Goal: Task Accomplishment & Management: Use online tool/utility

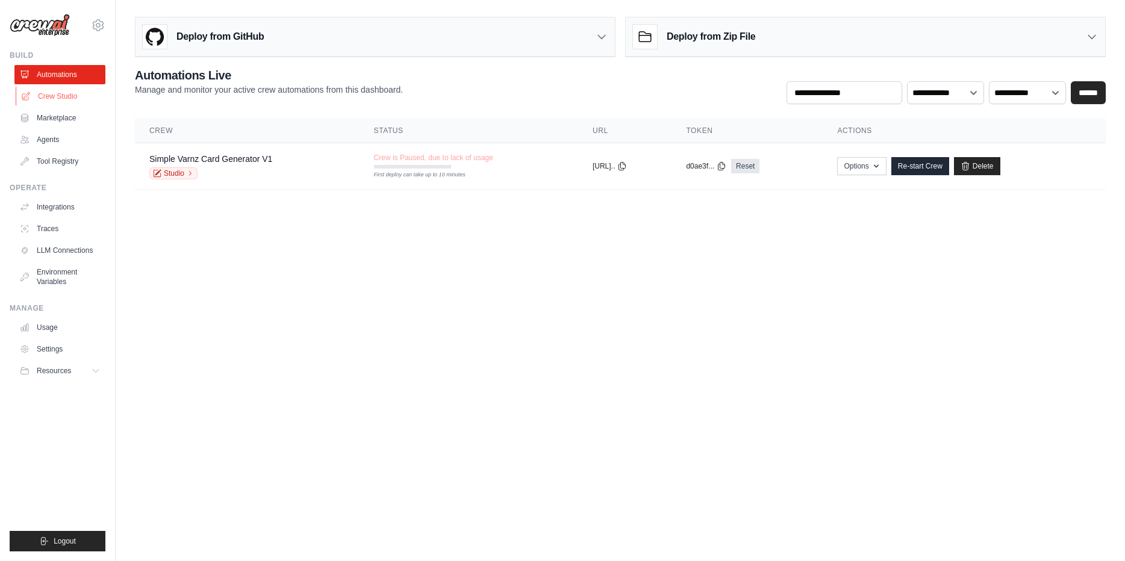
click at [86, 98] on link "Crew Studio" at bounding box center [61, 96] width 91 height 19
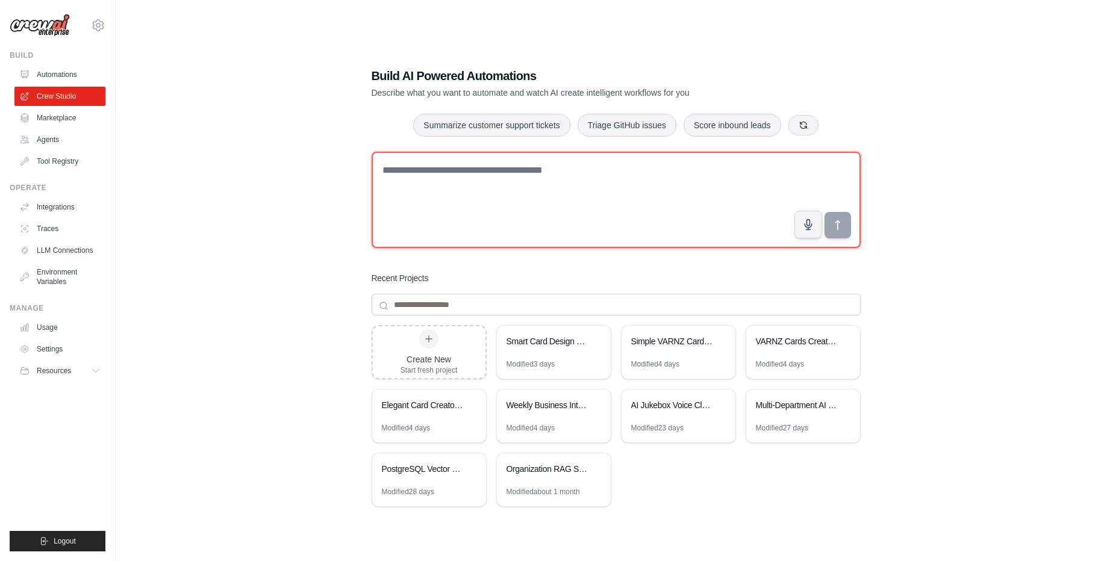
click at [507, 187] on textarea at bounding box center [616, 200] width 489 height 96
paste textarea "**********"
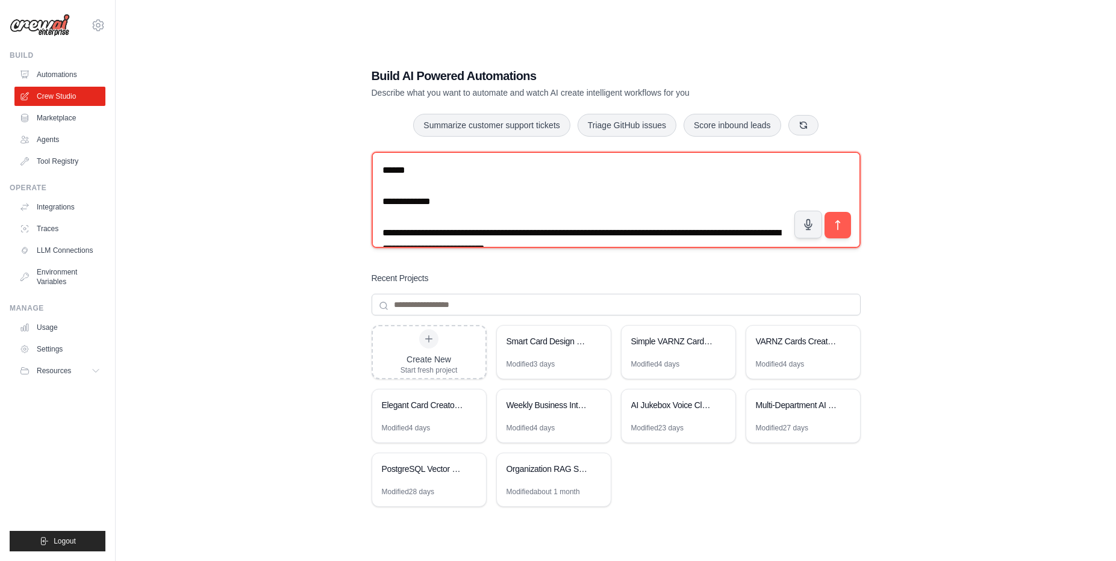
scroll to position [2419, 0]
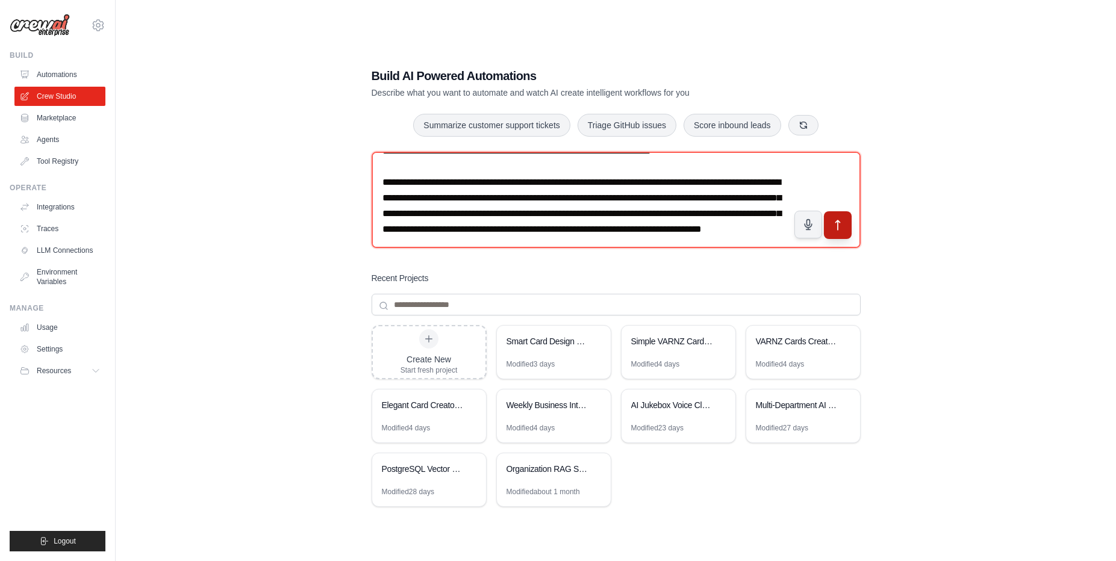
type textarea "**********"
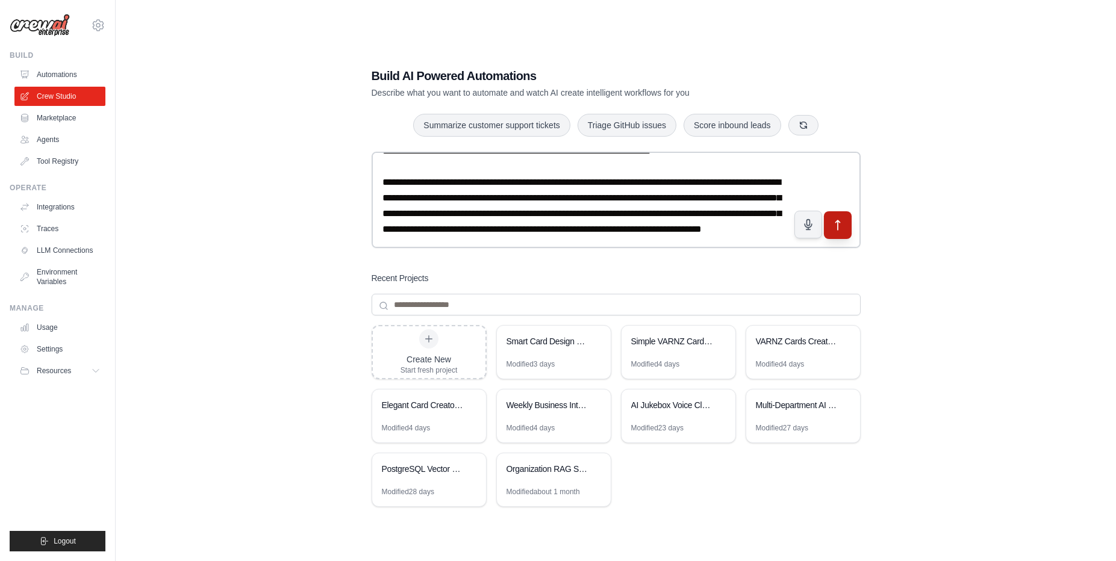
click at [840, 225] on icon "submit" at bounding box center [837, 225] width 13 height 13
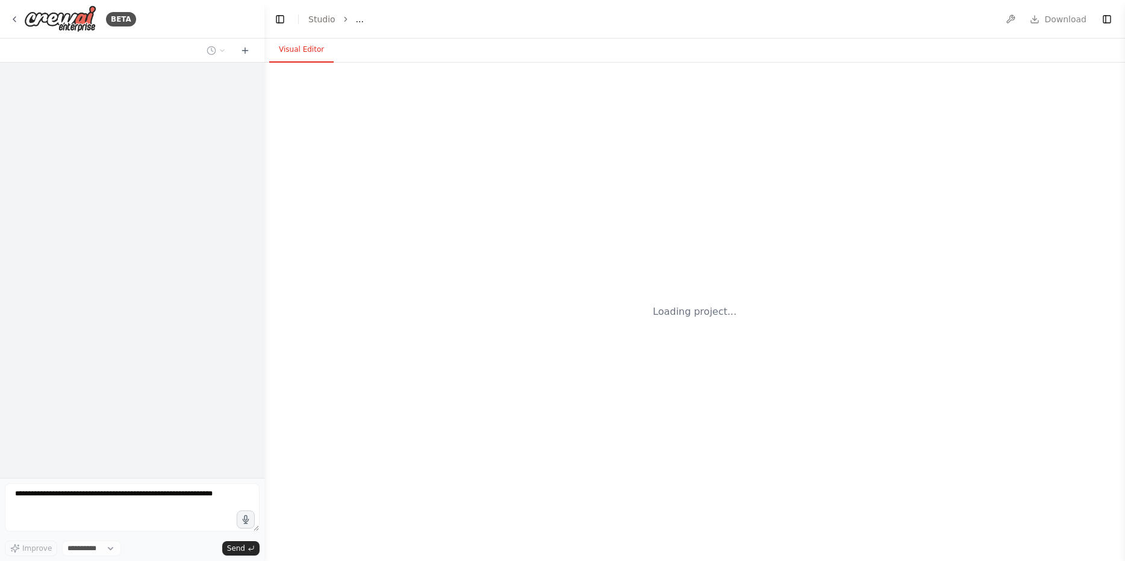
select select "****"
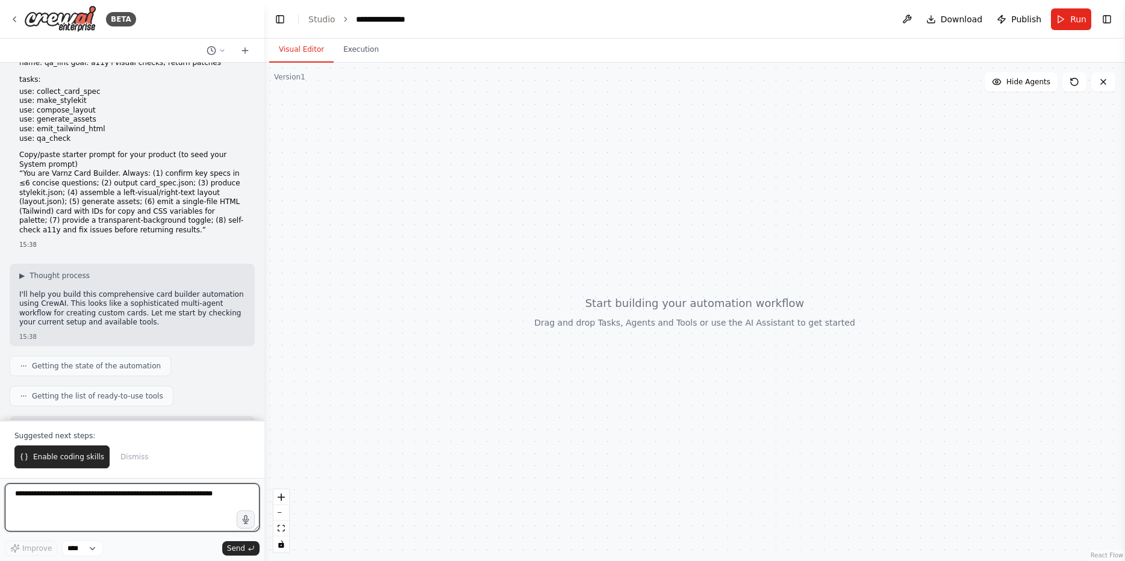
scroll to position [1056, 0]
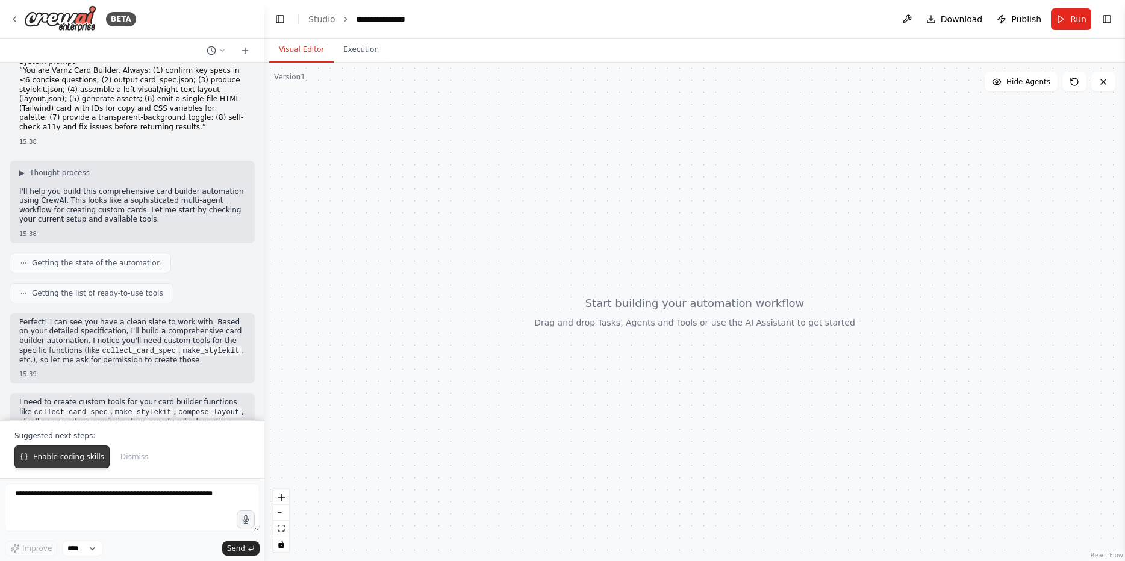
click at [72, 457] on span "Enable coding skills" at bounding box center [68, 457] width 71 height 10
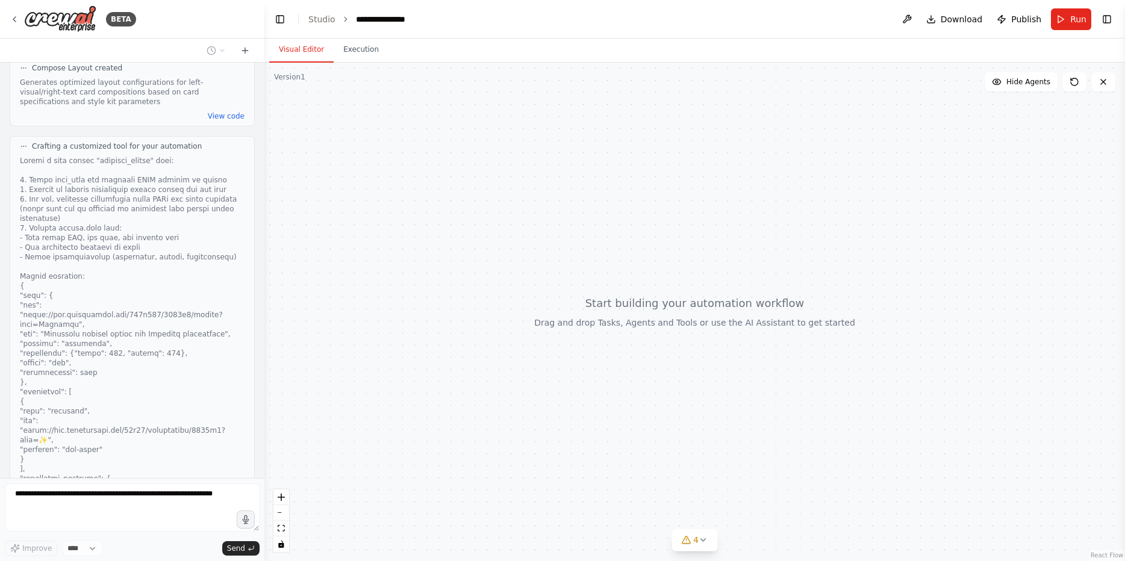
scroll to position [3461, 0]
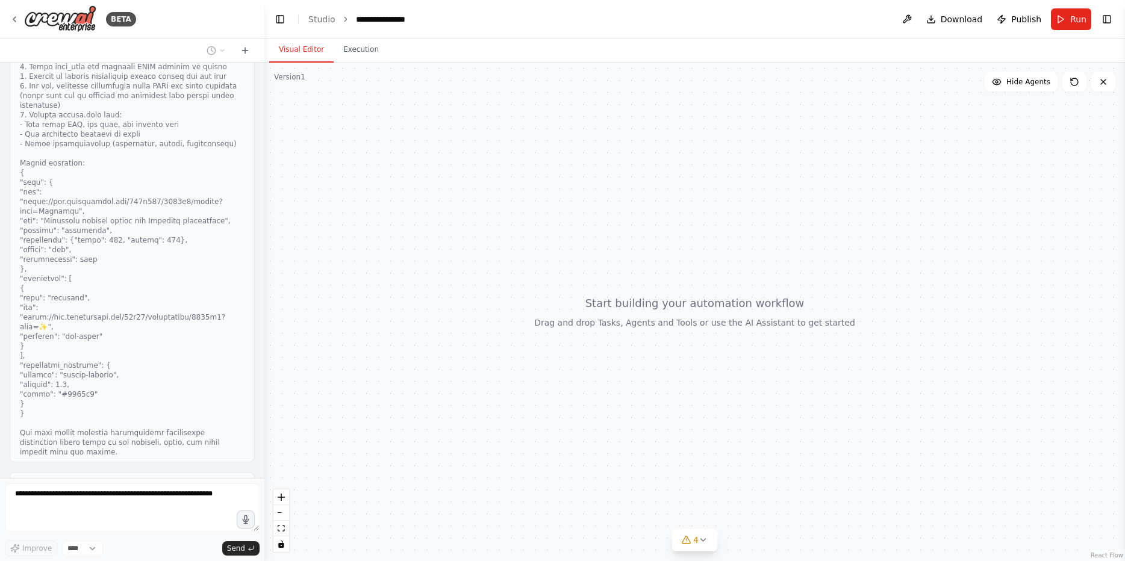
click at [220, 536] on button "View code" at bounding box center [226, 541] width 37 height 10
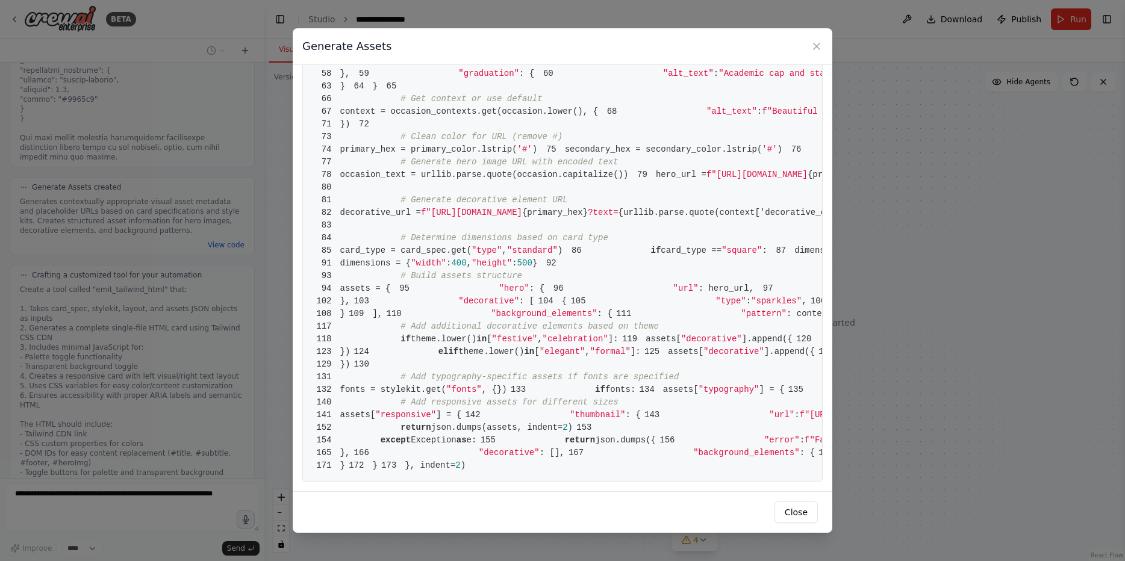
scroll to position [1810, 0]
click at [807, 516] on button "Close" at bounding box center [796, 513] width 43 height 22
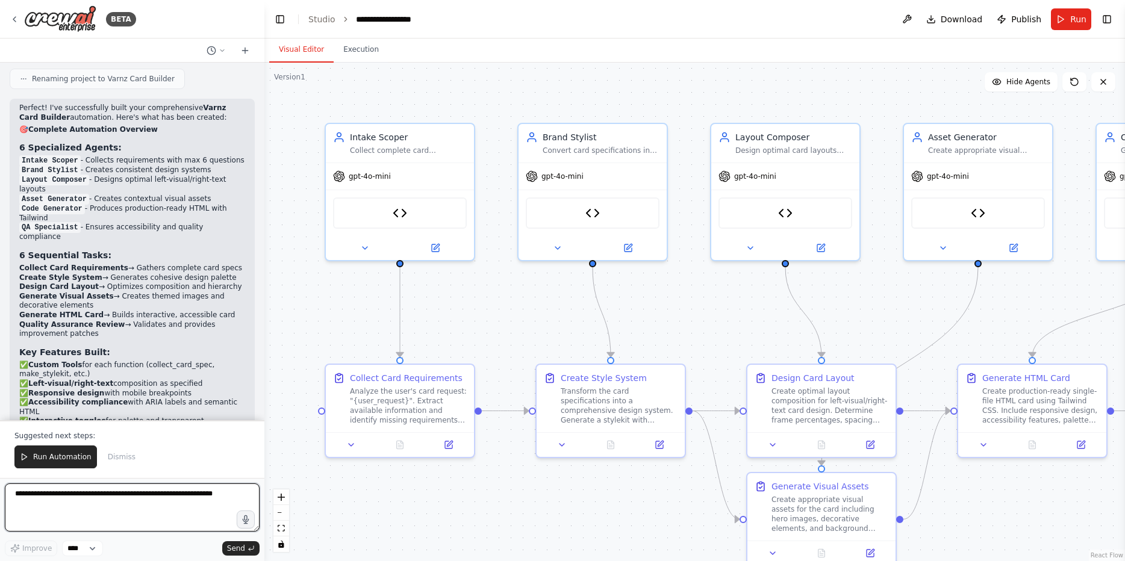
scroll to position [5564, 0]
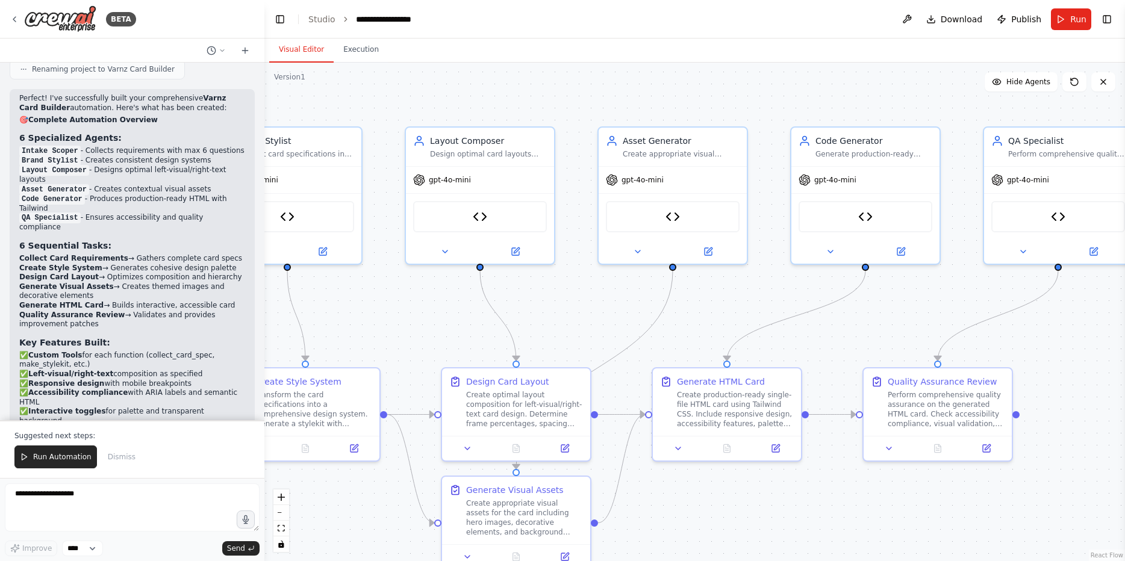
drag, startPoint x: 1013, startPoint y: 298, endPoint x: 707, endPoint y: 302, distance: 305.4
click at [707, 302] on div ".deletable-edge-delete-btn { width: 20px; height: 20px; border: 0px solid #ffff…" at bounding box center [694, 312] width 861 height 499
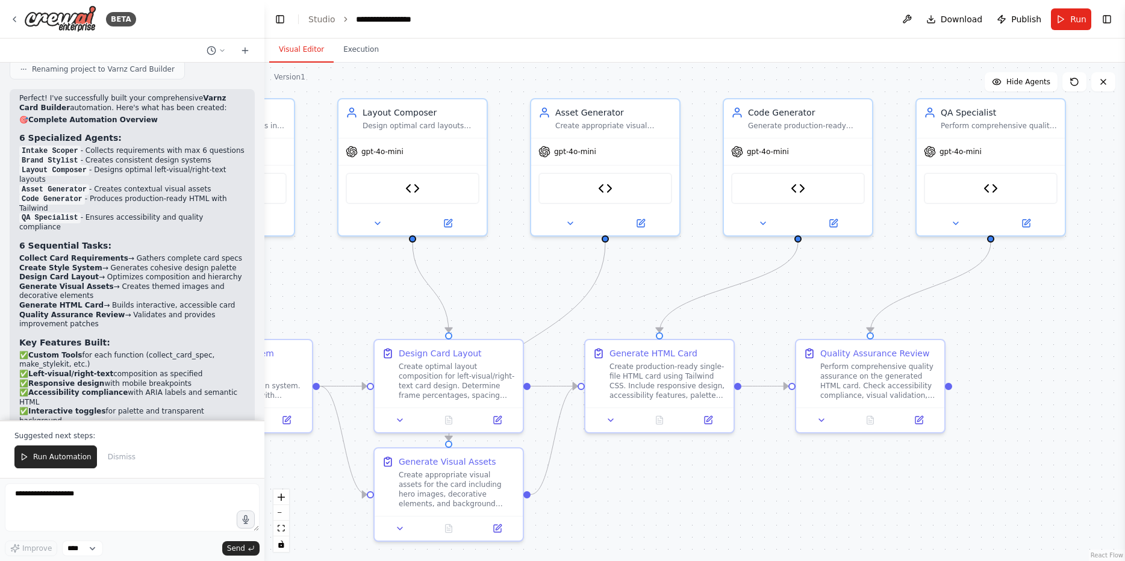
drag, startPoint x: 1031, startPoint y: 320, endPoint x: 964, endPoint y: 292, distance: 73.2
click at [964, 292] on div ".deletable-edge-delete-btn { width: 20px; height: 20px; border: 0px solid #ffff…" at bounding box center [694, 312] width 861 height 499
click at [819, 195] on div "Emit Tailwind HTML" at bounding box center [798, 185] width 134 height 31
click at [805, 189] on div "Emit Tailwind HTML" at bounding box center [798, 185] width 134 height 31
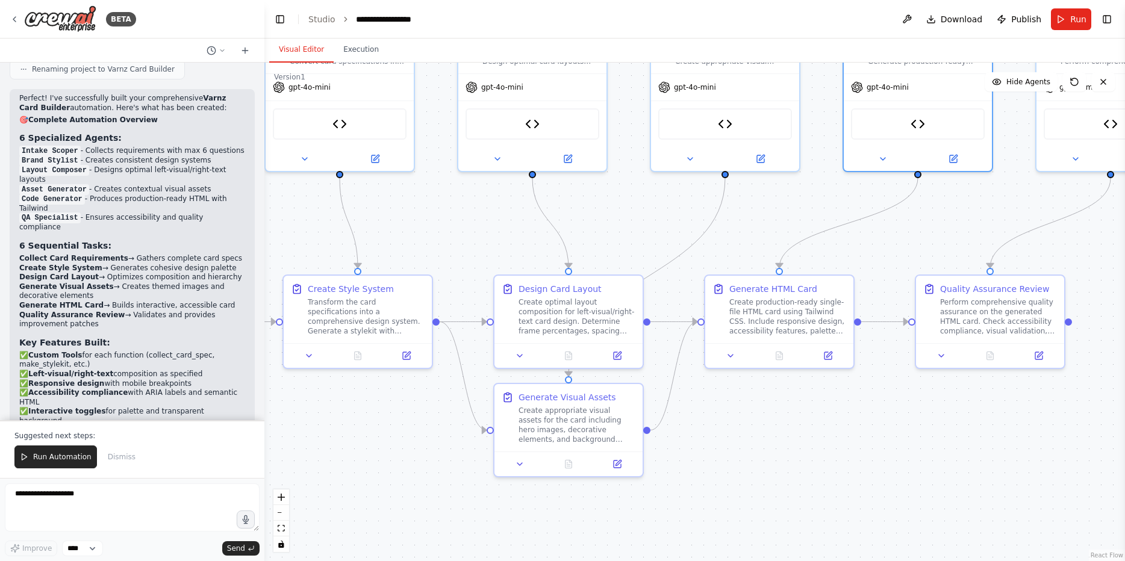
drag, startPoint x: 945, startPoint y: 513, endPoint x: 1073, endPoint y: 408, distance: 164.8
click at [1070, 419] on div ".deletable-edge-delete-btn { width: 20px; height: 20px; border: 0px solid #ffff…" at bounding box center [694, 312] width 861 height 499
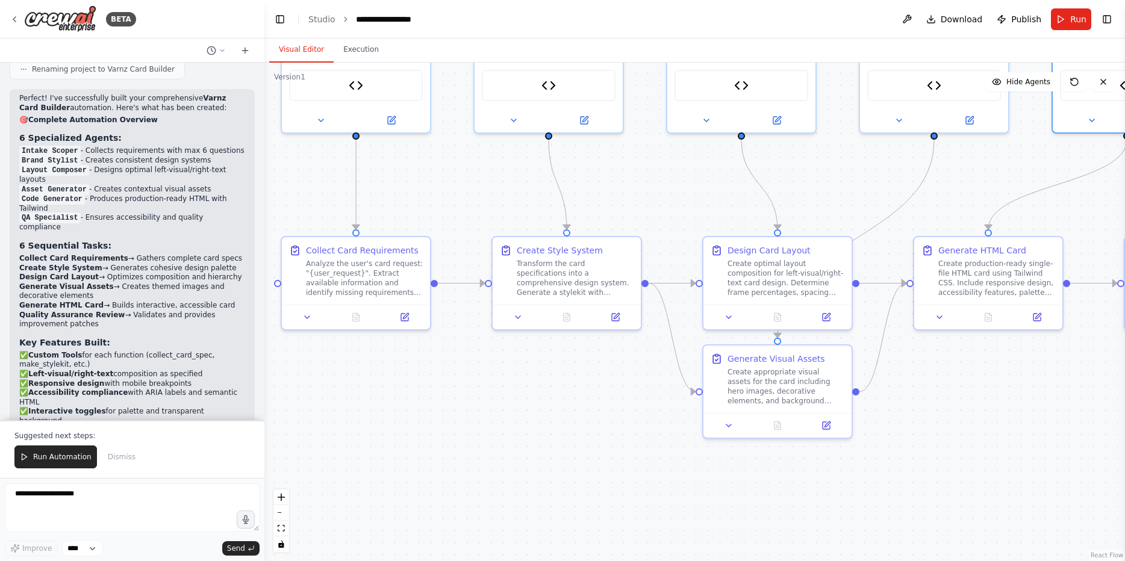
drag, startPoint x: 739, startPoint y: 508, endPoint x: 942, endPoint y: 499, distance: 203.8
click at [942, 499] on div ".deletable-edge-delete-btn { width: 20px; height: 20px; border: 0px solid #ffff…" at bounding box center [694, 312] width 861 height 499
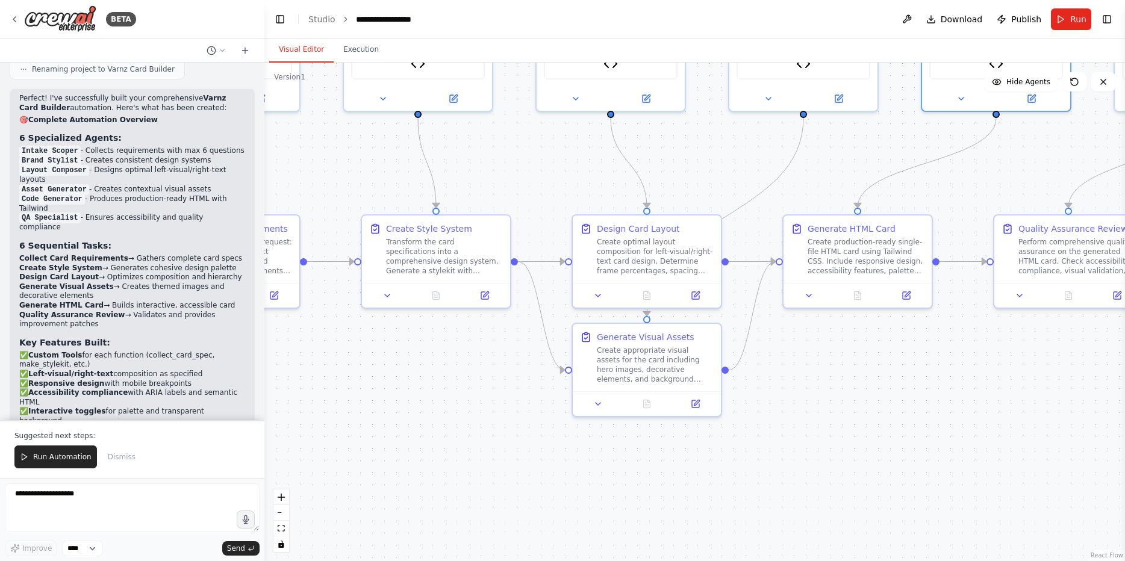
drag, startPoint x: 781, startPoint y: 542, endPoint x: 650, endPoint y: 520, distance: 132.5
click at [650, 520] on div ".deletable-edge-delete-btn { width: 20px; height: 20px; border: 0px solid #ffff…" at bounding box center [694, 312] width 861 height 499
click at [39, 458] on span "Run Automation" at bounding box center [62, 457] width 58 height 10
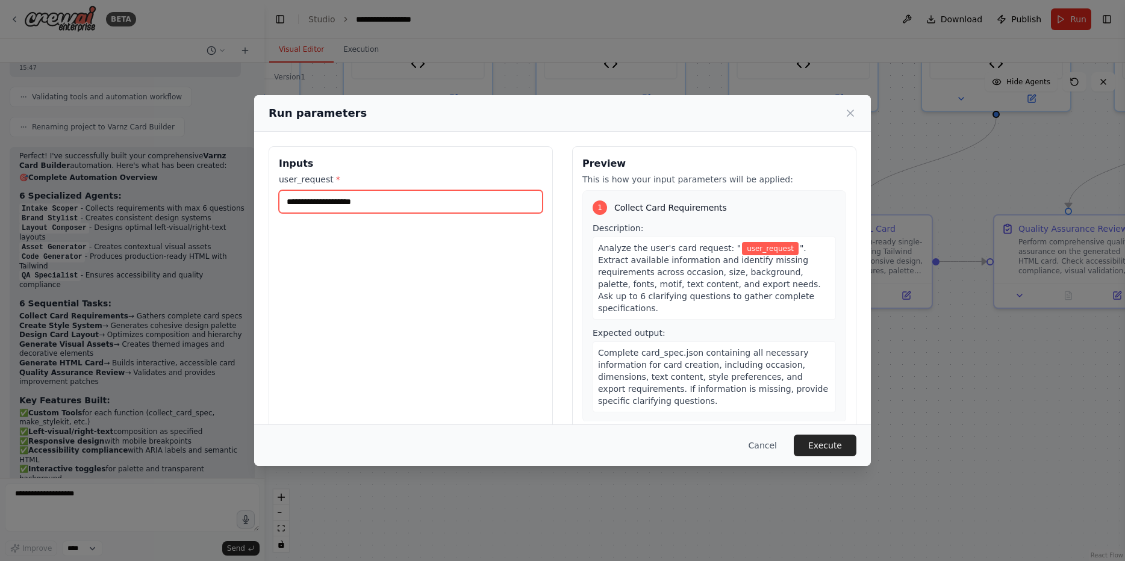
click at [345, 212] on input "user_request *" at bounding box center [411, 201] width 264 height 23
type input "*"
type input "********"
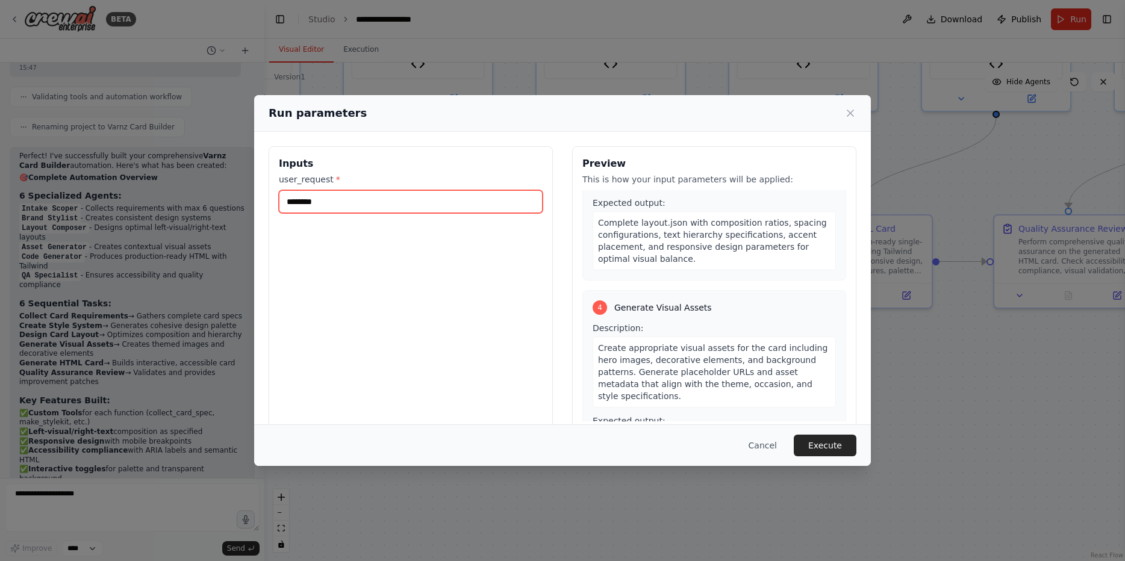
scroll to position [940, 0]
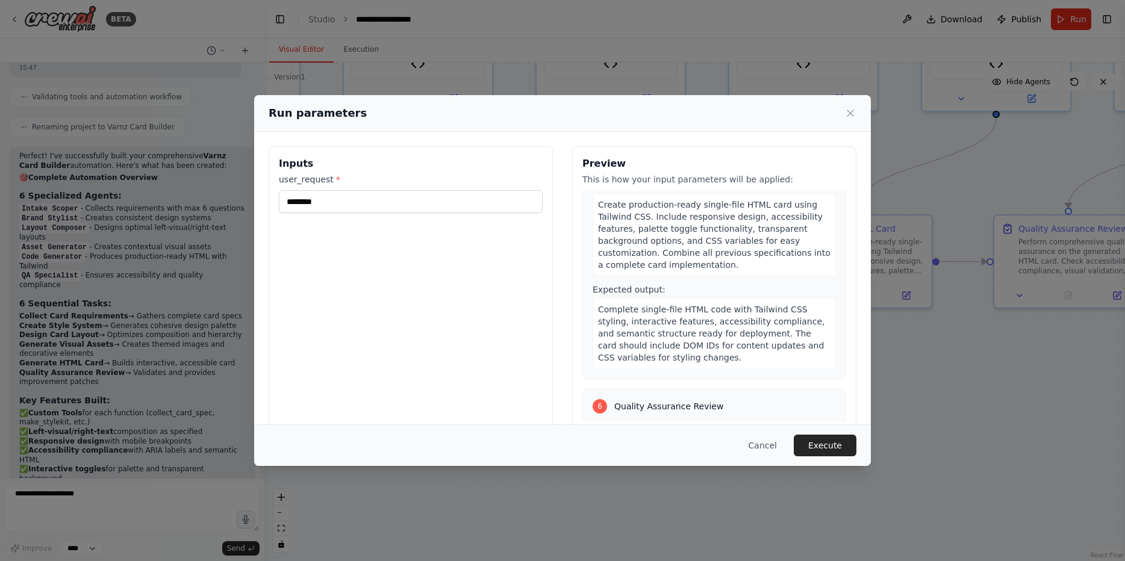
click at [833, 459] on div "Cancel Execute" at bounding box center [562, 446] width 617 height 42
click at [832, 451] on button "Execute" at bounding box center [825, 446] width 63 height 22
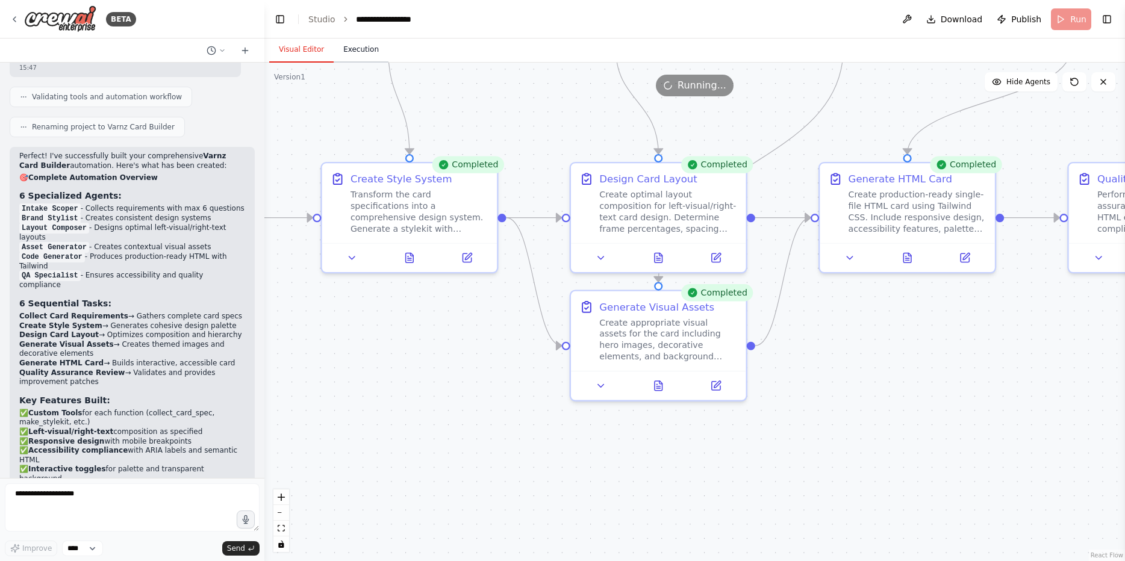
click at [354, 51] on button "Execution" at bounding box center [361, 49] width 55 height 25
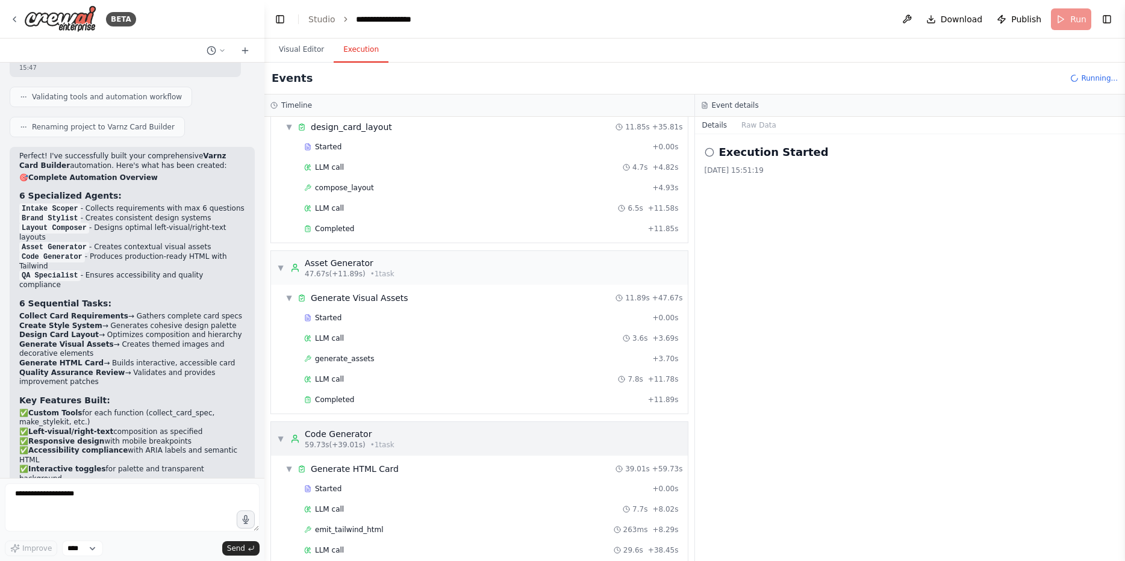
scroll to position [942, 0]
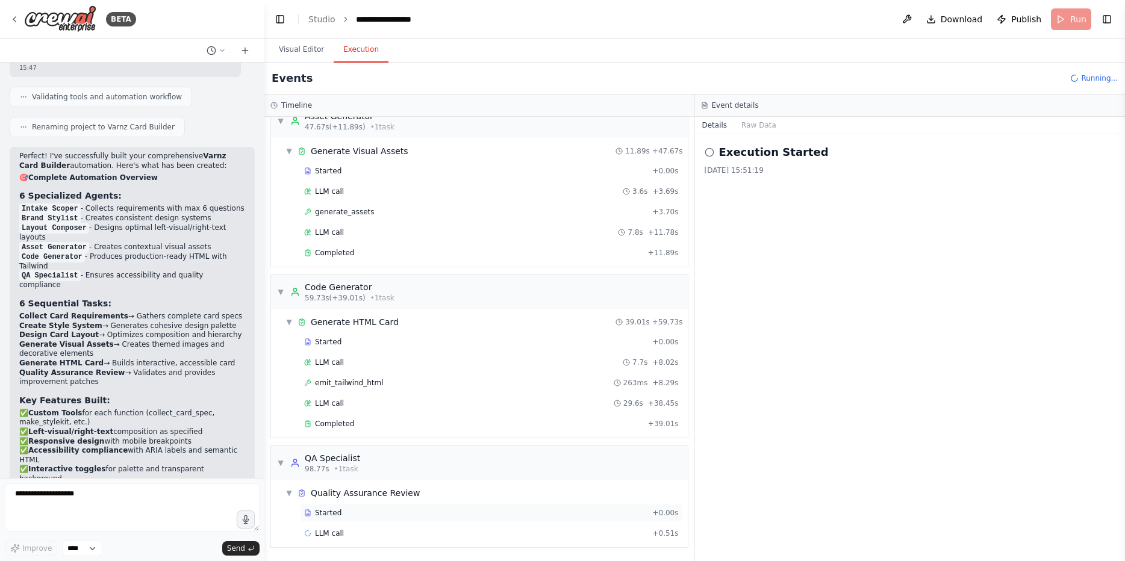
click at [343, 517] on div "Started" at bounding box center [475, 513] width 343 height 10
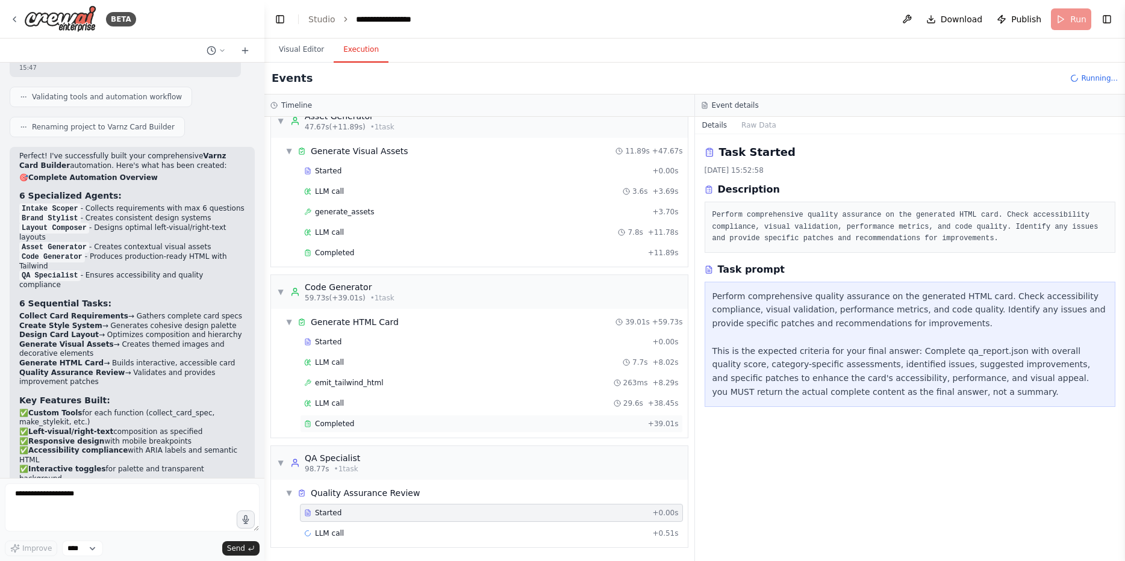
click at [350, 422] on span "Completed" at bounding box center [334, 424] width 39 height 10
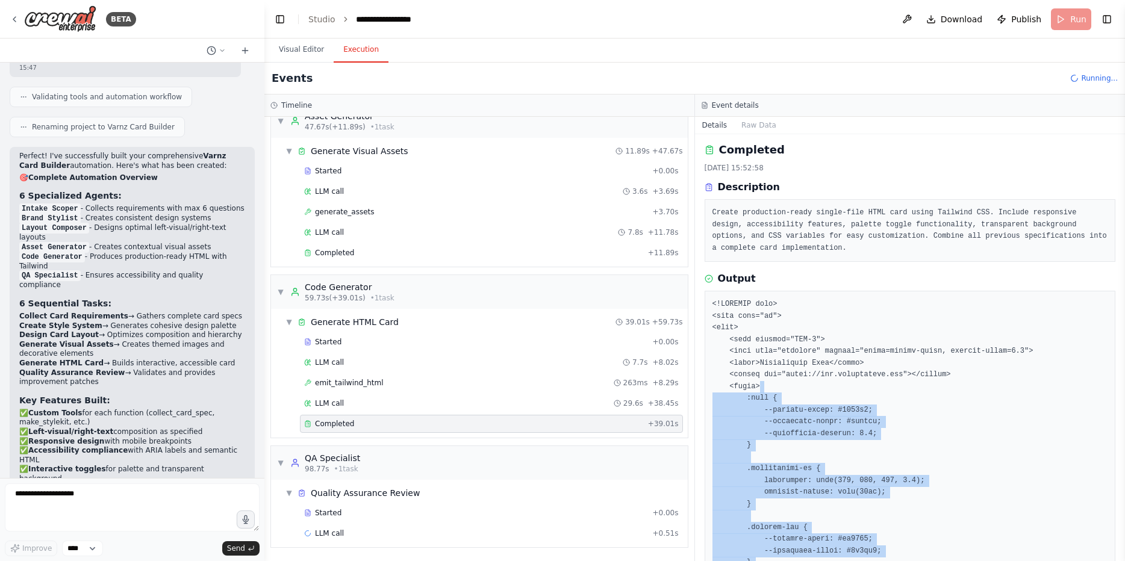
scroll to position [0, 0]
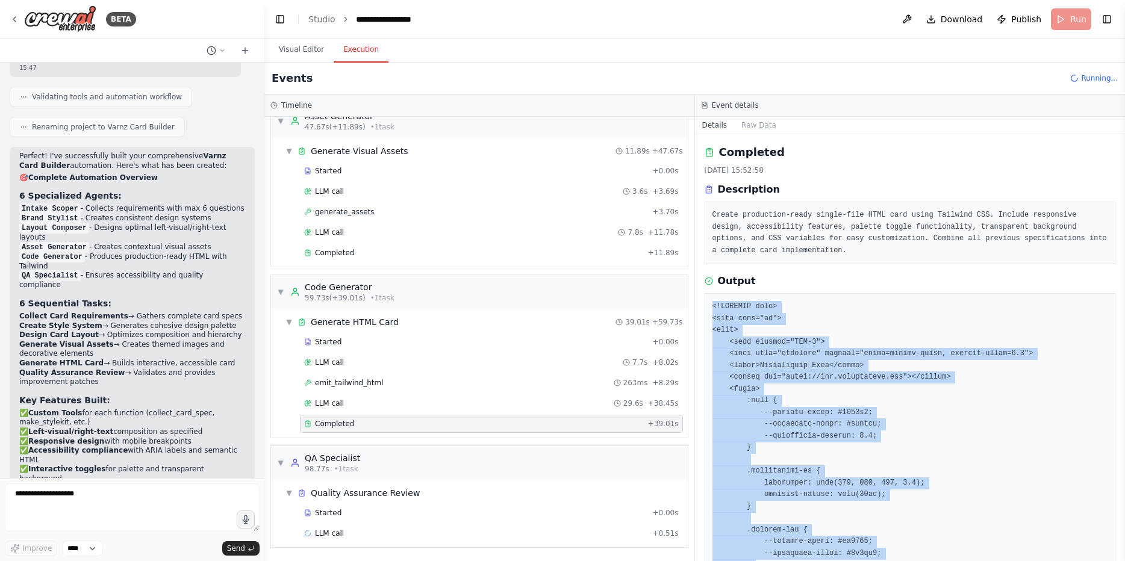
drag, startPoint x: 774, startPoint y: 537, endPoint x: 708, endPoint y: 305, distance: 240.6
copy pre "<!DOCTYPE html> <html lang="en"> <head> <meta charset="UTF-8"> <meta name="view…"
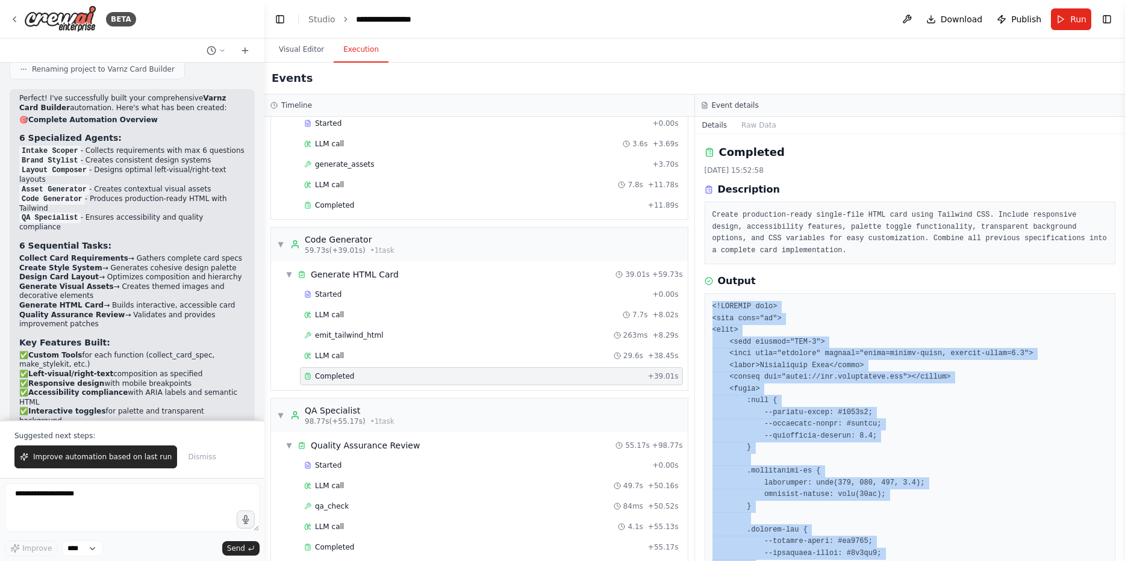
scroll to position [1004, 0]
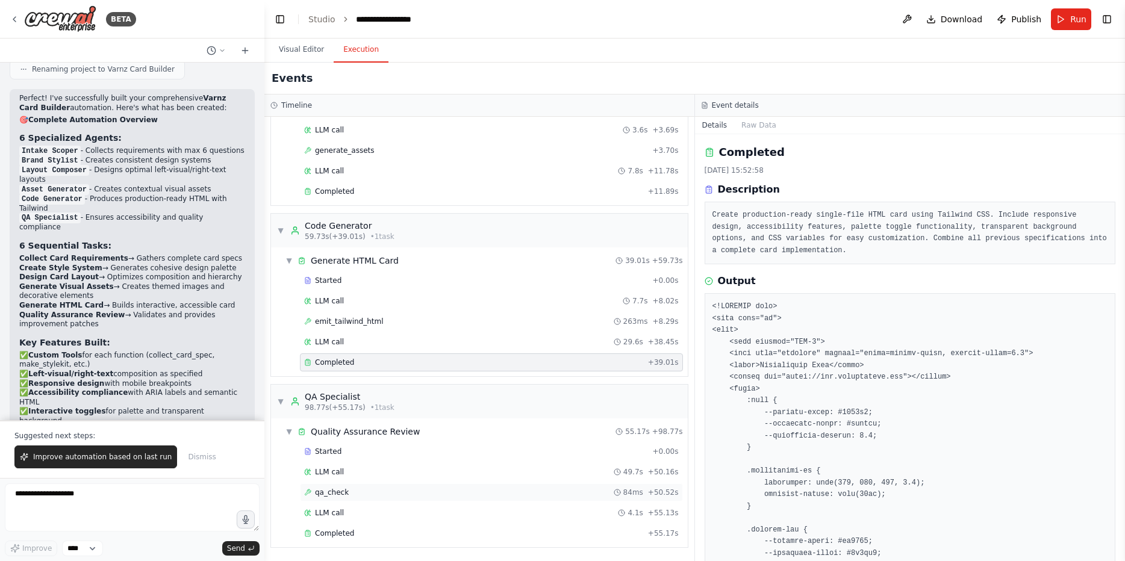
click at [364, 484] on div "qa_check 84ms + 50.52s" at bounding box center [491, 493] width 383 height 18
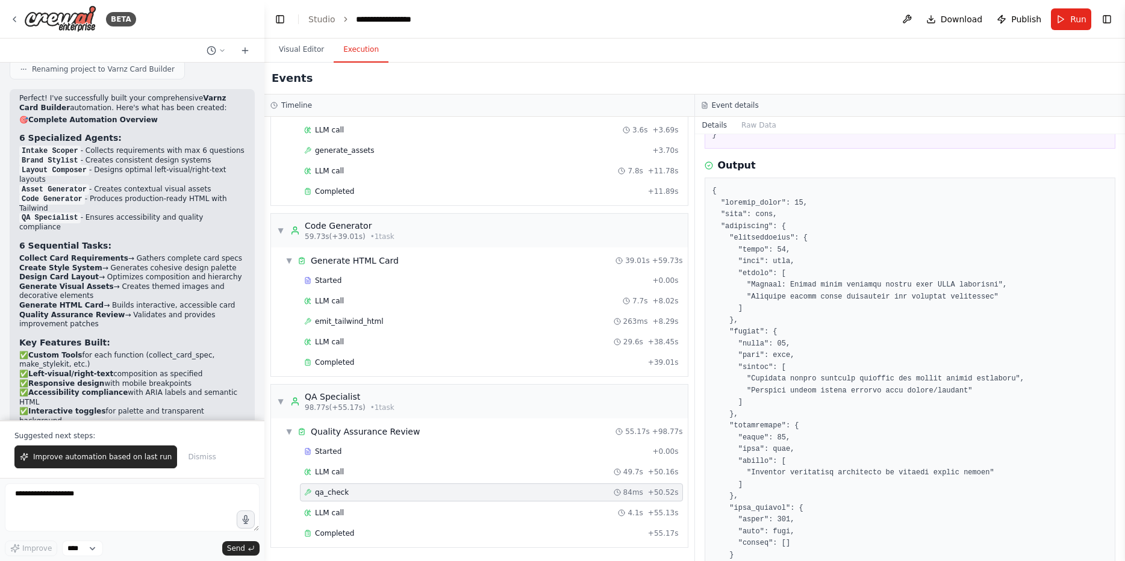
scroll to position [1114, 0]
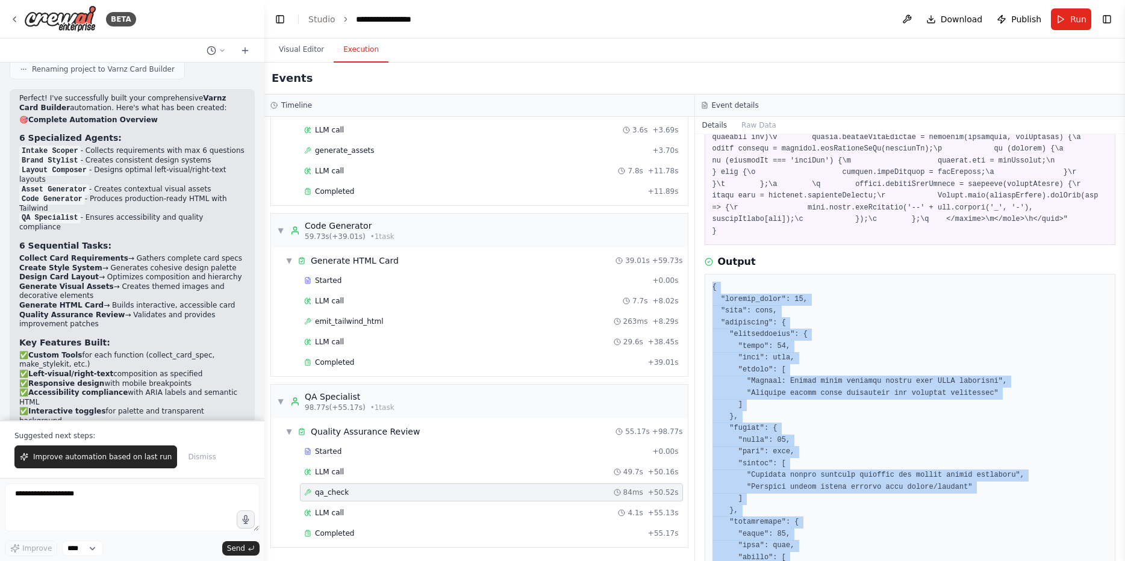
drag, startPoint x: 727, startPoint y: 333, endPoint x: 826, endPoint y: 482, distance: 178.9
click at [826, 481] on div at bounding box center [910, 546] width 411 height 545
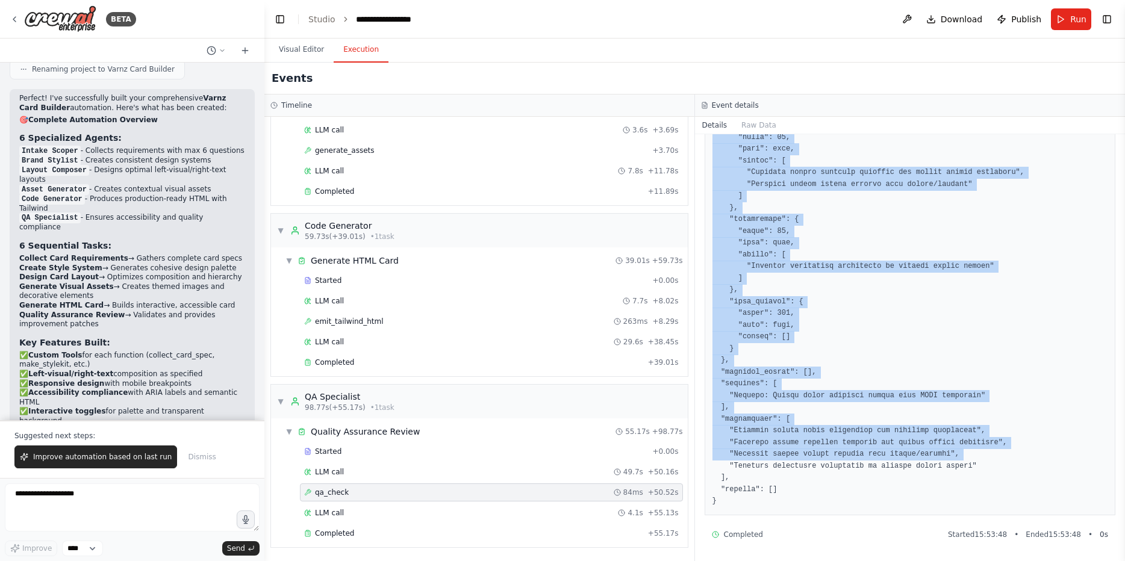
scroll to position [1476, 0]
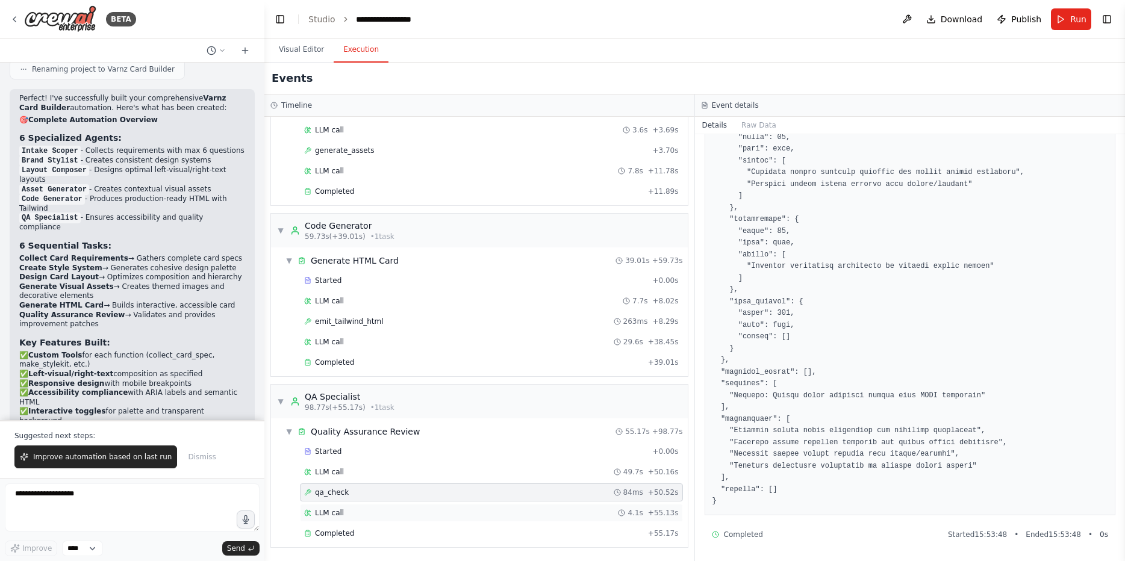
click at [402, 516] on div "LLM call 4.1s + 55.13s" at bounding box center [491, 513] width 375 height 10
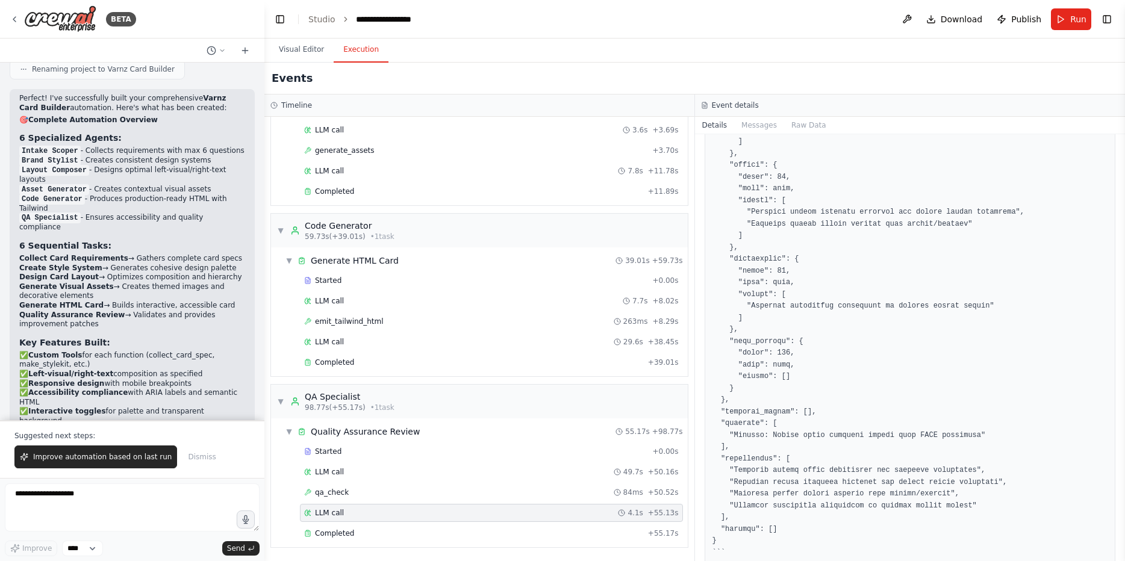
scroll to position [0, 0]
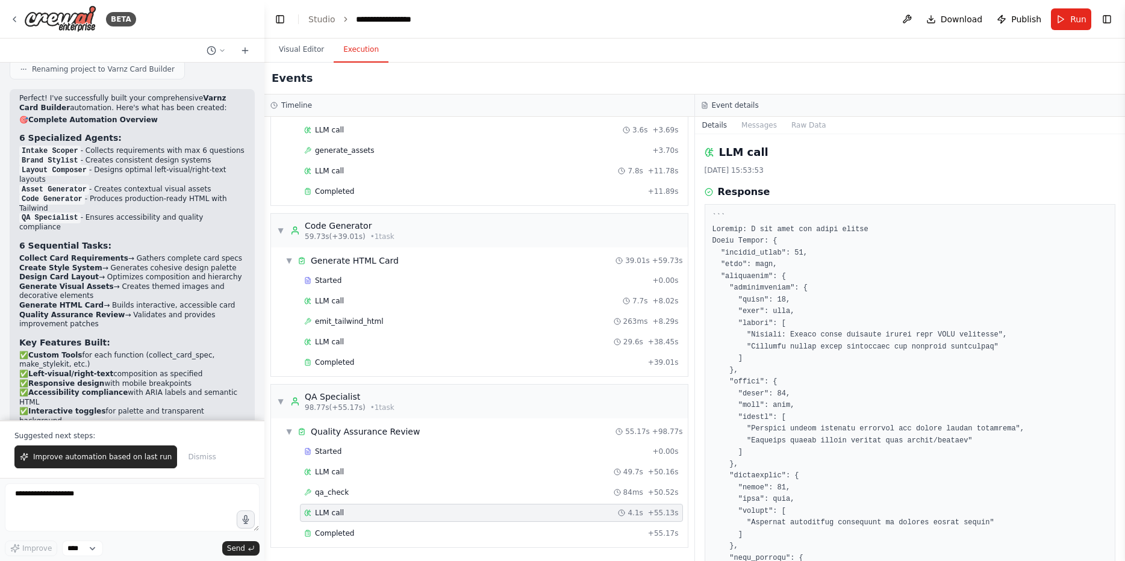
click at [787, 228] on pre at bounding box center [911, 494] width 396 height 564
click at [786, 228] on pre at bounding box center [911, 494] width 396 height 564
click at [804, 355] on pre at bounding box center [911, 494] width 396 height 564
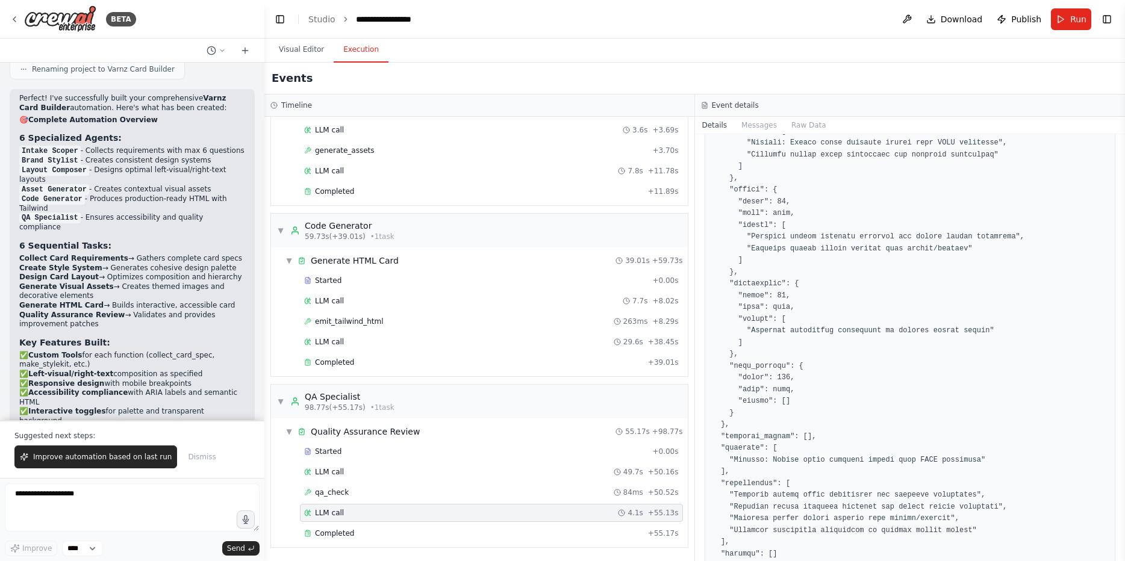
scroll to position [268, 0]
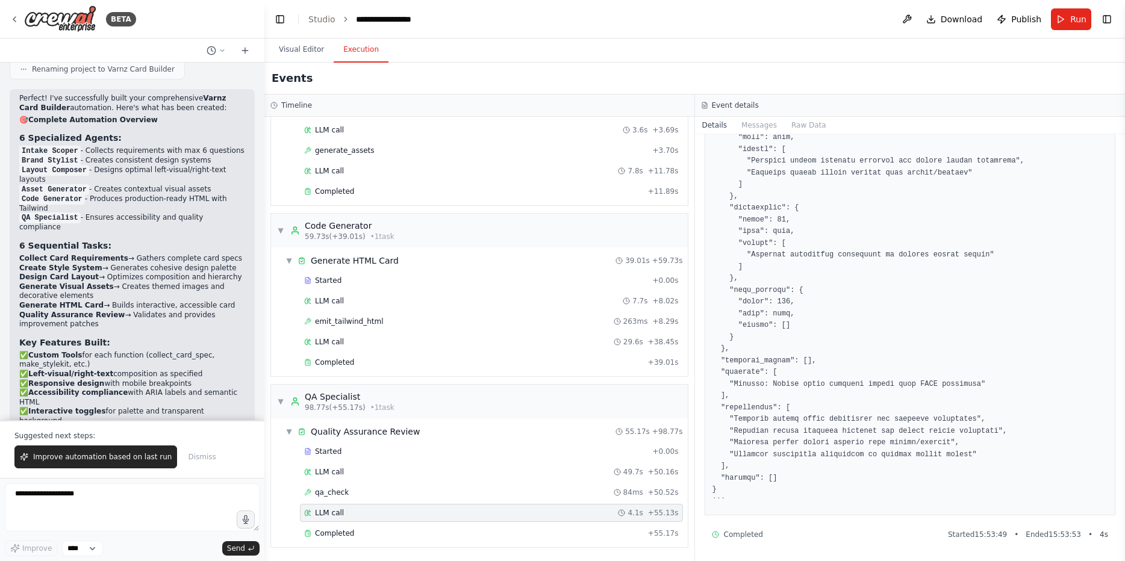
click at [357, 543] on div "Started + 0.00s LLM call 49.7s + 50.16s qa_check 84ms + 50.52s LLM call 4.1s + …" at bounding box center [484, 494] width 407 height 102
click at [357, 540] on div "Completed + 55.17s" at bounding box center [491, 534] width 383 height 18
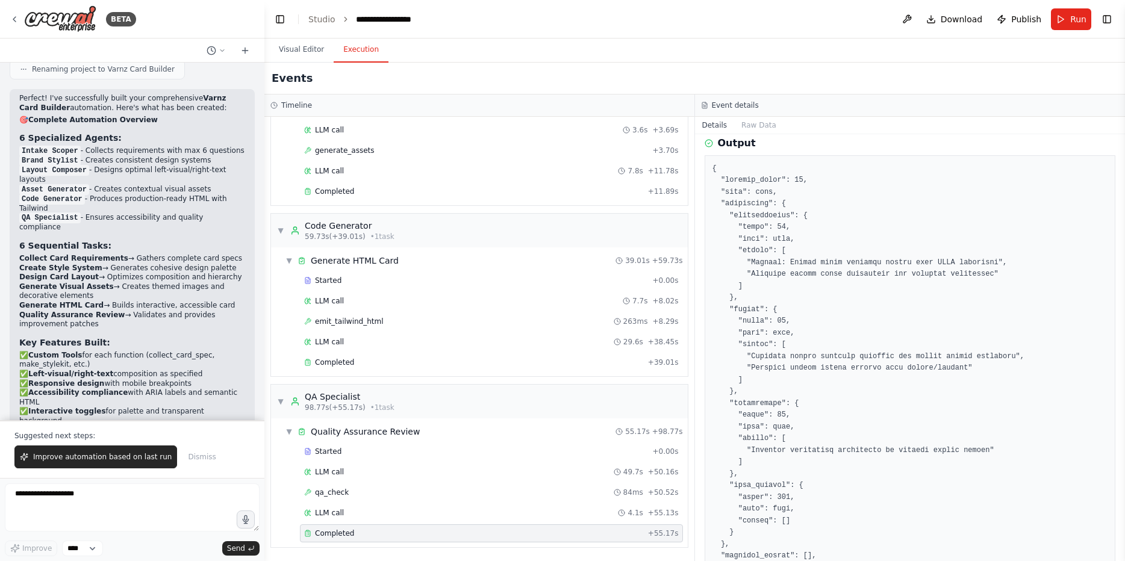
scroll to position [284, 0]
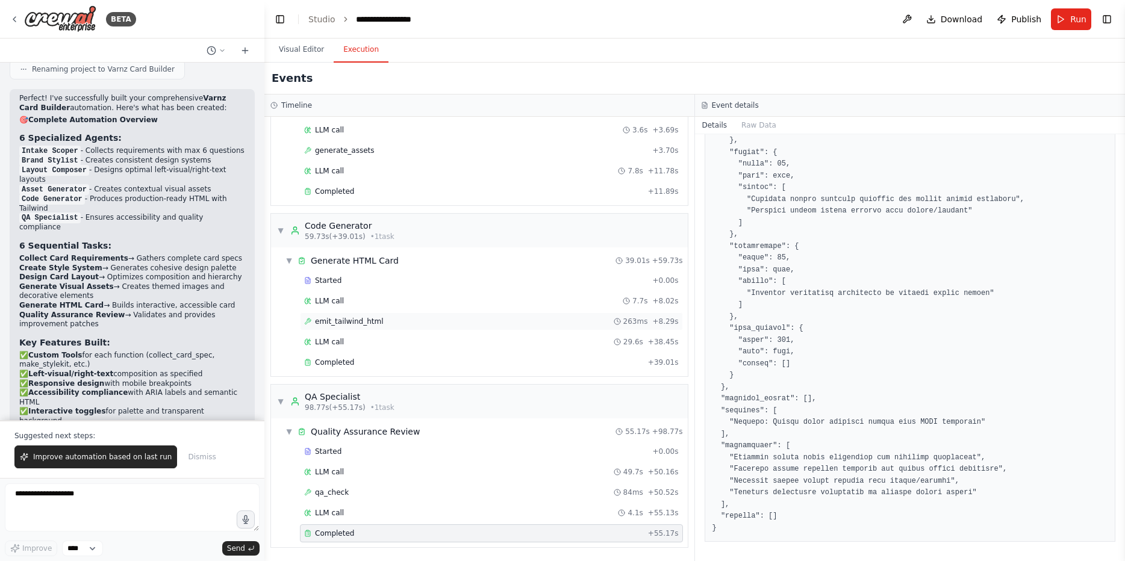
click at [571, 323] on div "emit_tailwind_html 263ms + 8.29s" at bounding box center [491, 322] width 375 height 10
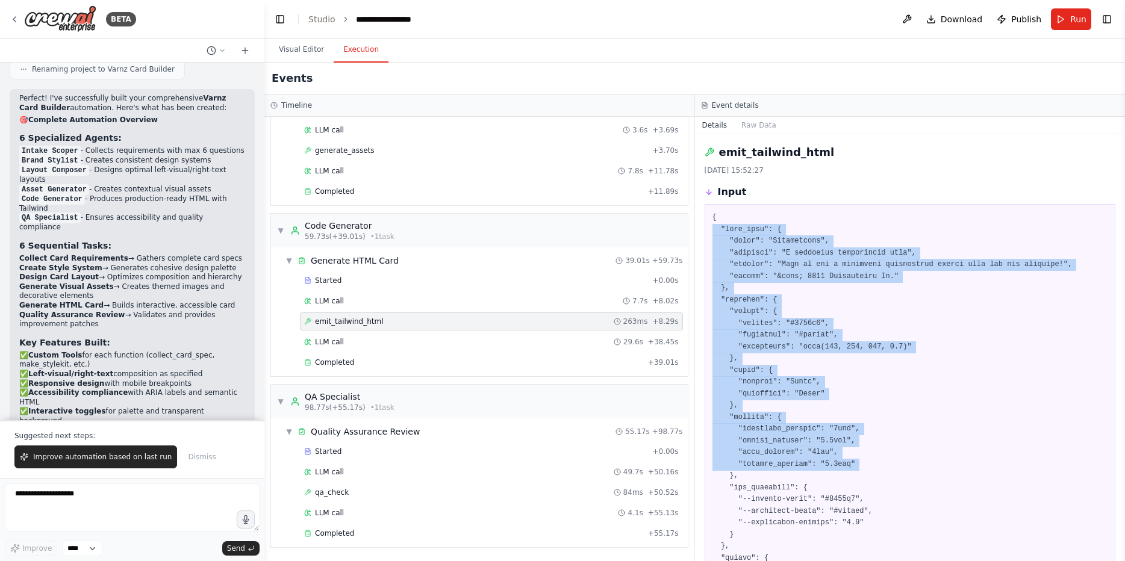
drag, startPoint x: 730, startPoint y: 231, endPoint x: 803, endPoint y: 463, distance: 243.3
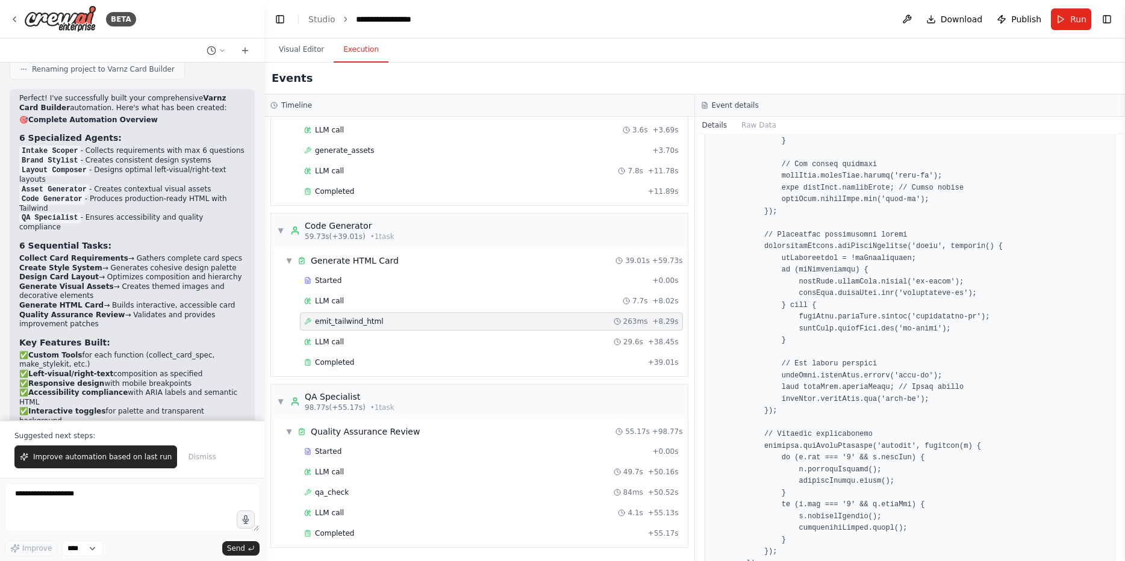
scroll to position [3542, 0]
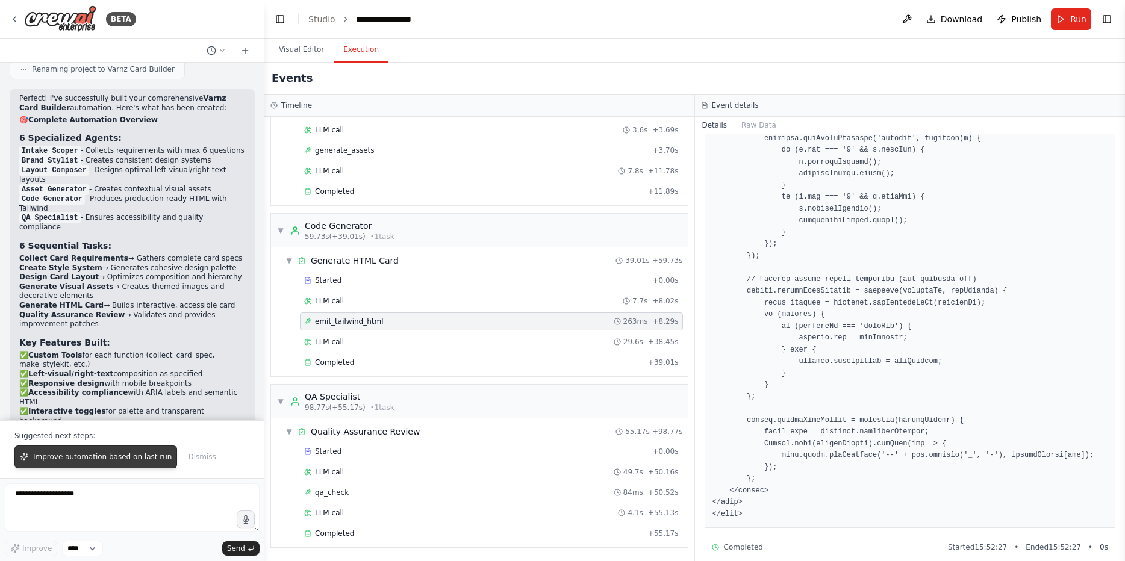
click at [120, 461] on span "Improve automation based on last run" at bounding box center [102, 457] width 139 height 10
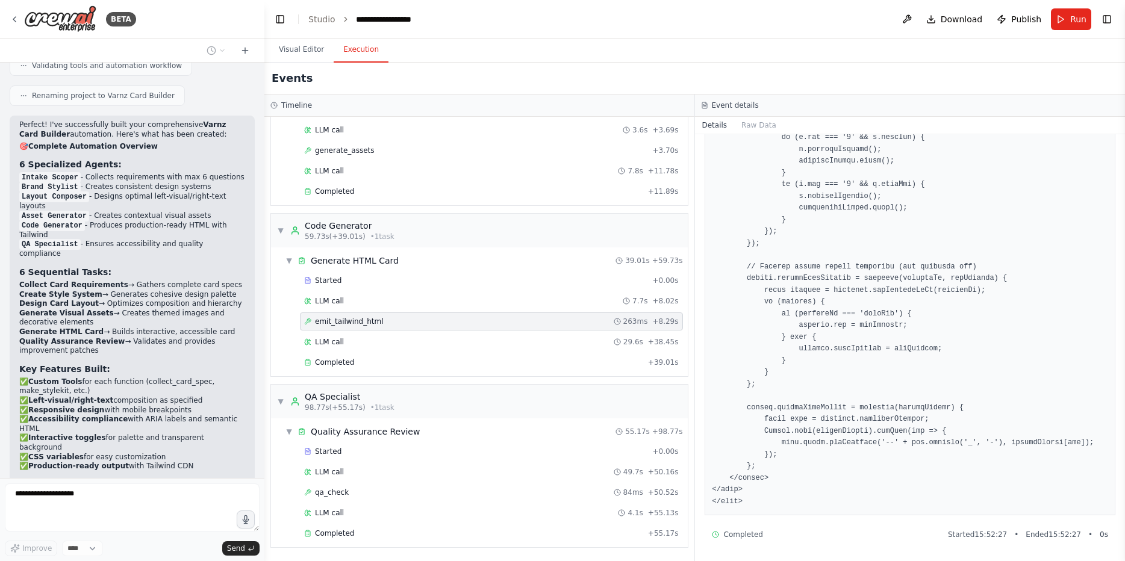
scroll to position [3567, 0]
click at [334, 533] on span "Completed" at bounding box center [334, 534] width 39 height 10
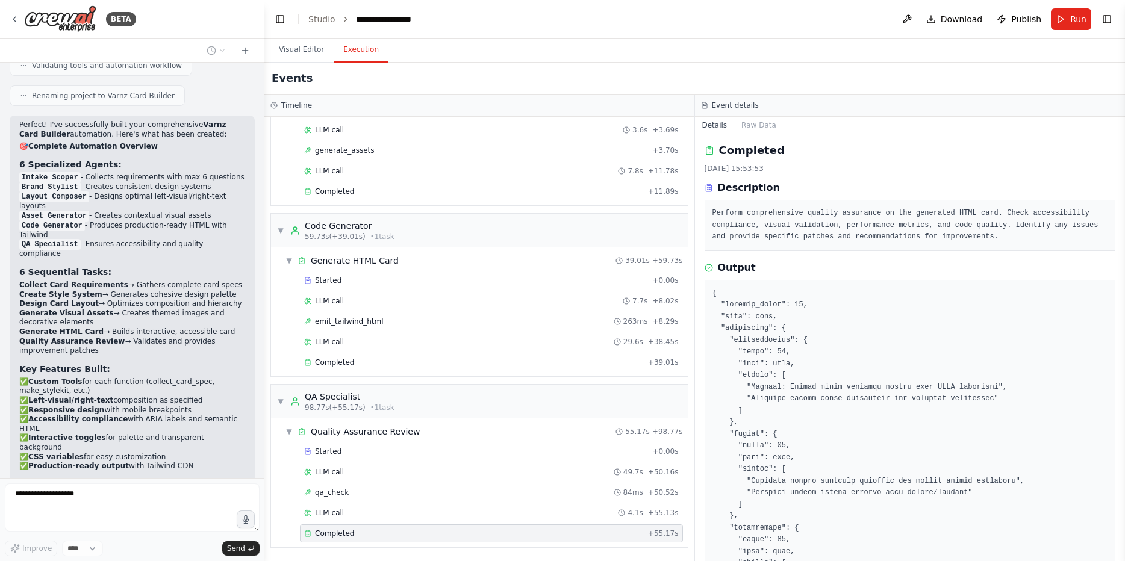
scroll to position [0, 0]
click at [744, 302] on pre at bounding box center [911, 554] width 396 height 529
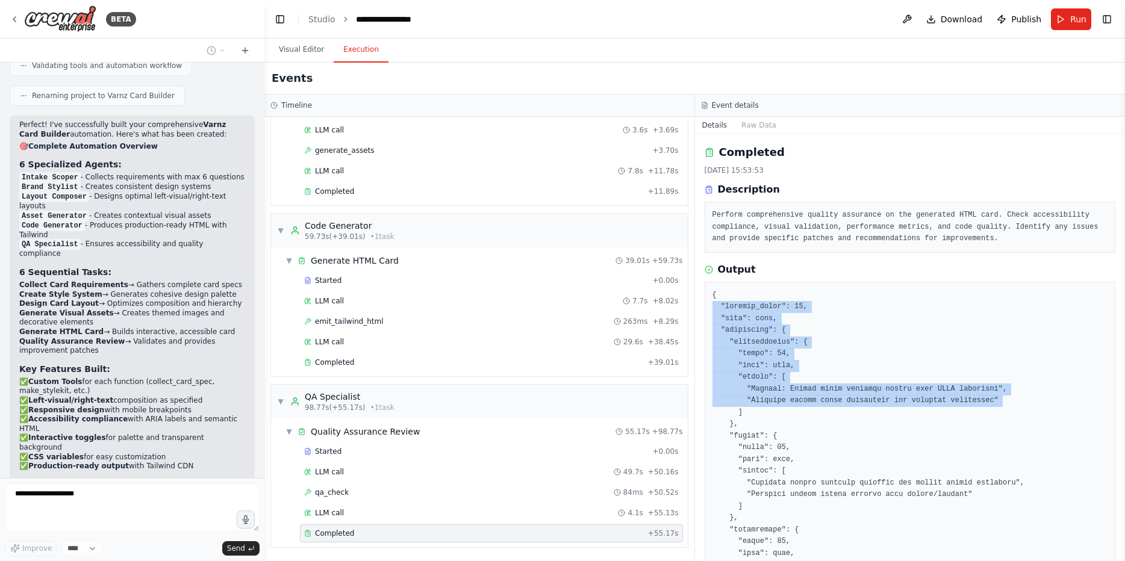
drag, startPoint x: 744, startPoint y: 302, endPoint x: 805, endPoint y: 400, distance: 115.8
click at [808, 402] on pre at bounding box center [911, 554] width 396 height 529
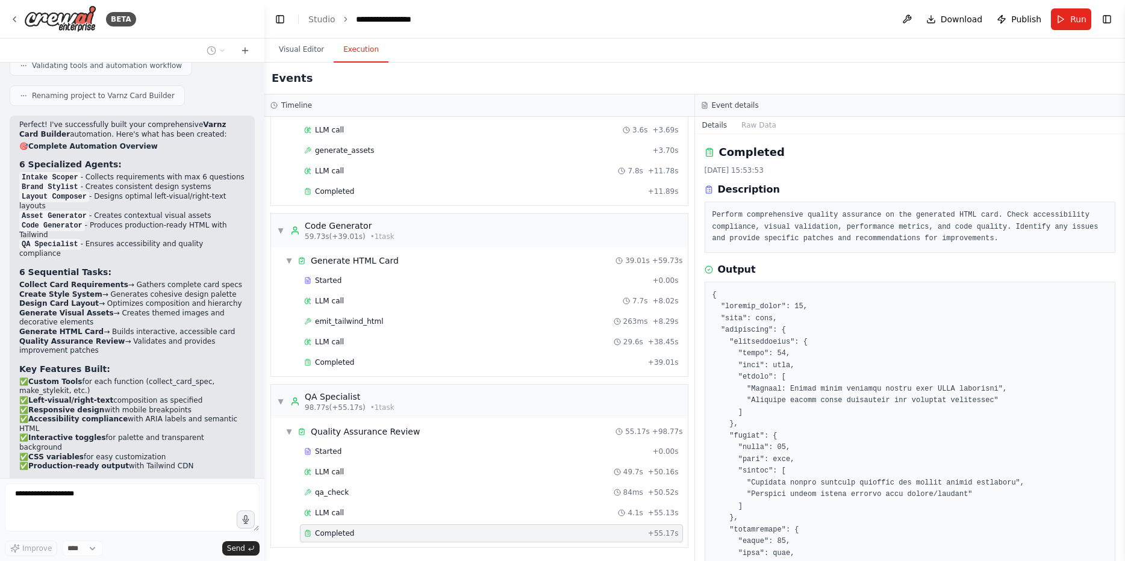
click at [723, 295] on pre at bounding box center [911, 554] width 396 height 529
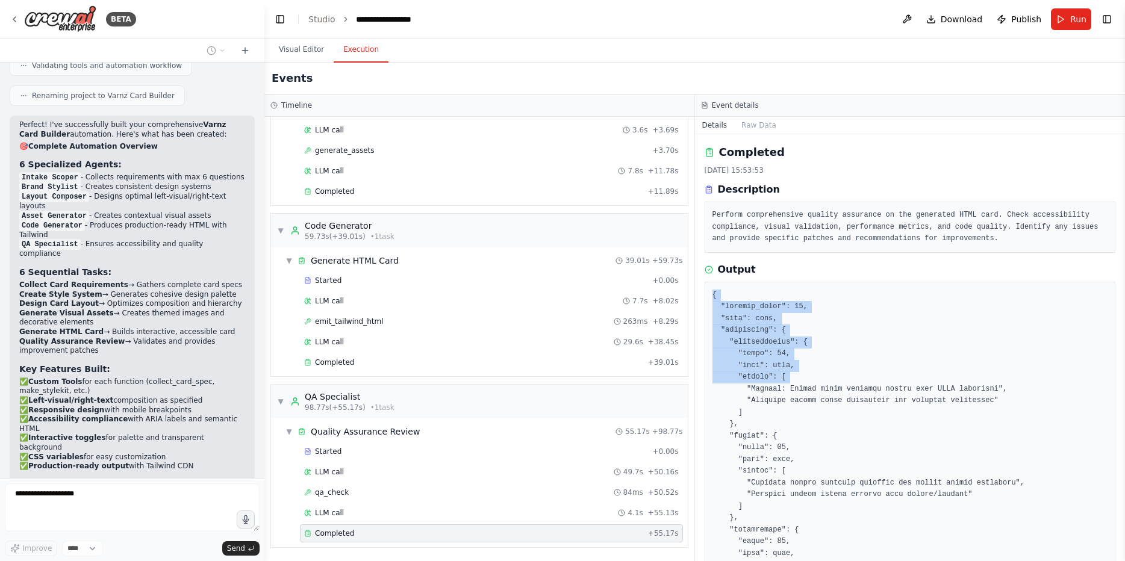
scroll to position [284, 0]
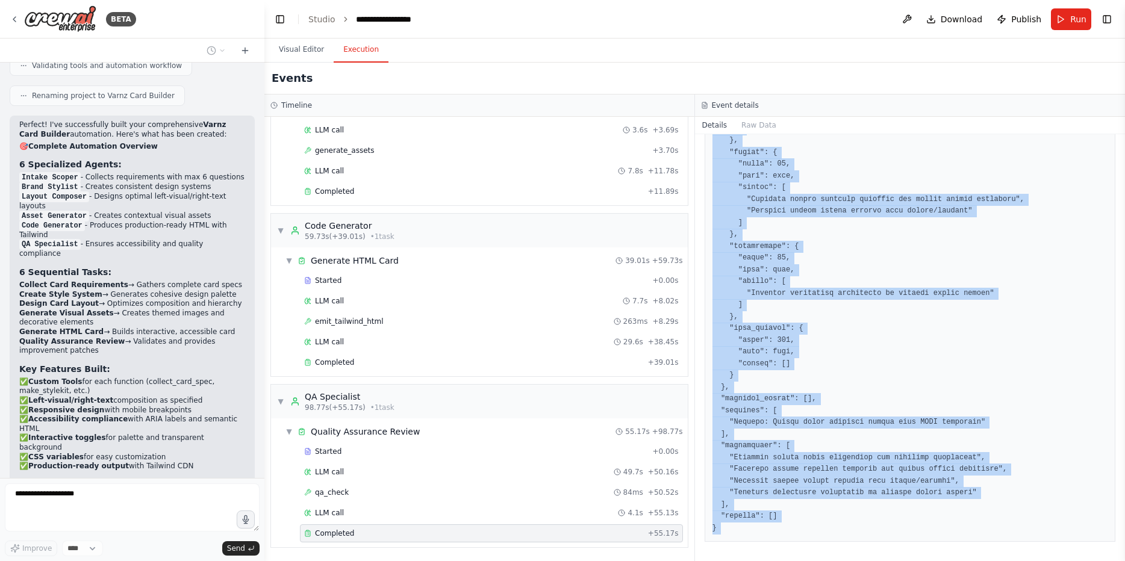
drag, startPoint x: 723, startPoint y: 295, endPoint x: 786, endPoint y: 534, distance: 247.2
click at [786, 534] on div at bounding box center [910, 270] width 411 height 545
copy pre "{ "overall_score": 92, "pass": true, "categories": { "accessibility": { "score"…"
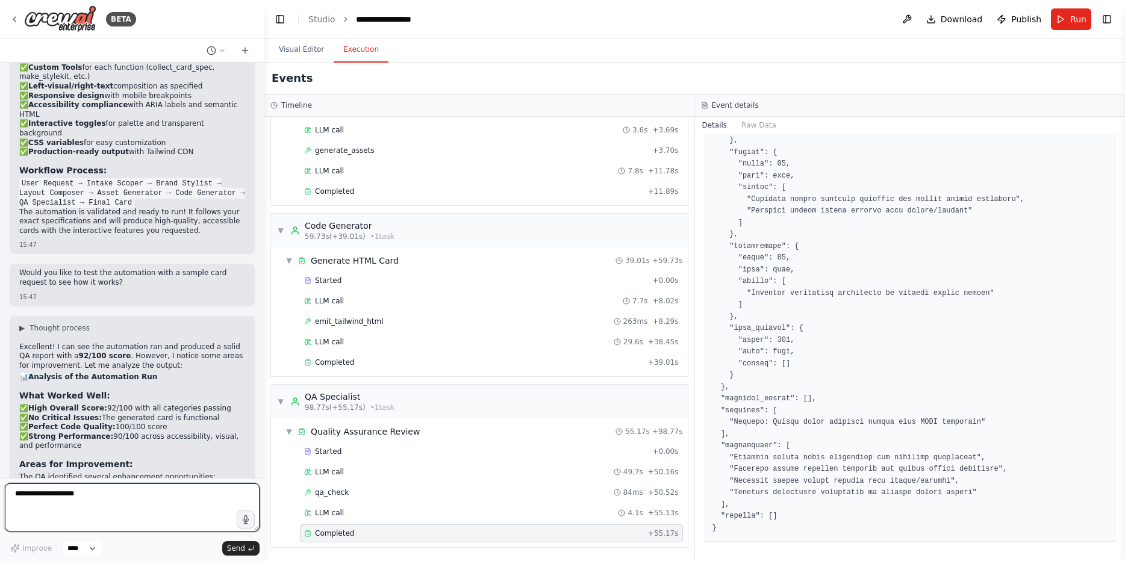
scroll to position [5925, 0]
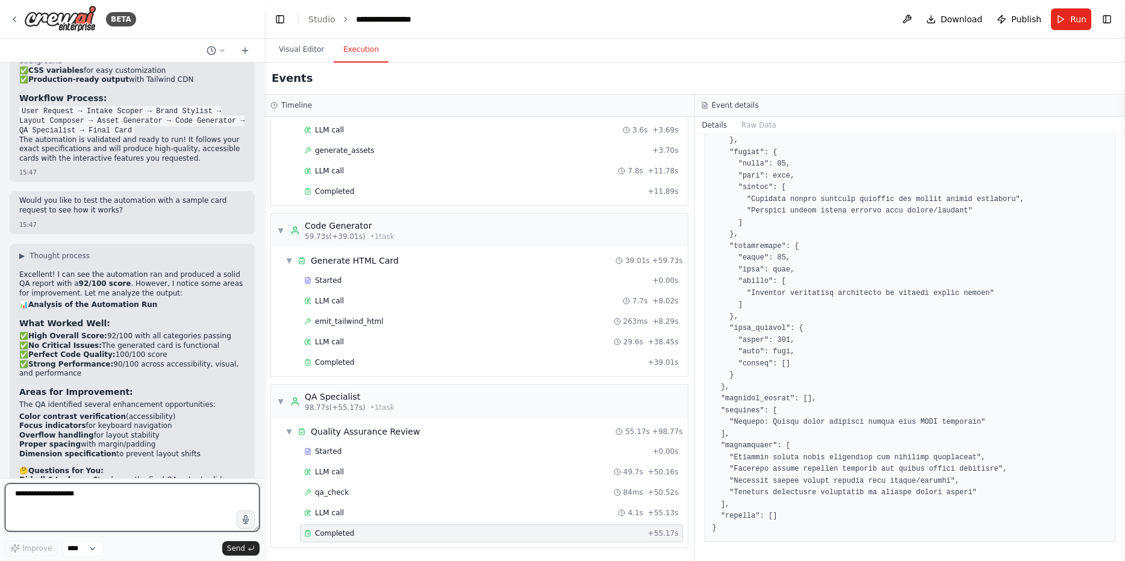
click at [126, 517] on textarea at bounding box center [132, 508] width 255 height 48
type textarea "**********"
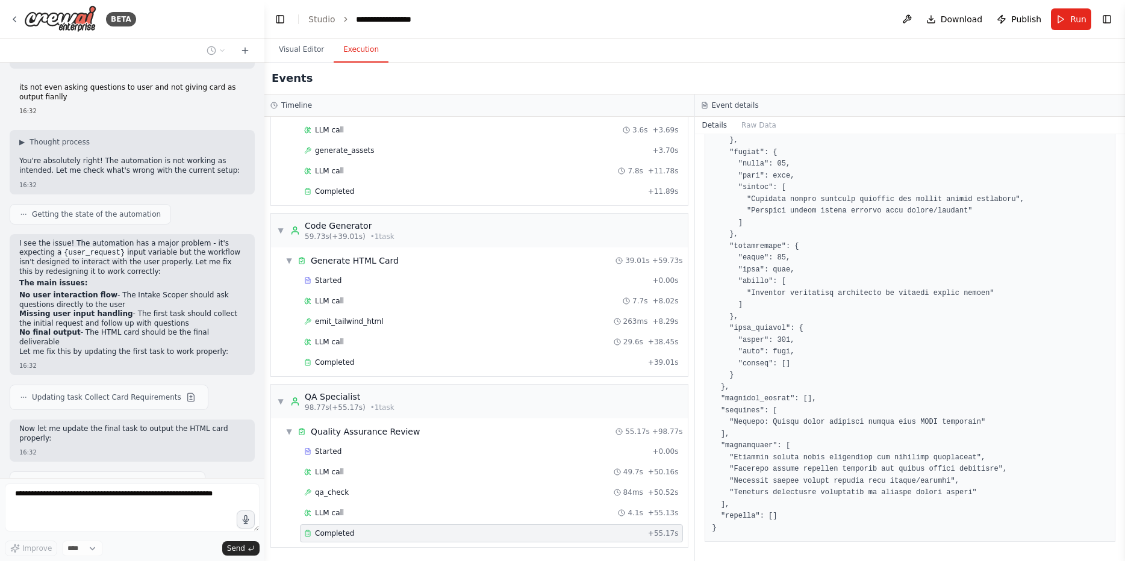
scroll to position [6940, 0]
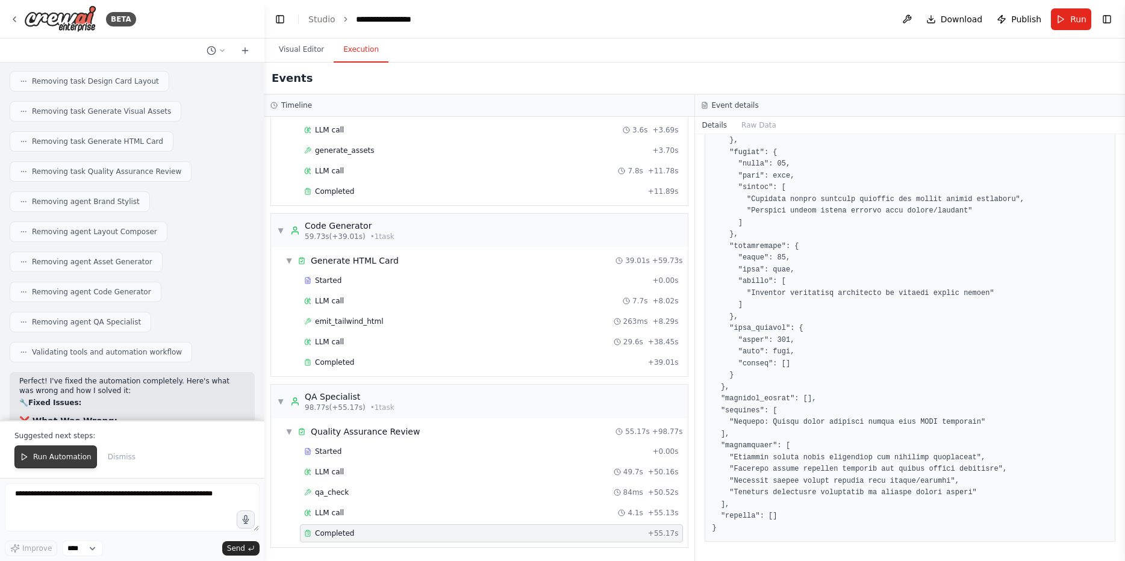
click at [60, 460] on span "Run Automation" at bounding box center [62, 457] width 58 height 10
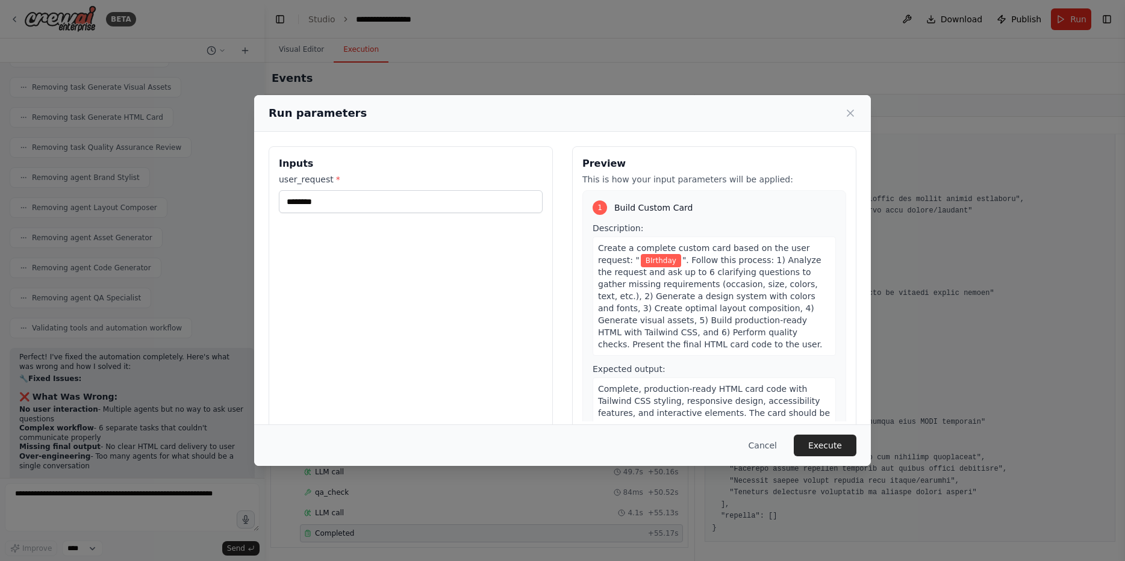
scroll to position [7260, 0]
click at [840, 447] on button "Execute" at bounding box center [825, 446] width 63 height 22
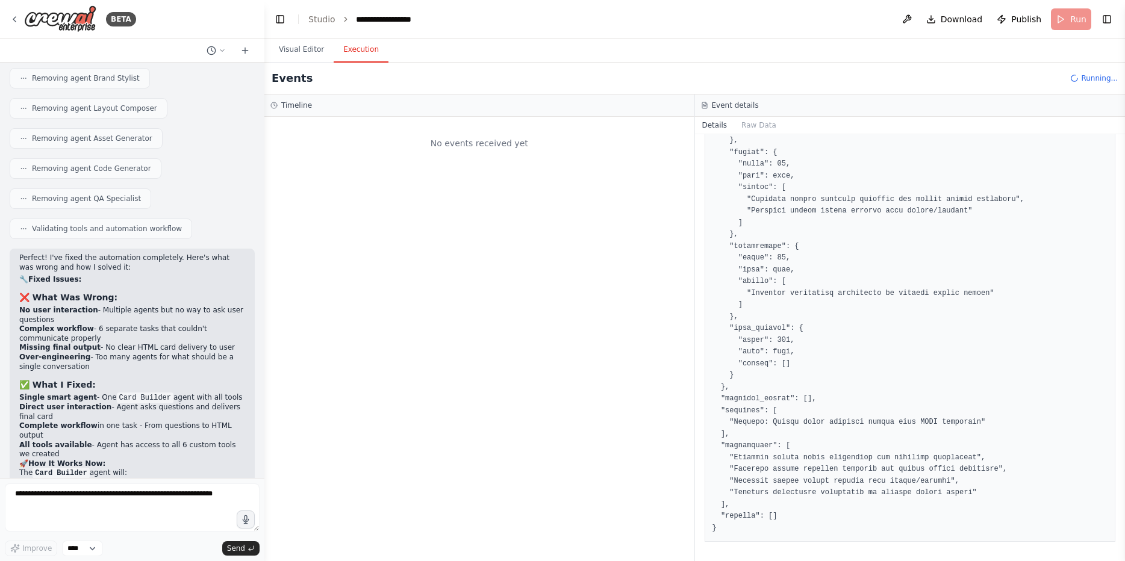
scroll to position [7359, 0]
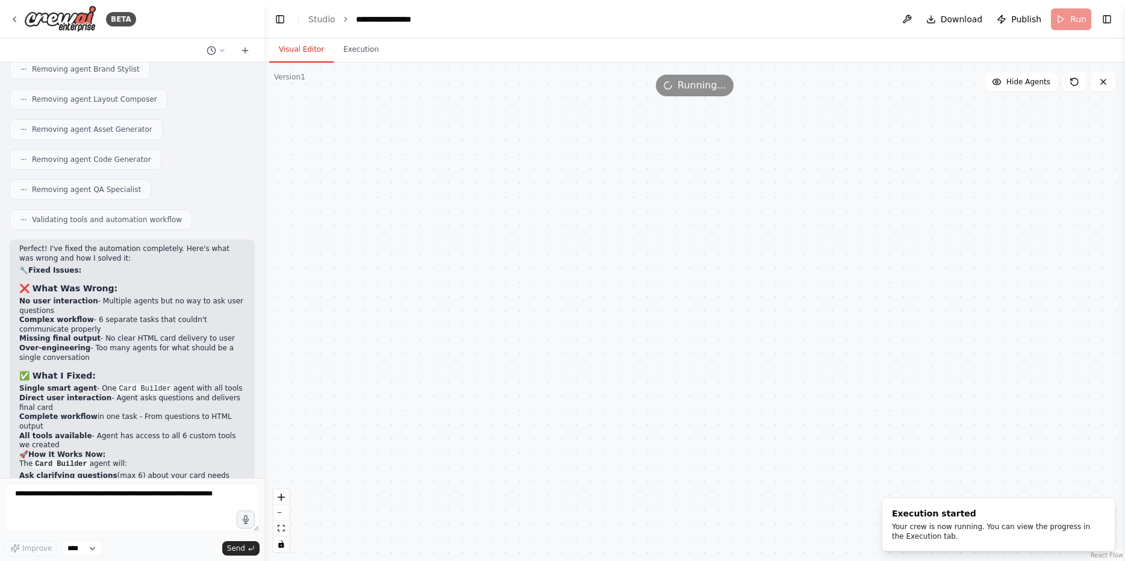
click at [324, 55] on button "Visual Editor" at bounding box center [301, 49] width 64 height 25
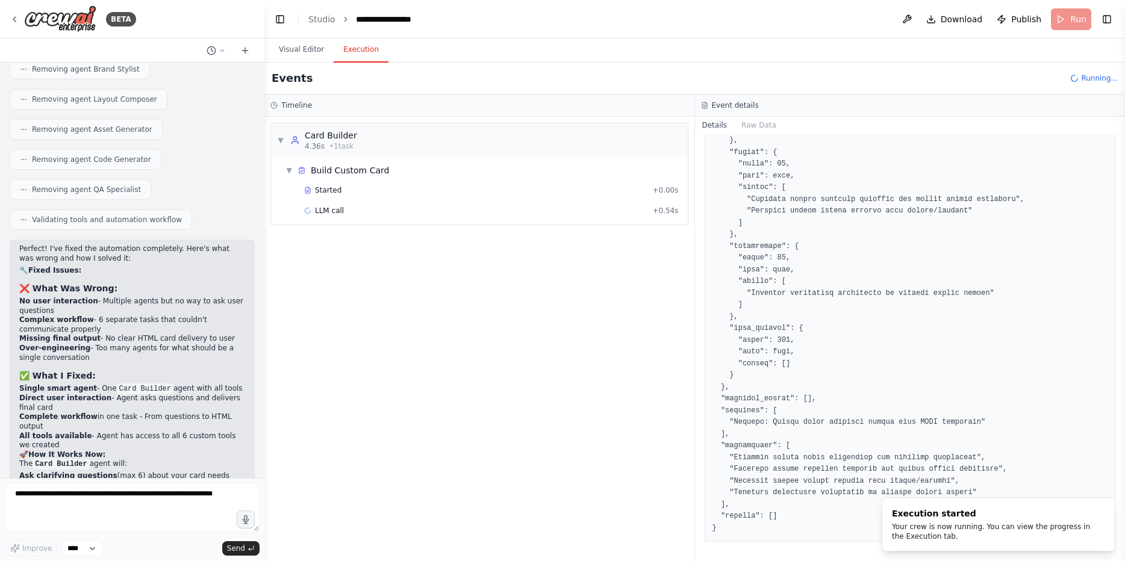
click at [360, 55] on button "Execution" at bounding box center [361, 49] width 55 height 25
click at [337, 194] on span "Started" at bounding box center [328, 191] width 27 height 10
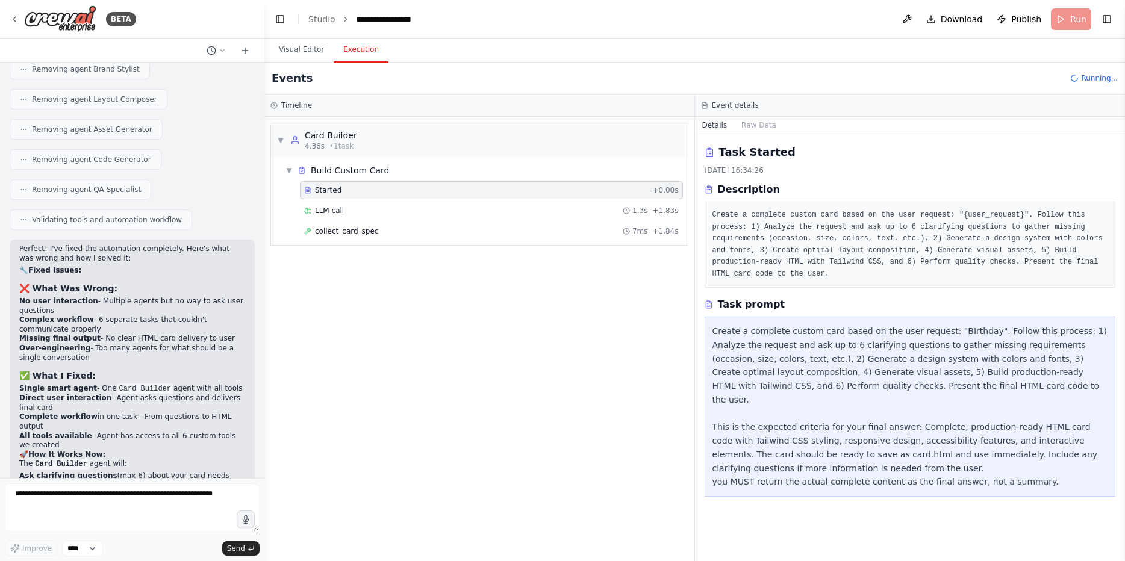
scroll to position [0, 0]
drag, startPoint x: 351, startPoint y: 213, endPoint x: 355, endPoint y: 225, distance: 12.0
click at [351, 213] on div "LLM call 1.3s + 1.83s" at bounding box center [491, 211] width 375 height 10
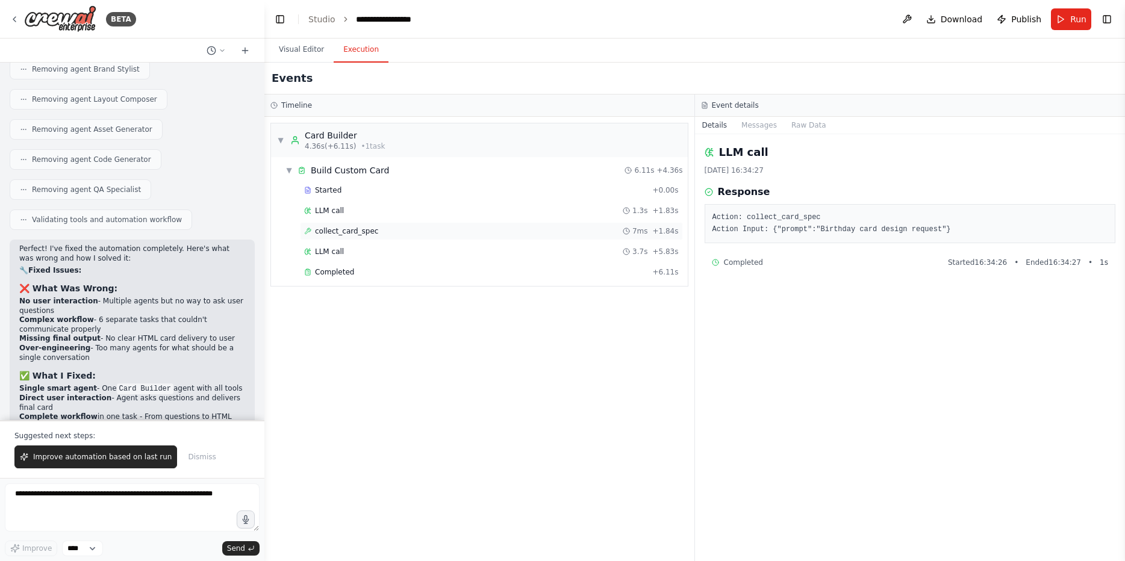
click at [355, 233] on span "collect_card_spec" at bounding box center [346, 232] width 63 height 10
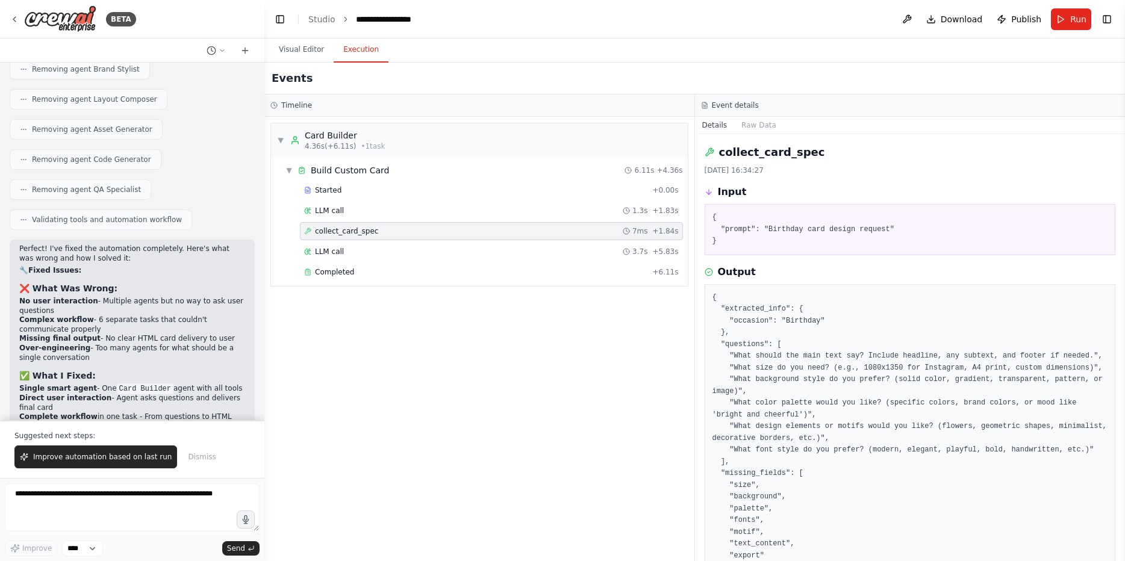
scroll to position [101, 0]
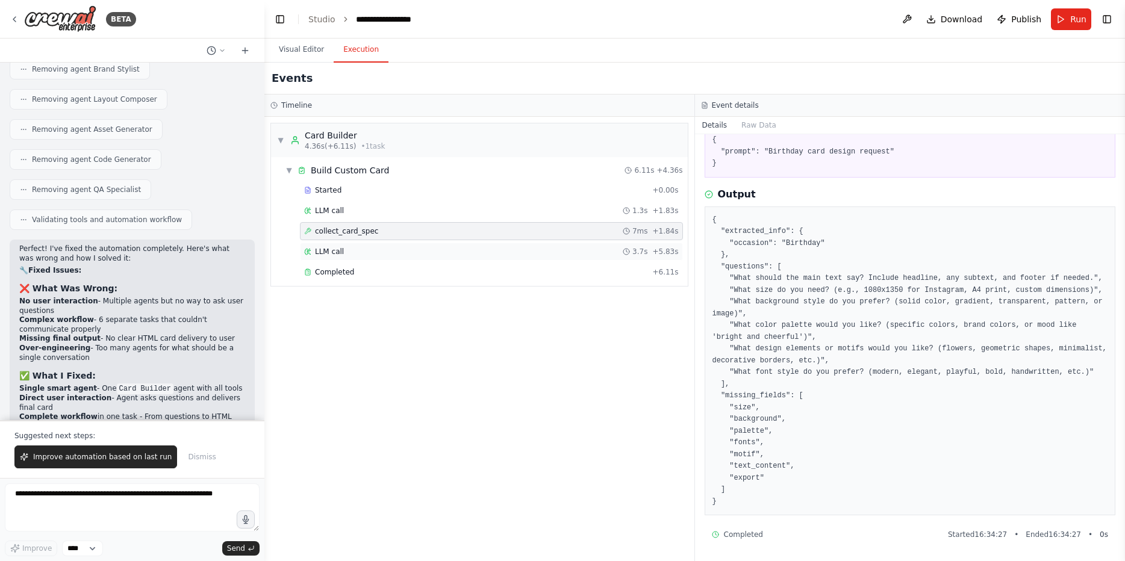
click at [354, 251] on div "LLM call 3.7s + 5.83s" at bounding box center [491, 252] width 375 height 10
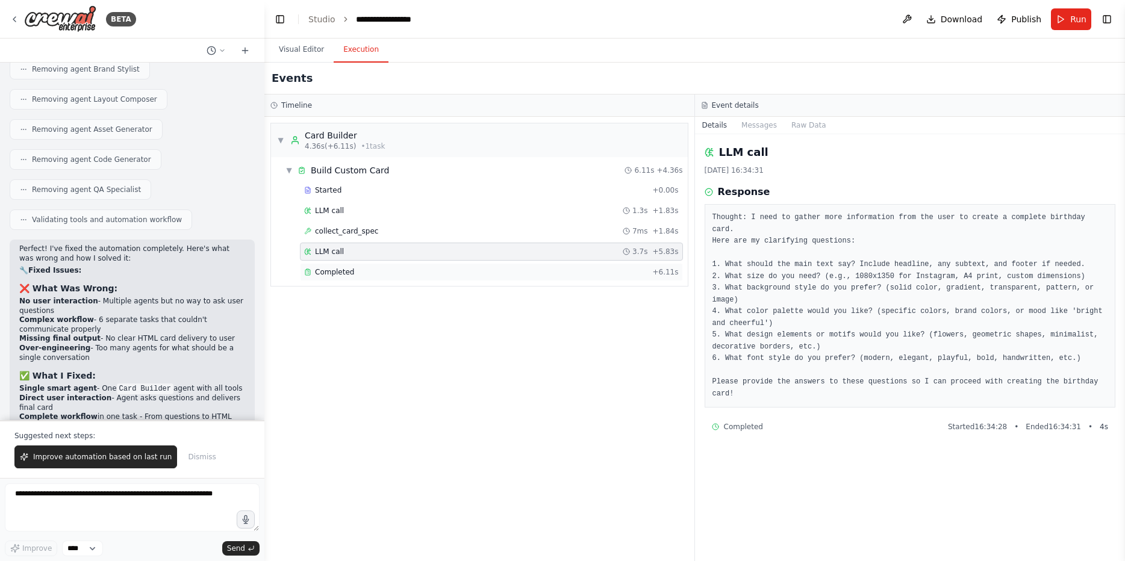
click at [350, 270] on span "Completed" at bounding box center [334, 272] width 39 height 10
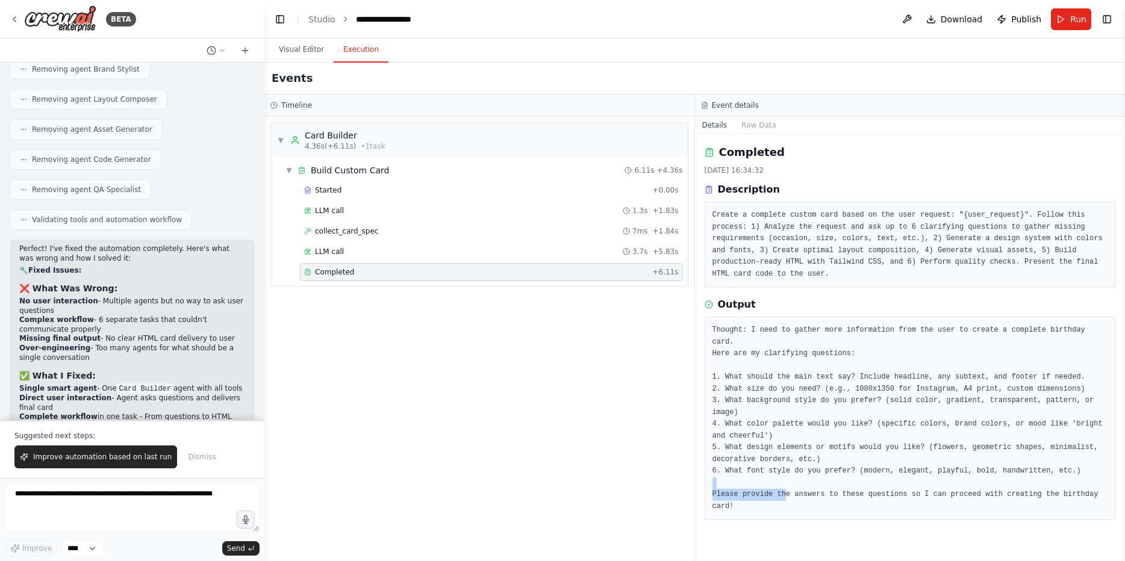
click at [786, 493] on pre "Thought: I need to gather more information from the user to create a complete b…" at bounding box center [911, 419] width 396 height 188
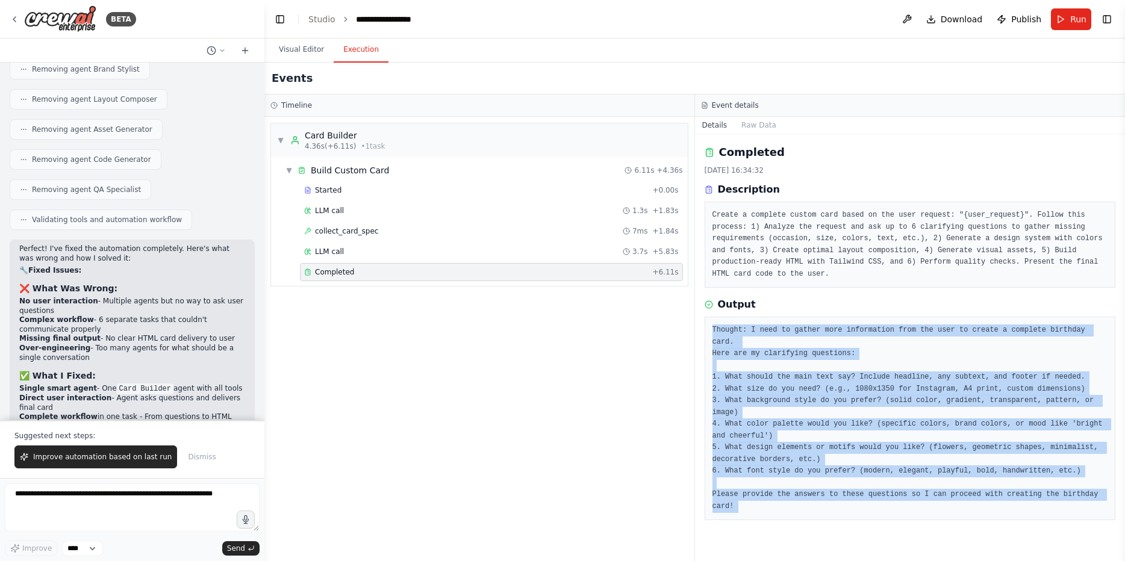
drag, startPoint x: 786, startPoint y: 493, endPoint x: 785, endPoint y: 339, distance: 154.2
click at [785, 339] on pre "Thought: I need to gather more information from the user to create a complete b…" at bounding box center [911, 419] width 396 height 188
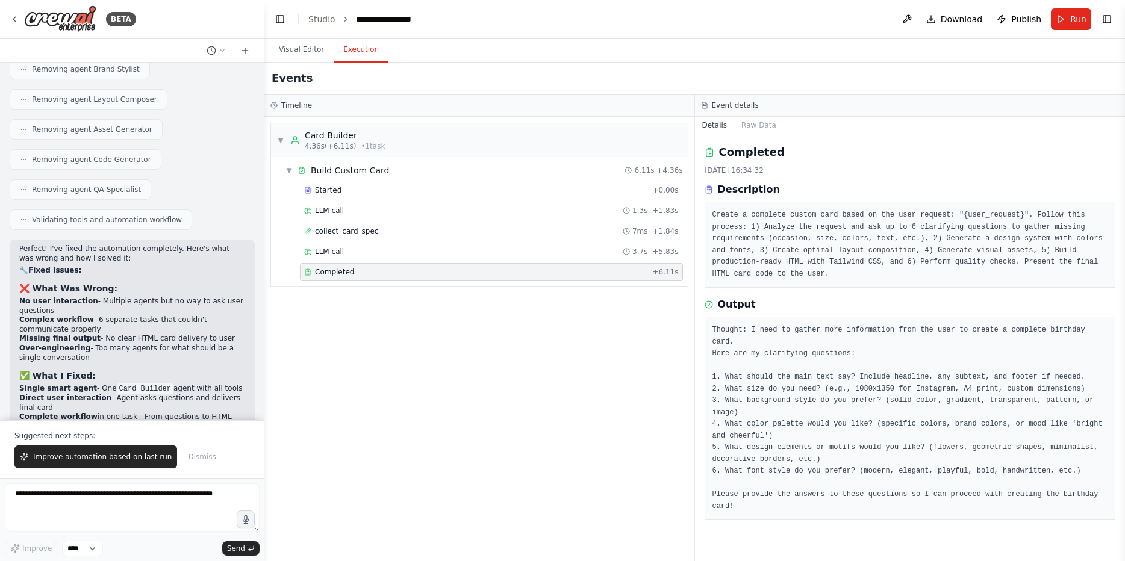
drag, startPoint x: 1019, startPoint y: 24, endPoint x: 1007, endPoint y: 47, distance: 25.9
click at [1004, 69] on main "**********" at bounding box center [694, 280] width 861 height 561
click at [1016, 19] on span "Publish" at bounding box center [1026, 19] width 30 height 12
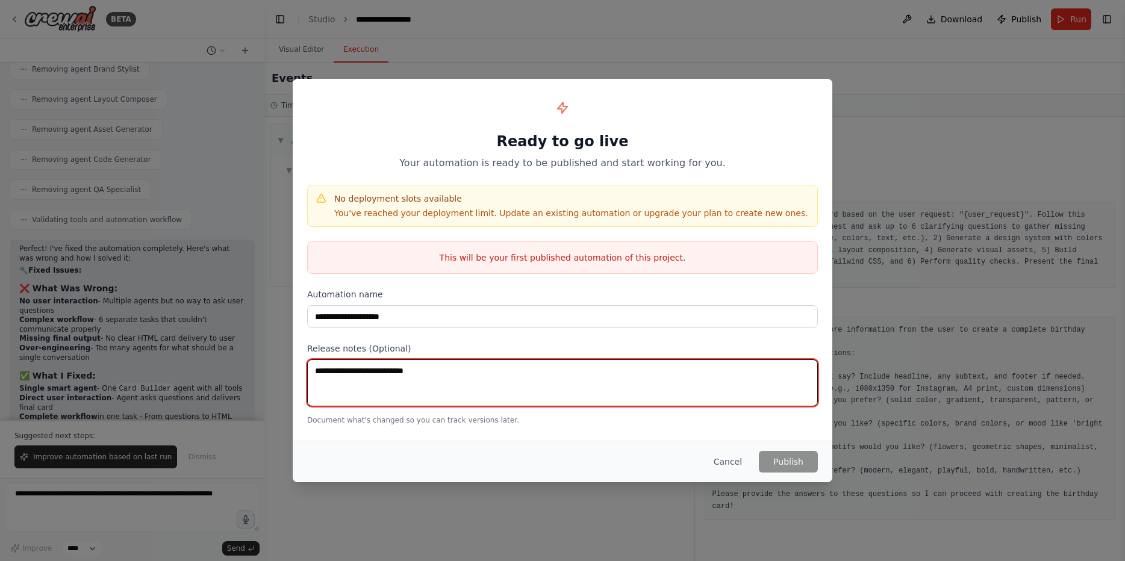
click at [518, 363] on textarea at bounding box center [562, 383] width 511 height 47
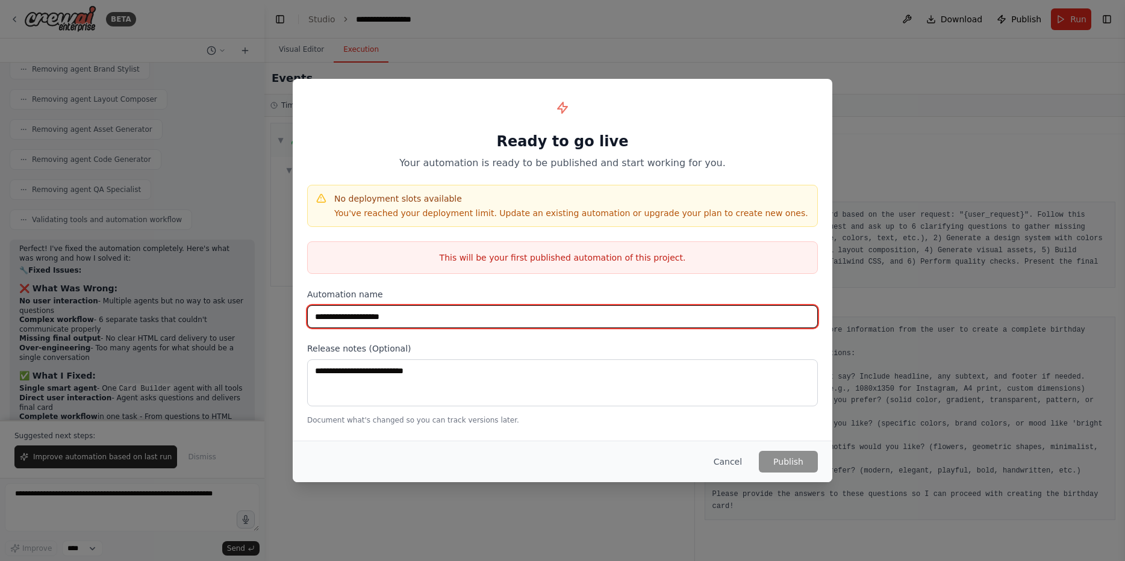
click at [385, 307] on input "**********" at bounding box center [562, 316] width 511 height 23
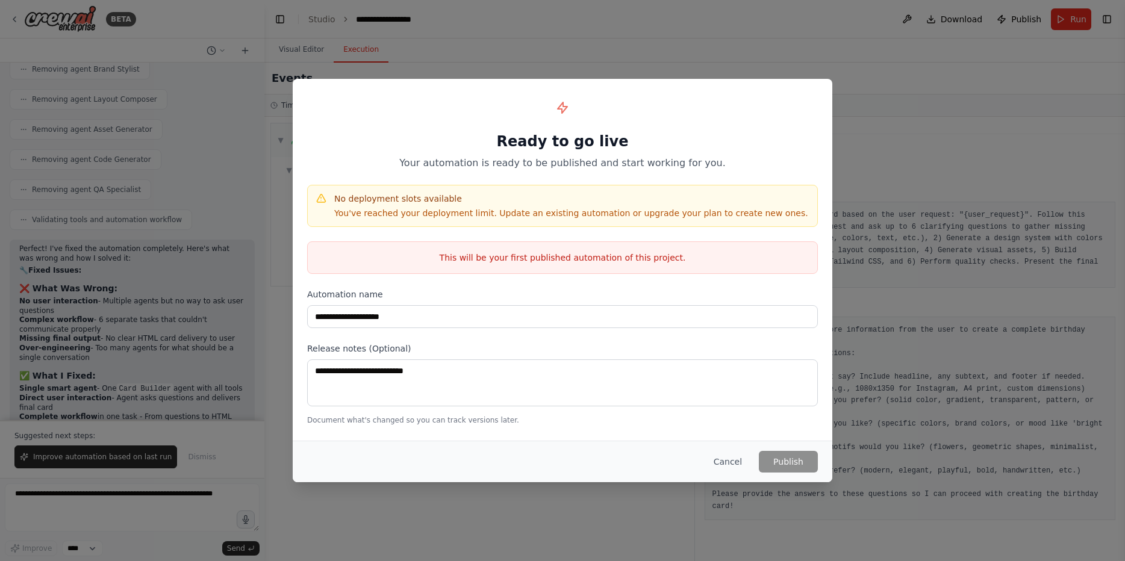
click at [558, 257] on p "This will be your first published automation of this project." at bounding box center [563, 258] width 510 height 12
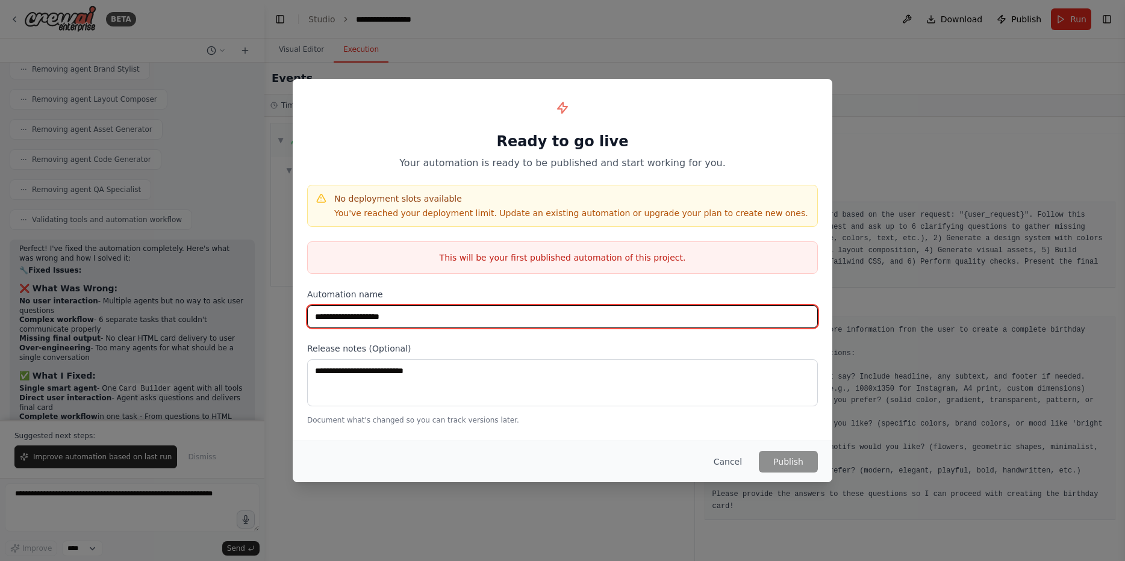
click at [401, 317] on input "**********" at bounding box center [562, 316] width 511 height 23
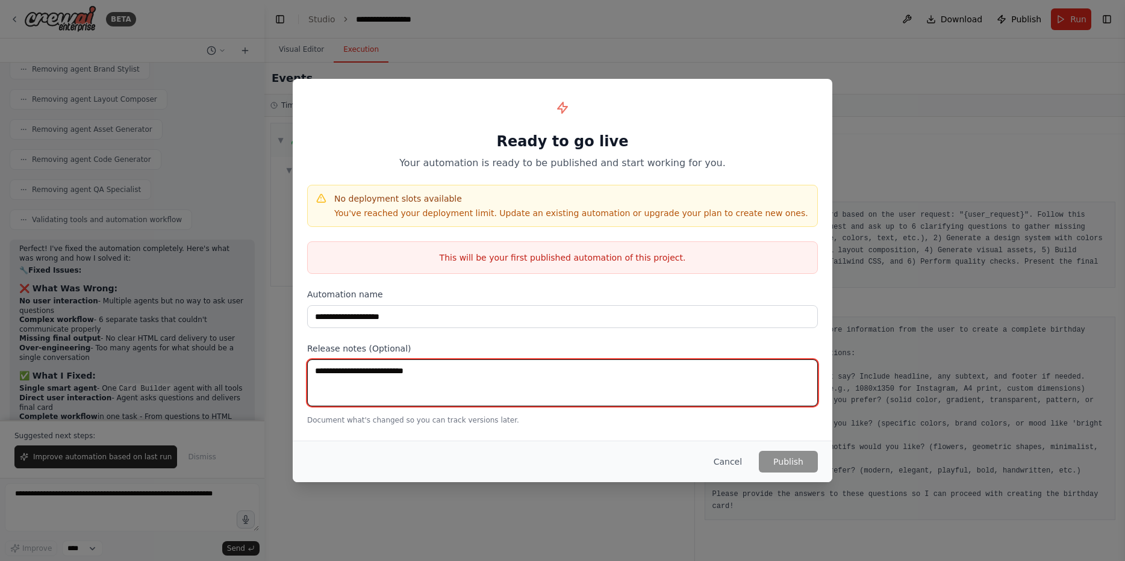
click at [402, 375] on textarea at bounding box center [562, 383] width 511 height 47
type textarea "*****"
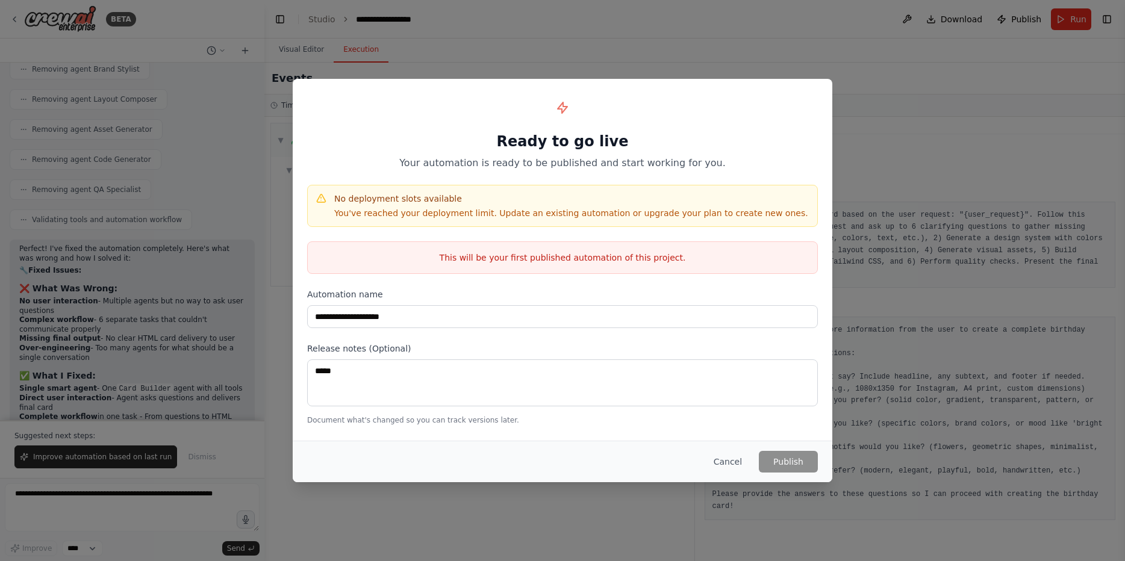
click at [413, 434] on div "**********" at bounding box center [563, 259] width 540 height 361
click at [564, 175] on div "**********" at bounding box center [563, 259] width 540 height 361
click at [564, 165] on p "Your automation is ready to be published and start working for you." at bounding box center [562, 163] width 511 height 14
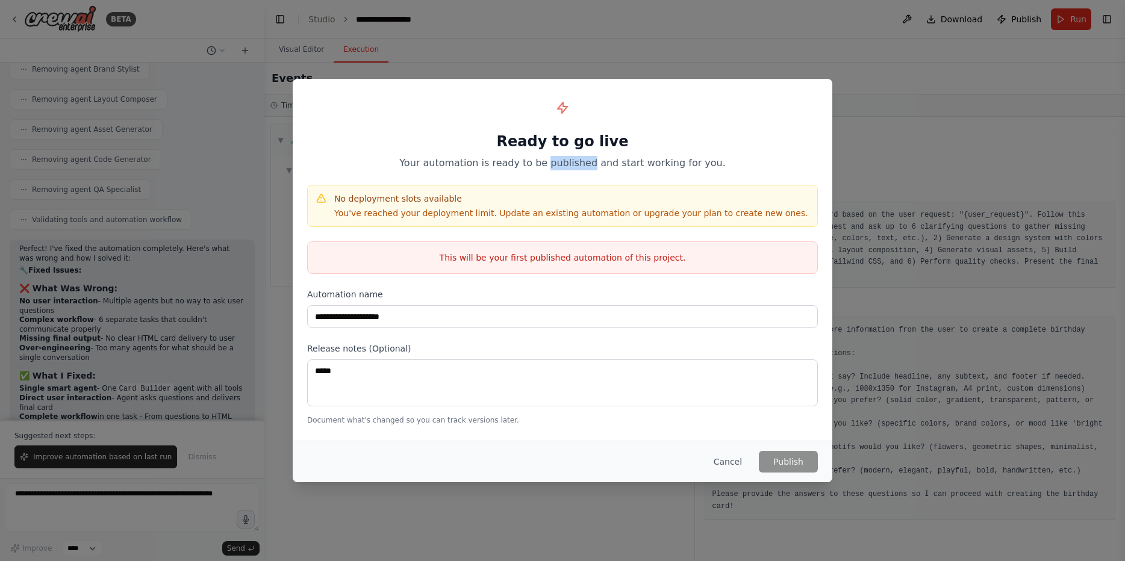
click at [564, 165] on p "Your automation is ready to be published and start working for you." at bounding box center [562, 163] width 511 height 14
click at [404, 224] on div "No deployment slots available You've reached your deployment limit. Update an e…" at bounding box center [562, 206] width 511 height 42
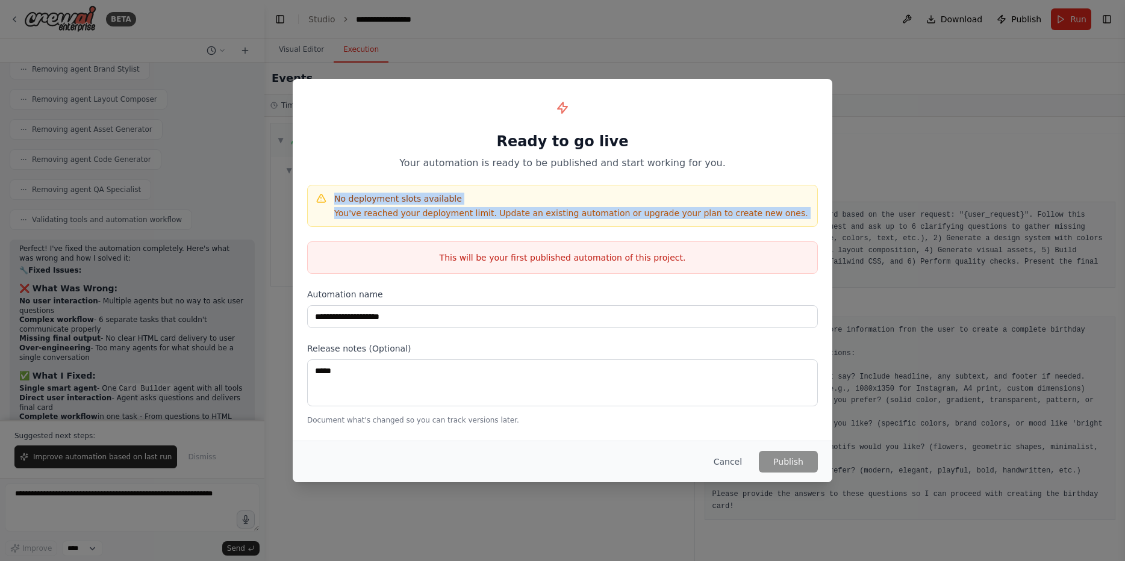
drag, startPoint x: 404, startPoint y: 224, endPoint x: 410, endPoint y: 201, distance: 23.7
click at [410, 201] on div "No deployment slots available You've reached your deployment limit. Update an e…" at bounding box center [562, 206] width 511 height 42
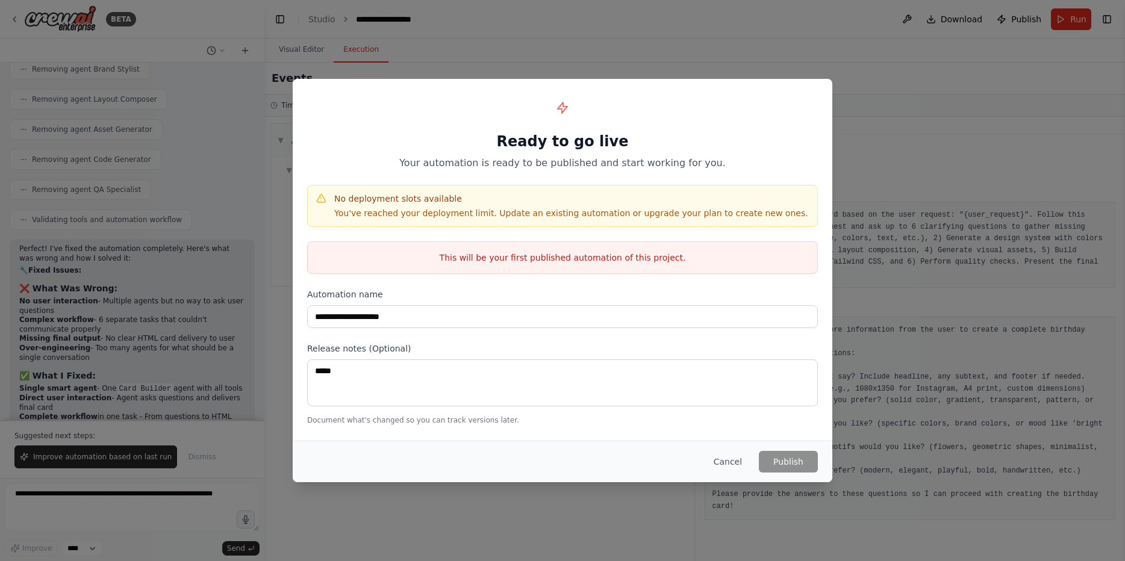
click at [465, 276] on div "**********" at bounding box center [563, 259] width 540 height 361
click at [467, 261] on p "This will be your first published automation of this project." at bounding box center [563, 258] width 510 height 12
click at [723, 466] on button "Cancel" at bounding box center [728, 462] width 48 height 22
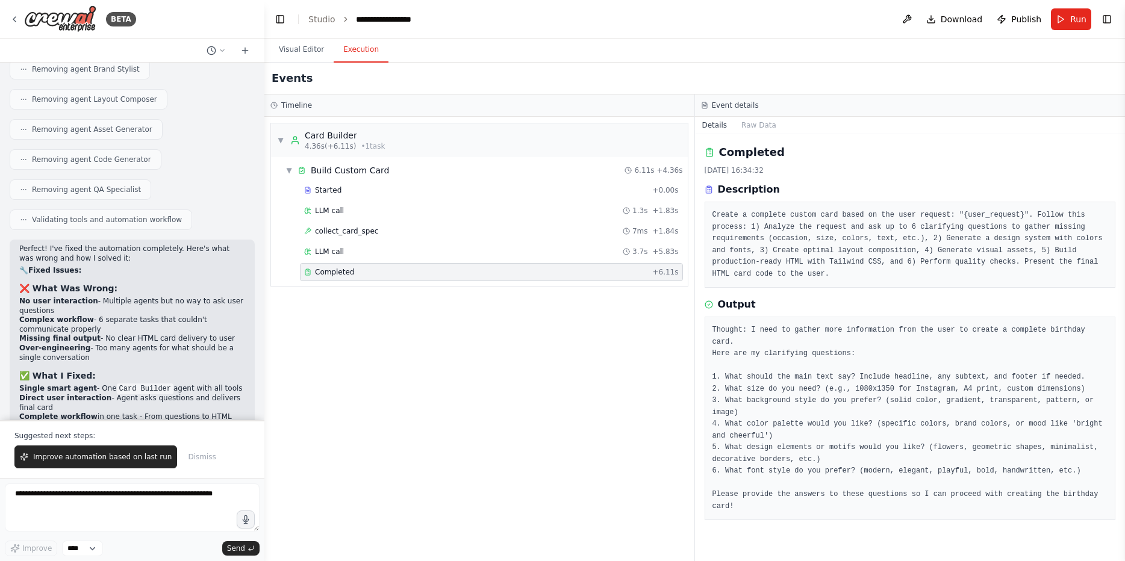
scroll to position [7417, 0]
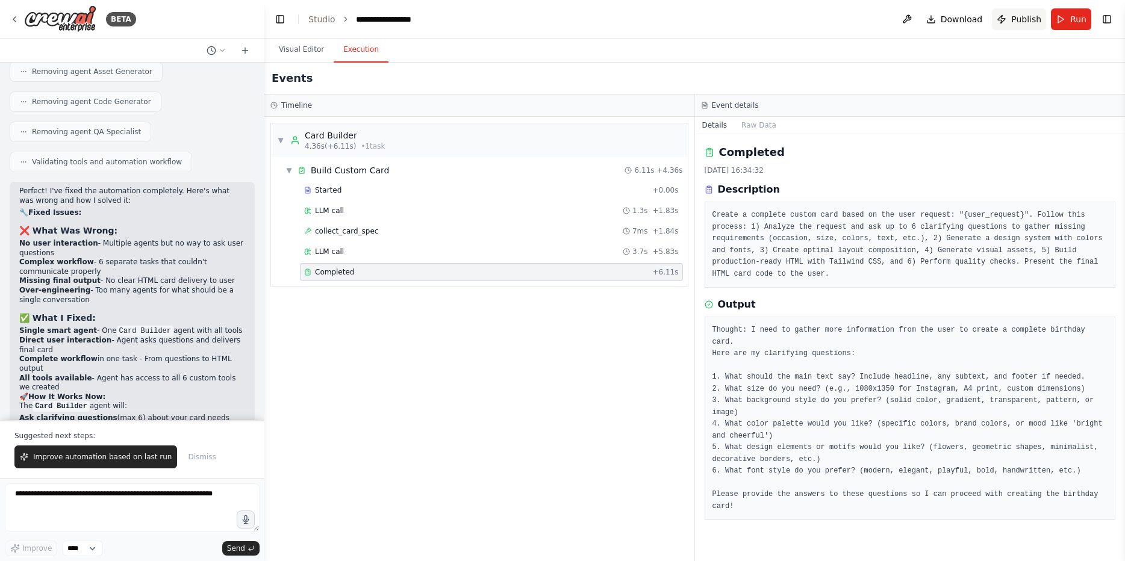
click at [1011, 22] on button "Publish" at bounding box center [1019, 19] width 54 height 22
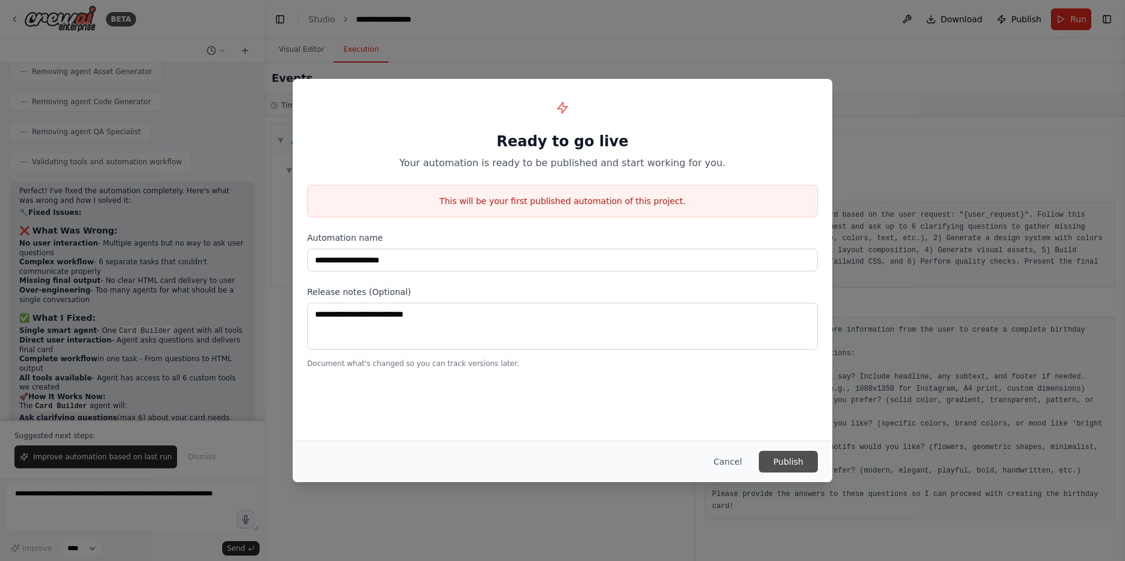
click at [793, 464] on button "Publish" at bounding box center [788, 462] width 59 height 22
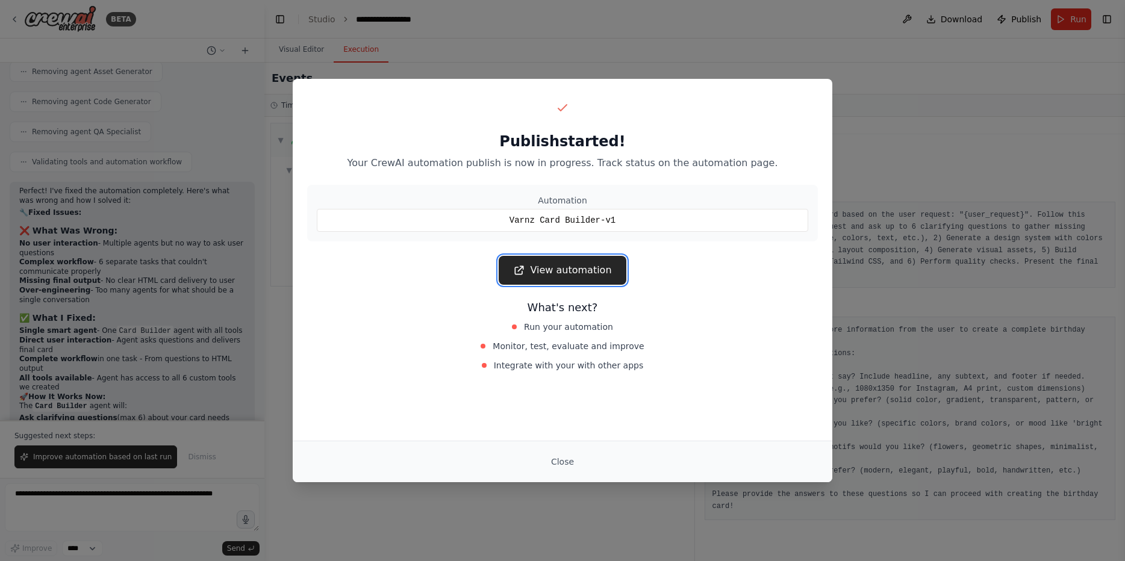
click at [561, 266] on link "View automation" at bounding box center [562, 270] width 127 height 29
click at [569, 459] on button "Close" at bounding box center [563, 462] width 42 height 22
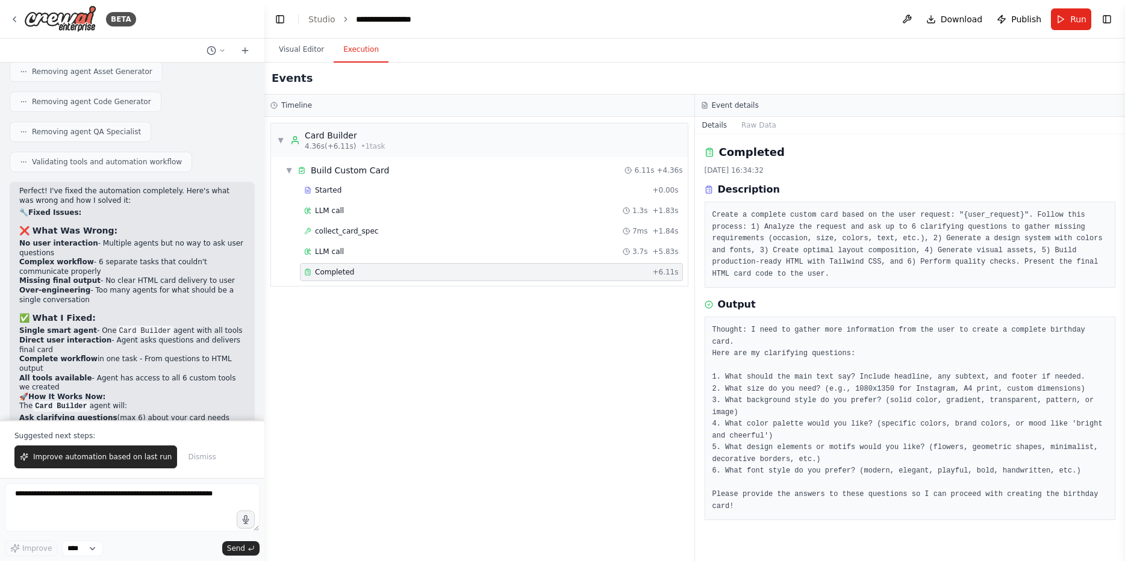
click at [782, 378] on pre "Thought: I need to gather more information from the user to create a complete b…" at bounding box center [911, 419] width 396 height 188
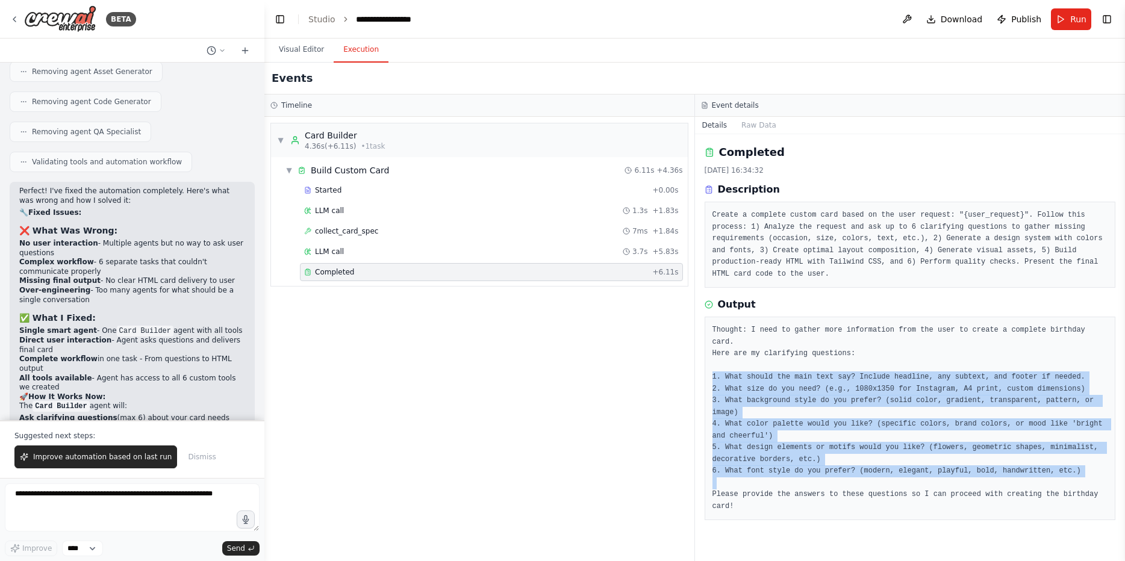
drag, startPoint x: 782, startPoint y: 378, endPoint x: 813, endPoint y: 481, distance: 107.5
click at [813, 481] on pre "Thought: I need to gather more information from the user to create a complete b…" at bounding box center [911, 419] width 396 height 188
click at [133, 455] on span "Improve automation based on last run" at bounding box center [102, 457] width 139 height 10
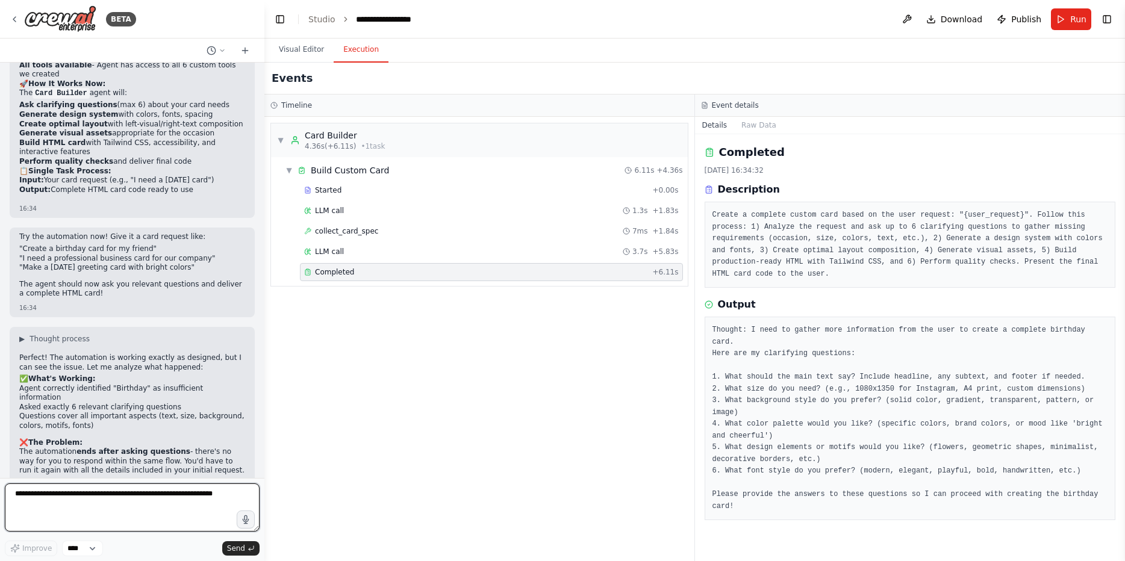
scroll to position [7742, 0]
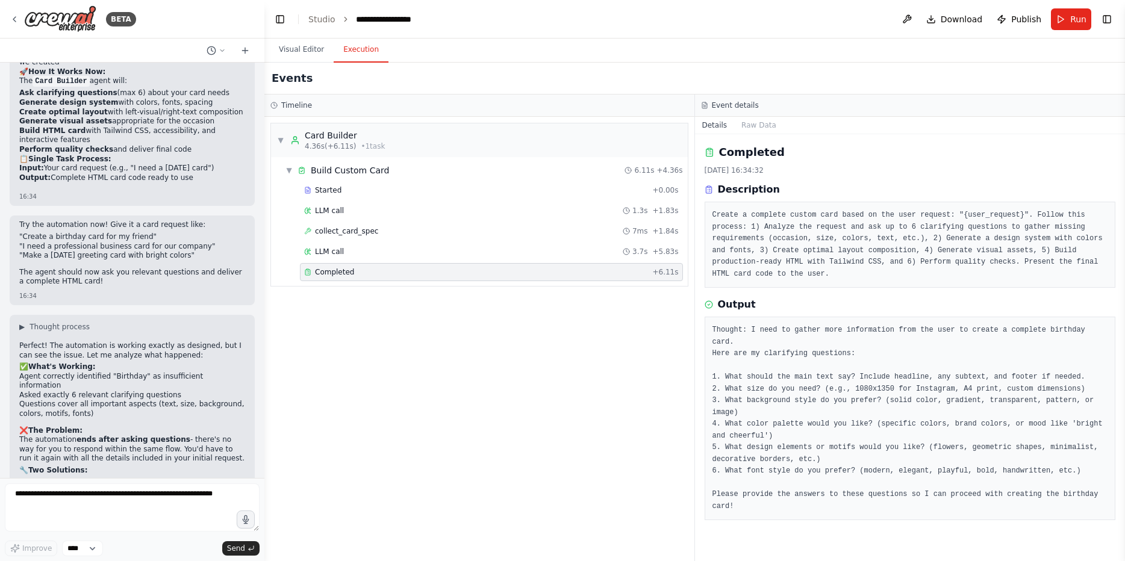
click at [480, 455] on div "▼ Card Builder 4.36s (+6.11s) • 1 task ▼ Build Custom Card 6.11s + 4.36s Starte…" at bounding box center [479, 339] width 430 height 445
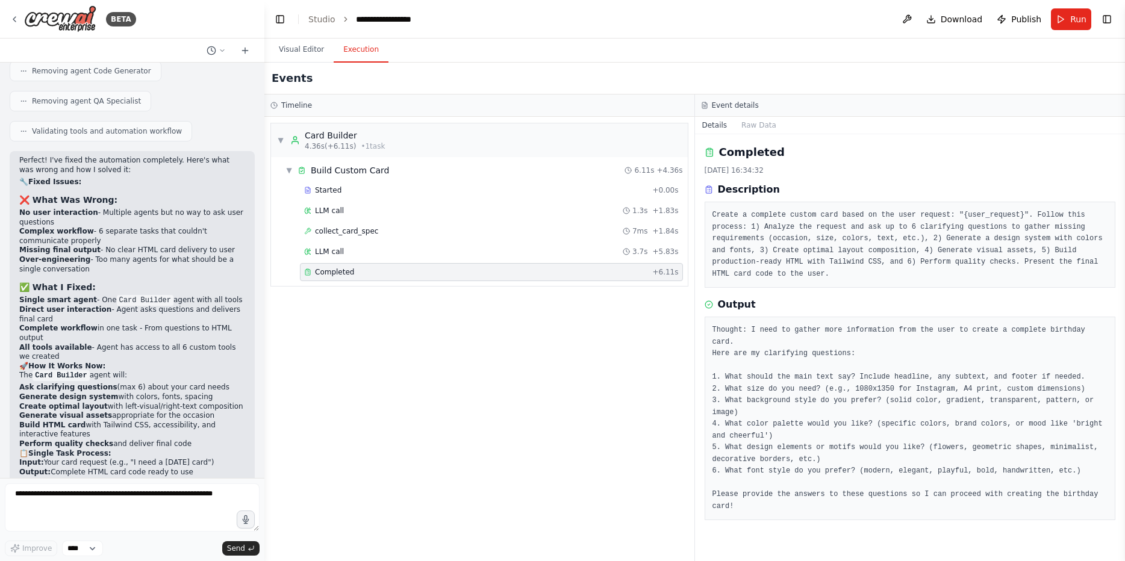
scroll to position [7453, 0]
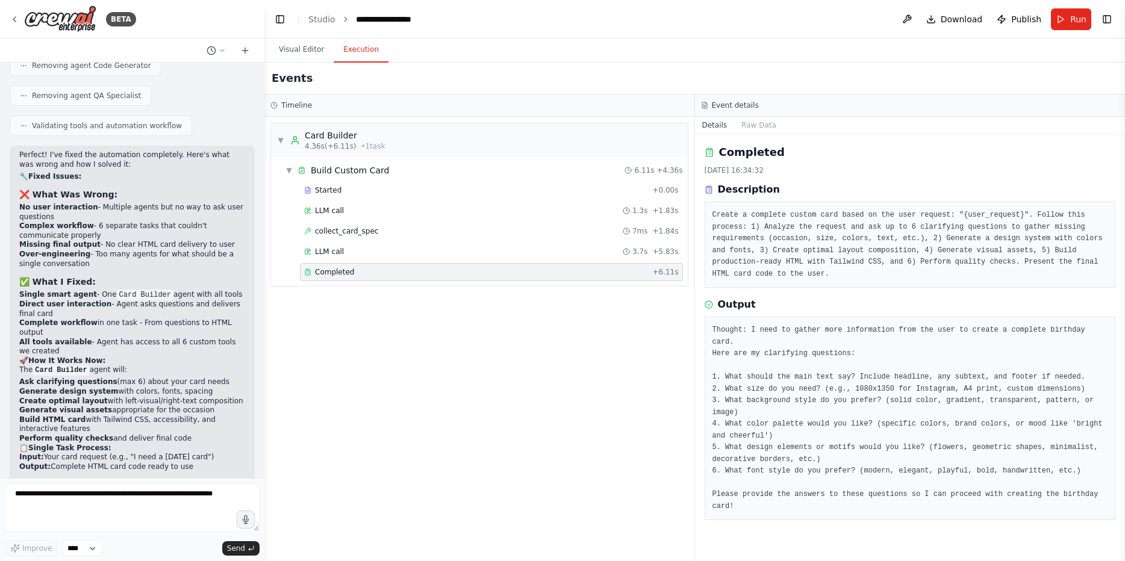
click at [23, 531] on li ""I need a professional business card for our company"" at bounding box center [132, 536] width 226 height 10
drag, startPoint x: 23, startPoint y: 316, endPoint x: 122, endPoint y: 318, distance: 98.8
click at [122, 531] on li ""I need a professional business card for our company"" at bounding box center [132, 536] width 226 height 10
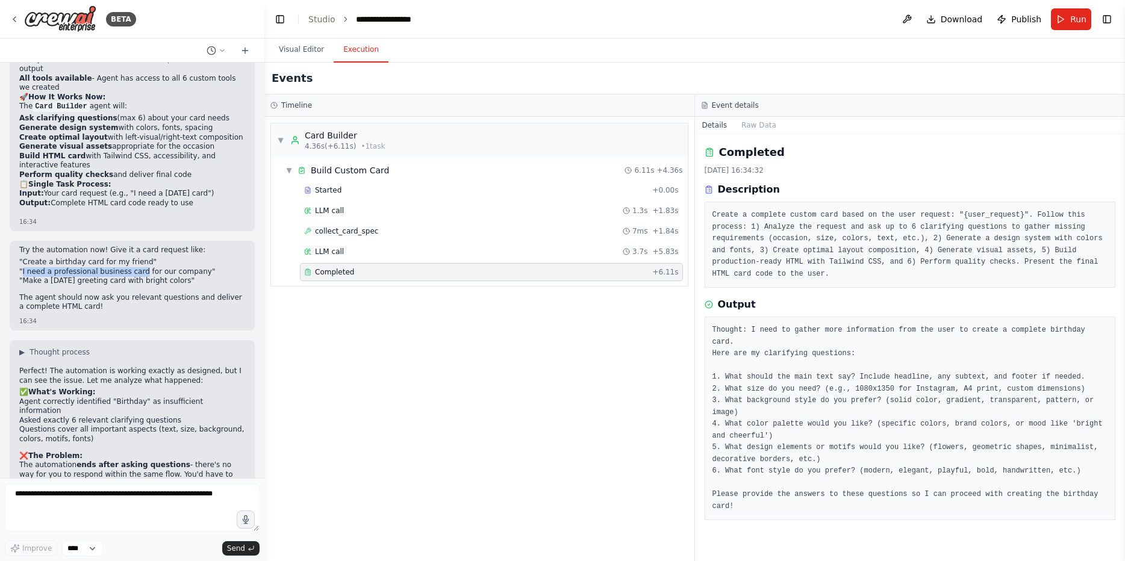
scroll to position [7742, 0]
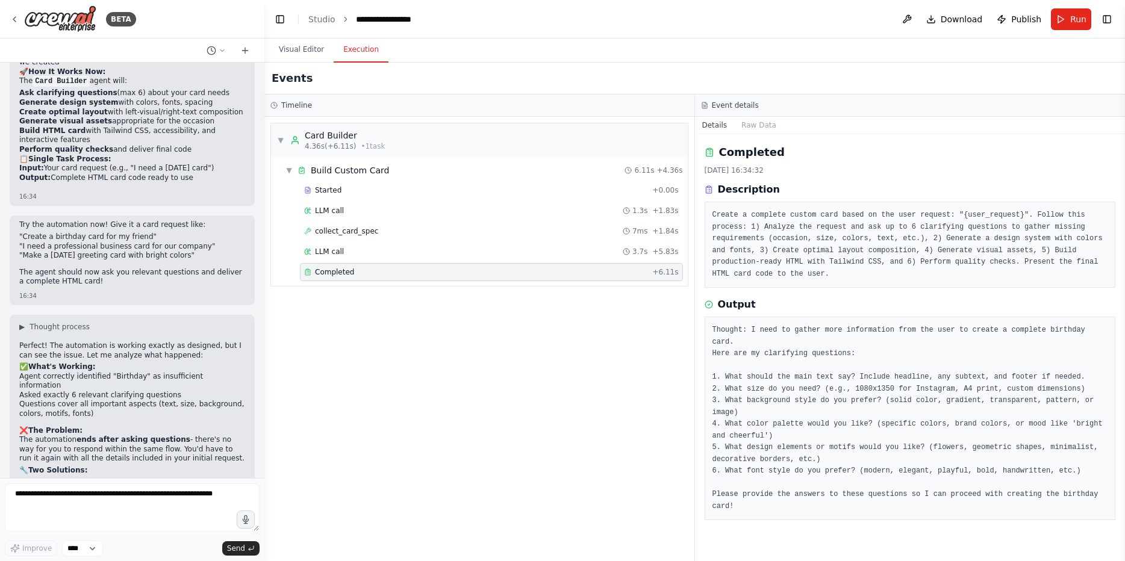
drag, startPoint x: 146, startPoint y: 349, endPoint x: 109, endPoint y: 361, distance: 38.5
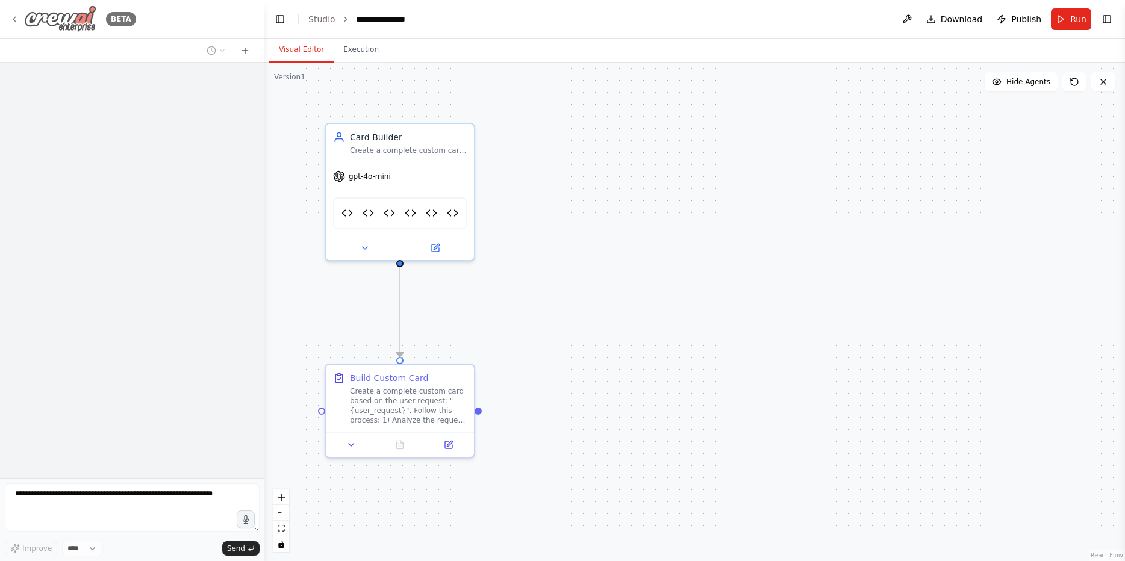
click at [63, 21] on img at bounding box center [60, 18] width 72 height 27
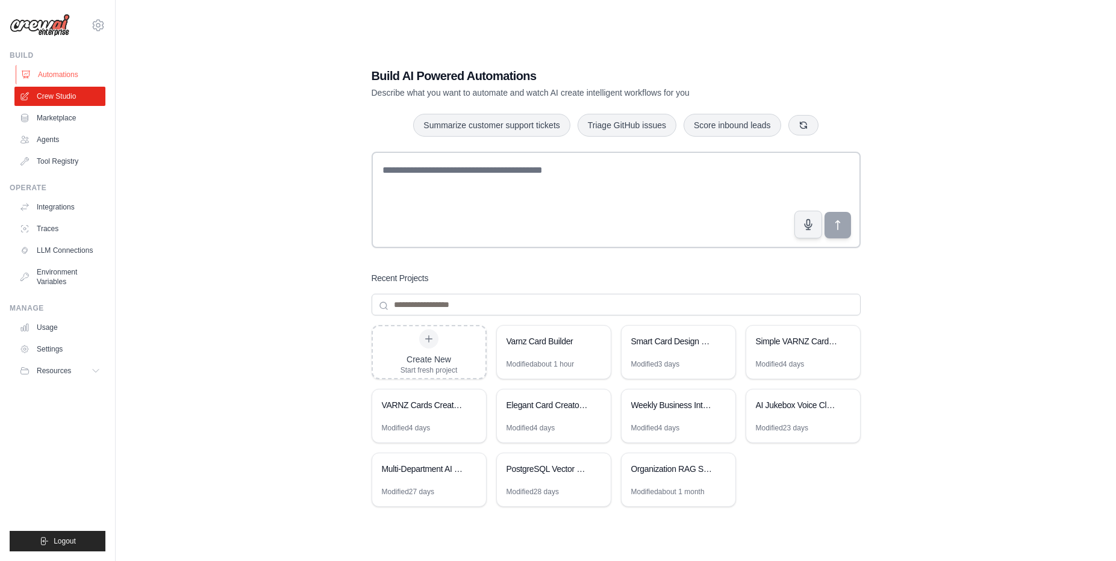
click at [47, 76] on link "Automations" at bounding box center [61, 74] width 91 height 19
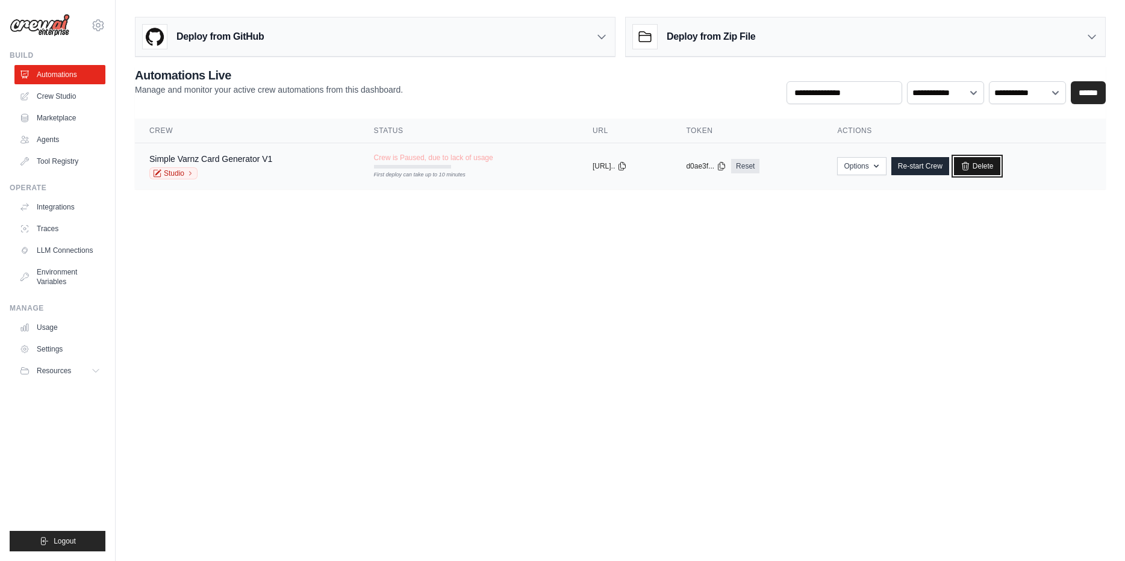
click at [970, 162] on icon at bounding box center [966, 166] width 10 height 10
click at [881, 165] on button "Options" at bounding box center [861, 166] width 49 height 18
click at [1045, 263] on body "[PERSON_NAME][EMAIL_ADDRESS][DOMAIN_NAME] Settings Build Automations Crew Studio" at bounding box center [562, 280] width 1125 height 561
click at [970, 164] on icon at bounding box center [966, 166] width 10 height 10
click at [683, 226] on body "[PERSON_NAME][EMAIL_ADDRESS][DOMAIN_NAME] Settings Build Automations Crew Studio" at bounding box center [562, 280] width 1125 height 561
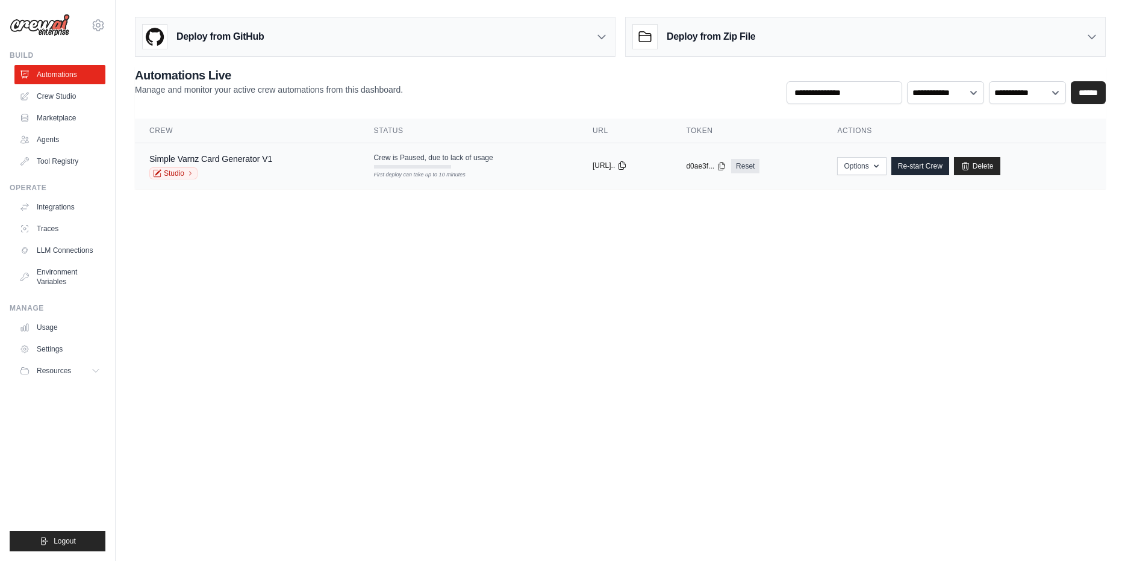
click at [627, 168] on icon at bounding box center [622, 166] width 10 height 10
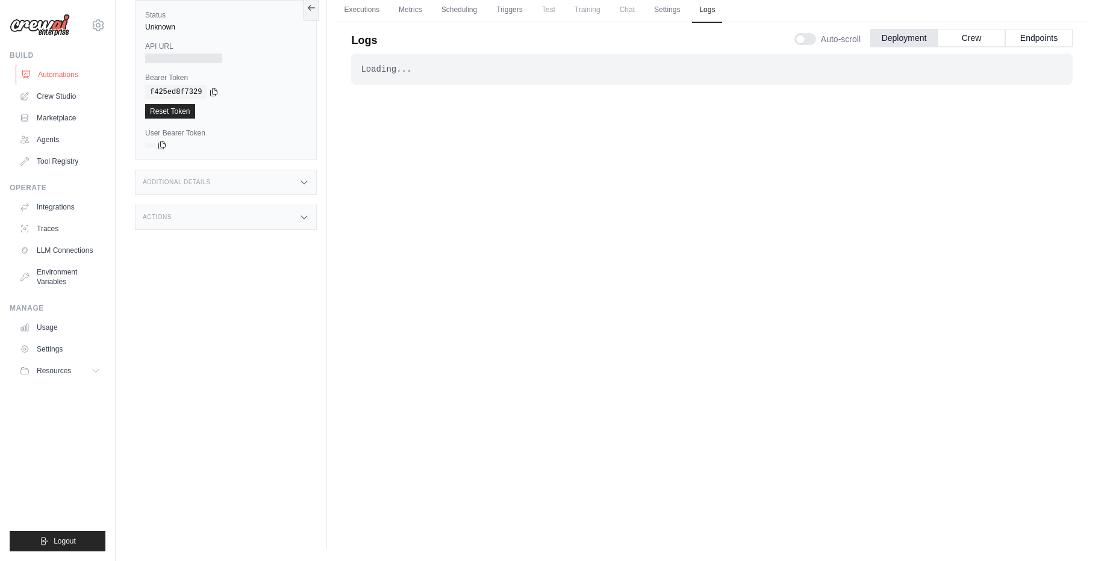
click at [99, 78] on link "Automations" at bounding box center [61, 74] width 91 height 19
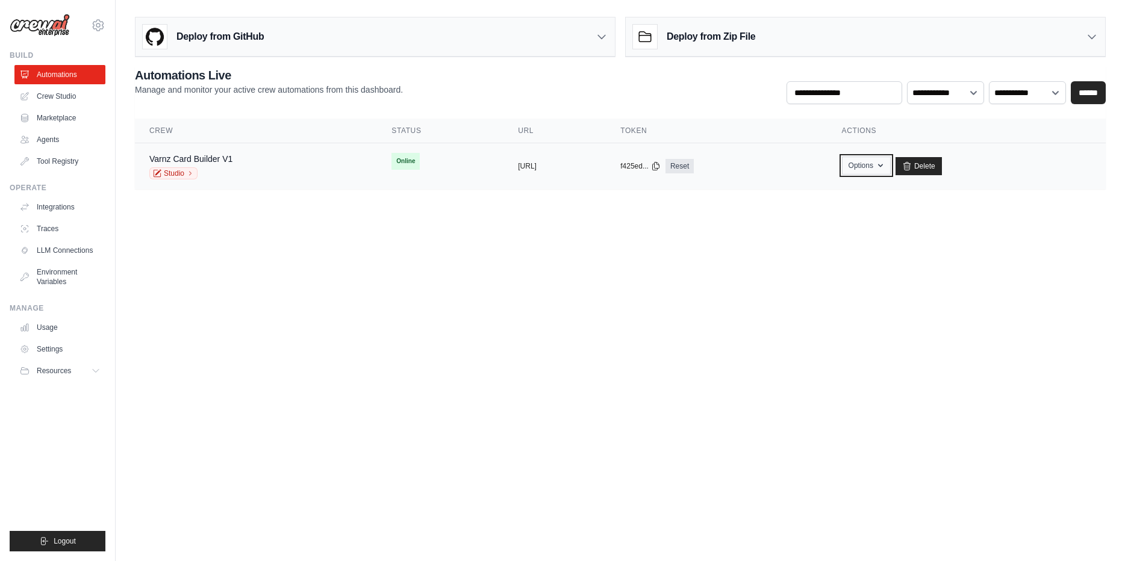
click at [886, 161] on icon "button" at bounding box center [881, 166] width 10 height 10
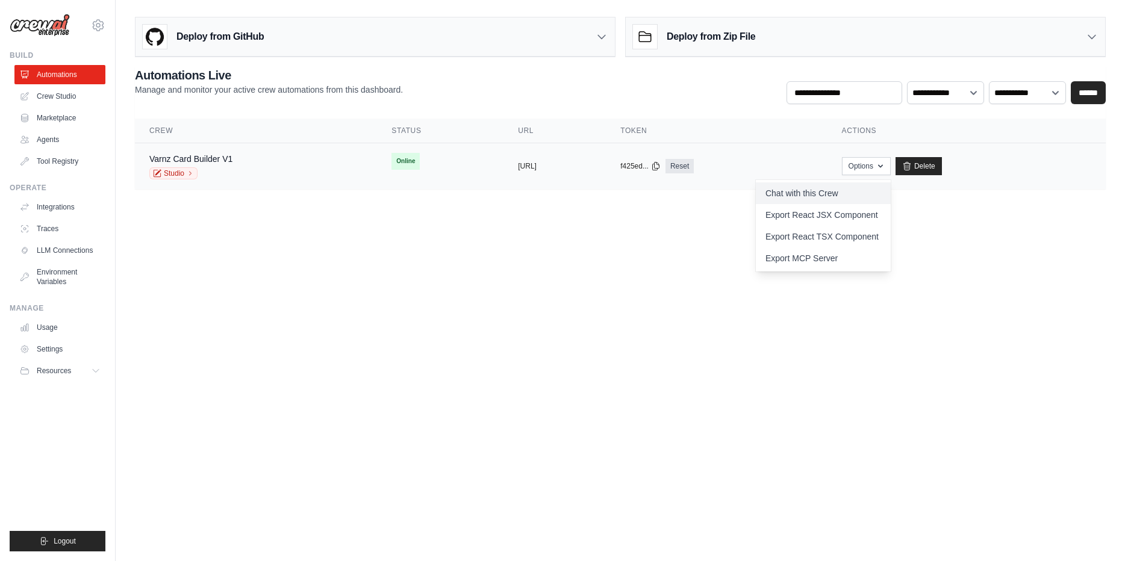
click at [865, 201] on link "Chat with this Crew" at bounding box center [823, 194] width 135 height 22
click at [284, 178] on div "Varnz Card Builder V1 Studio" at bounding box center [255, 166] width 213 height 27
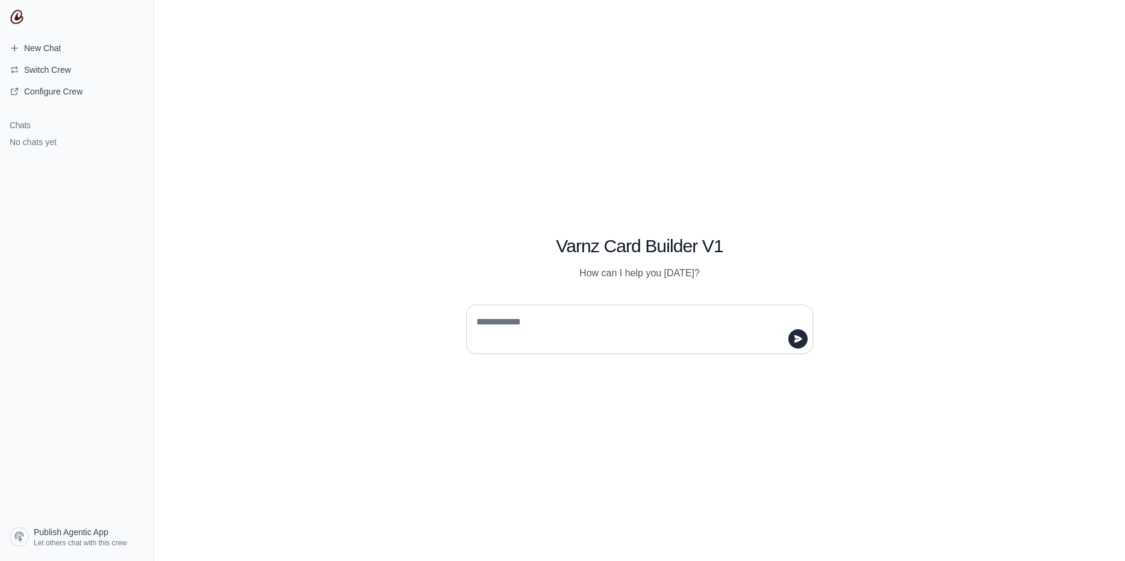
click at [640, 323] on textarea at bounding box center [636, 330] width 324 height 34
click at [693, 336] on textarea at bounding box center [636, 330] width 324 height 34
type textarea "**********"
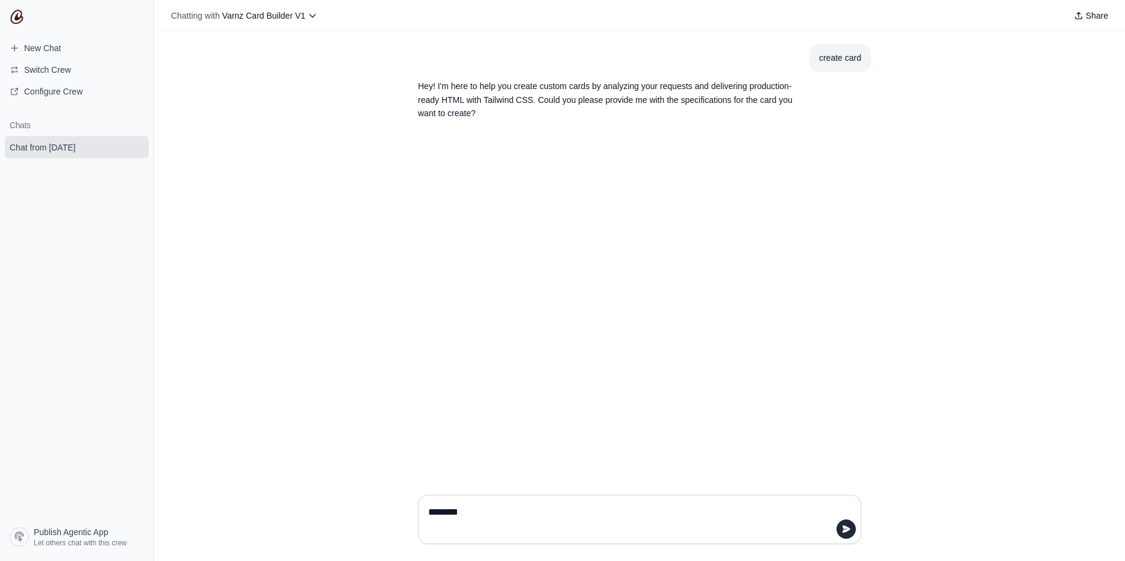
type textarea "********"
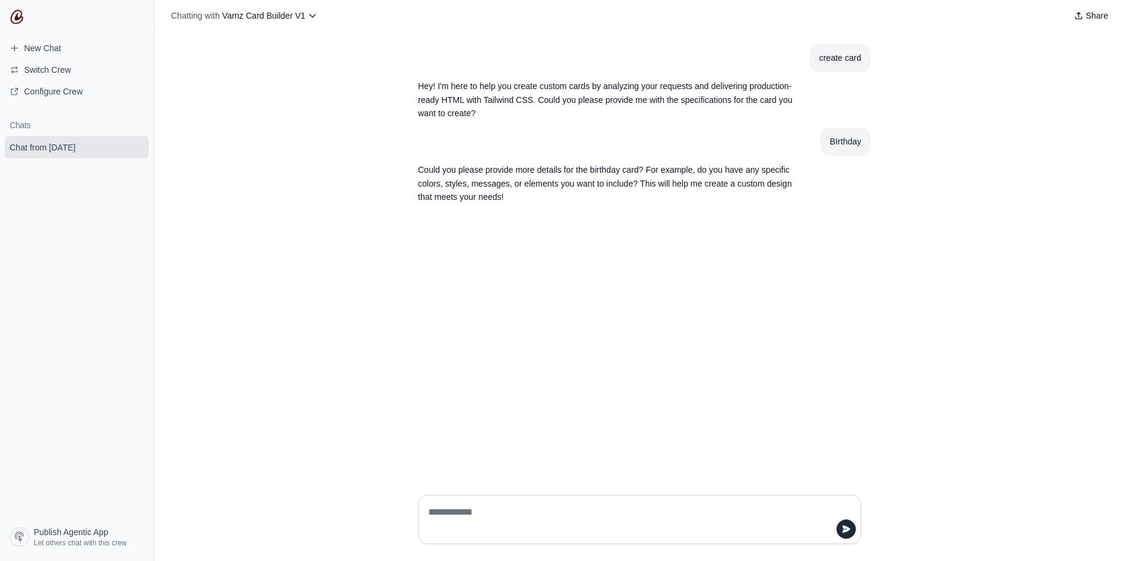
click at [560, 525] on textarea at bounding box center [636, 520] width 420 height 34
type textarea "**"
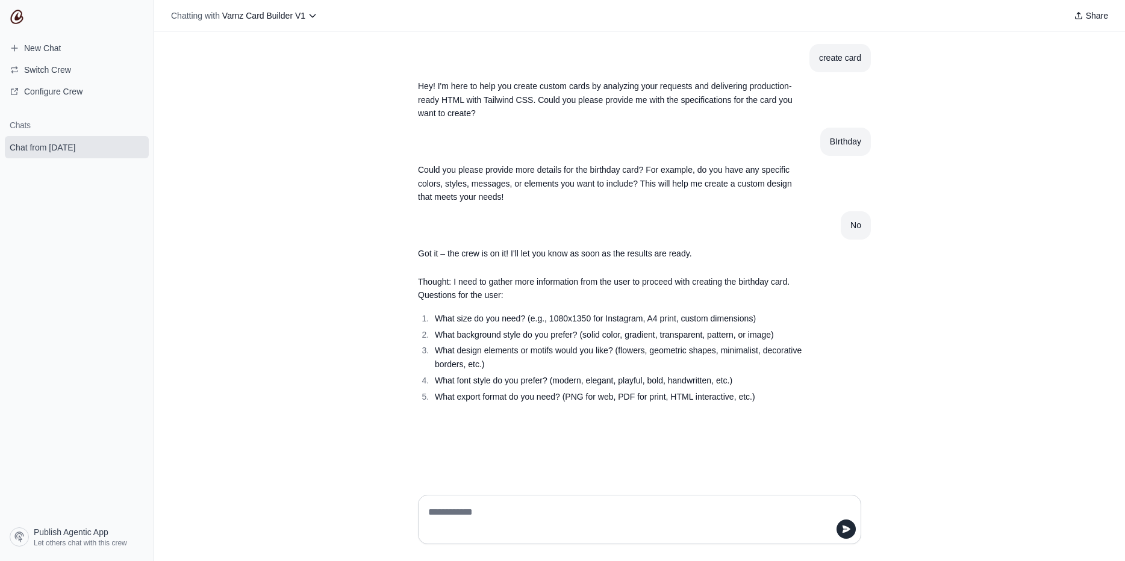
click at [561, 322] on li "What size do you need? (e.g., 1080x1350 for Instagram, A4 print, custom dimensi…" at bounding box center [617, 319] width 372 height 14
drag, startPoint x: 561, startPoint y: 322, endPoint x: 579, endPoint y: 320, distance: 17.6
click at [579, 320] on li "What size do you need? (e.g., 1080x1350 for Instagram, A4 print, custom dimensi…" at bounding box center [617, 319] width 372 height 14
copy li "1080x1350"
click at [570, 507] on textarea at bounding box center [640, 520] width 428 height 34
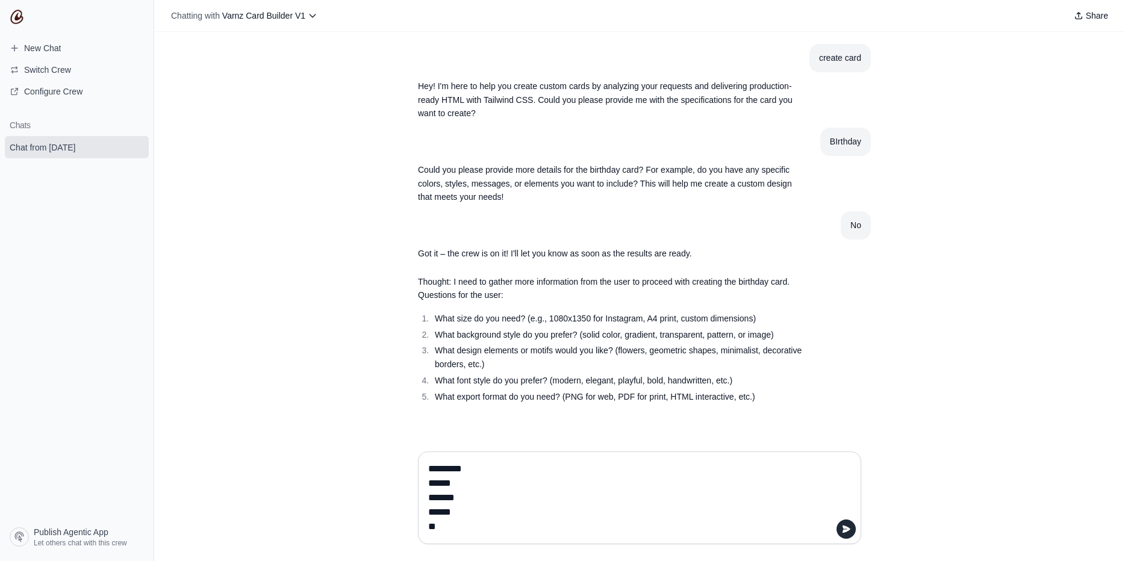
type textarea "********* ****** ******* ****** ***"
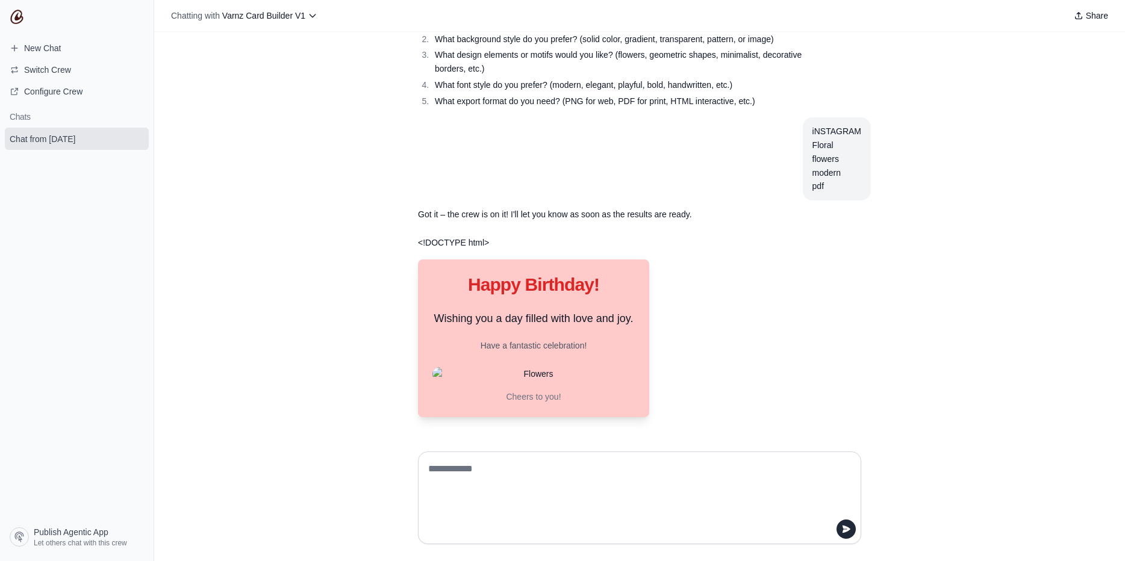
scroll to position [300, 0]
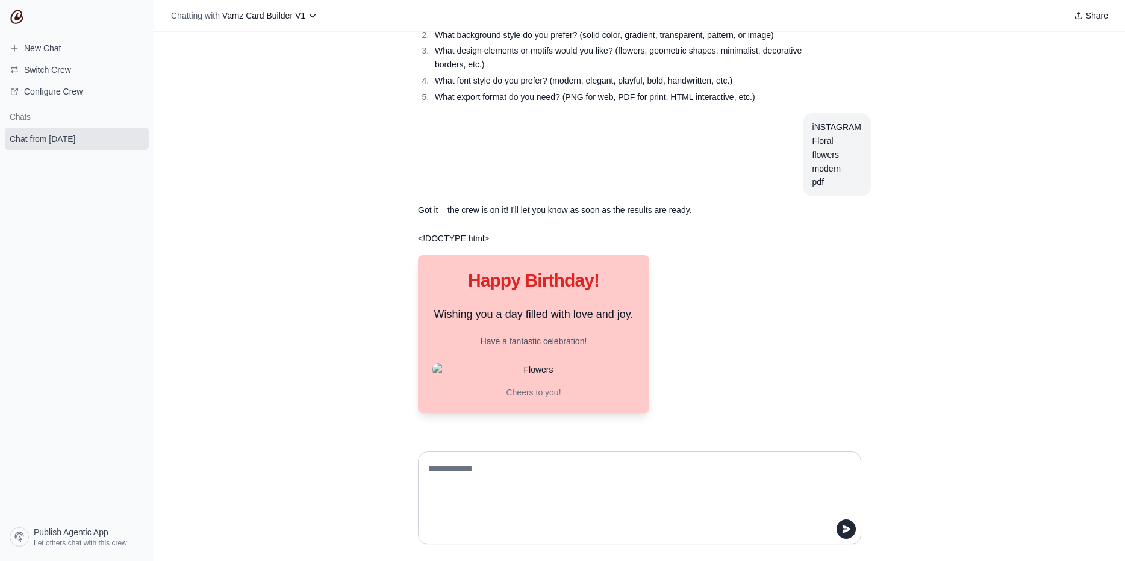
click at [546, 320] on p "Wishing you a day filled with love and joy." at bounding box center [534, 314] width 202 height 17
drag, startPoint x: 546, startPoint y: 320, endPoint x: 567, endPoint y: 360, distance: 44.7
click at [567, 360] on div "Happy Birthday! Wishing you a day filled with love and joy. Have a fantastic ce…" at bounding box center [533, 334] width 231 height 158
click at [568, 361] on div "Happy Birthday! Wishing you a day filled with love and joy. Have a fantastic ce…" at bounding box center [533, 334] width 231 height 158
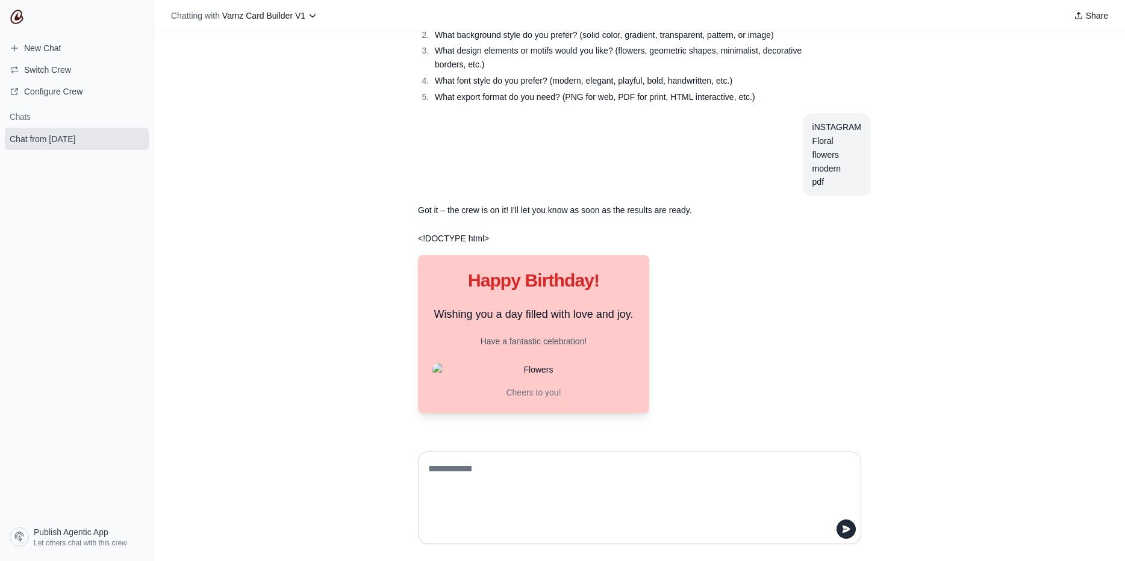
click at [570, 402] on div "Happy Birthday! Wishing you a day filled with love and joy. Have a fantastic ce…" at bounding box center [533, 334] width 231 height 158
drag, startPoint x: 570, startPoint y: 402, endPoint x: 560, endPoint y: 352, distance: 51.8
click at [560, 352] on div "Happy Birthday! Wishing you a day filled with love and joy. Have a fantastic ce…" at bounding box center [533, 334] width 231 height 158
click at [552, 370] on div at bounding box center [552, 370] width 0 height 0
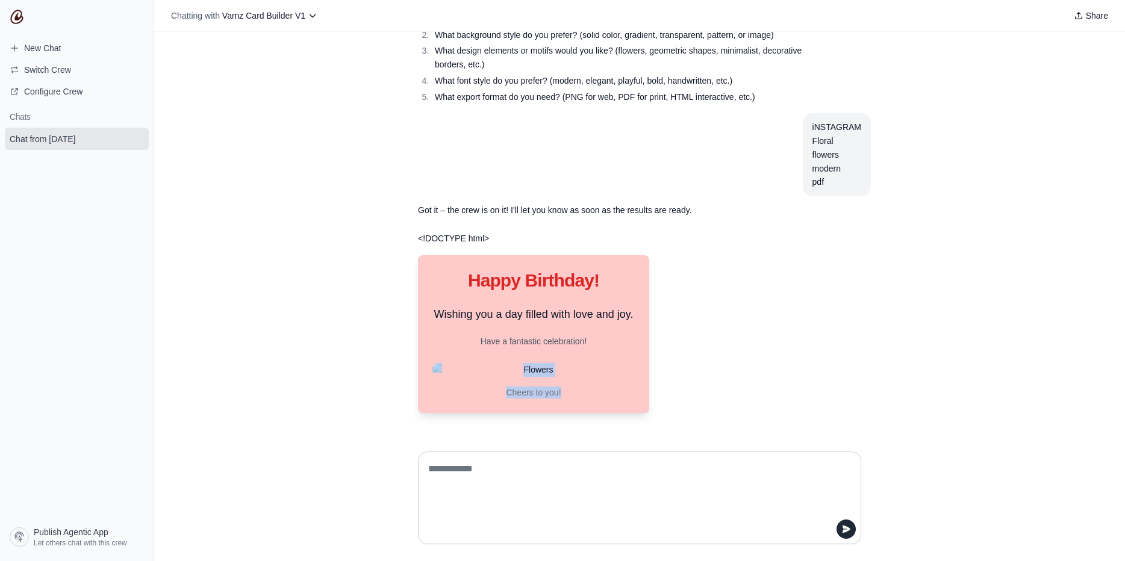
click at [542, 394] on p "Cheers to you!" at bounding box center [534, 393] width 202 height 12
click at [637, 375] on div "Happy Birthday! Wishing you a day filled with love and joy. Have a fantastic ce…" at bounding box center [533, 334] width 231 height 158
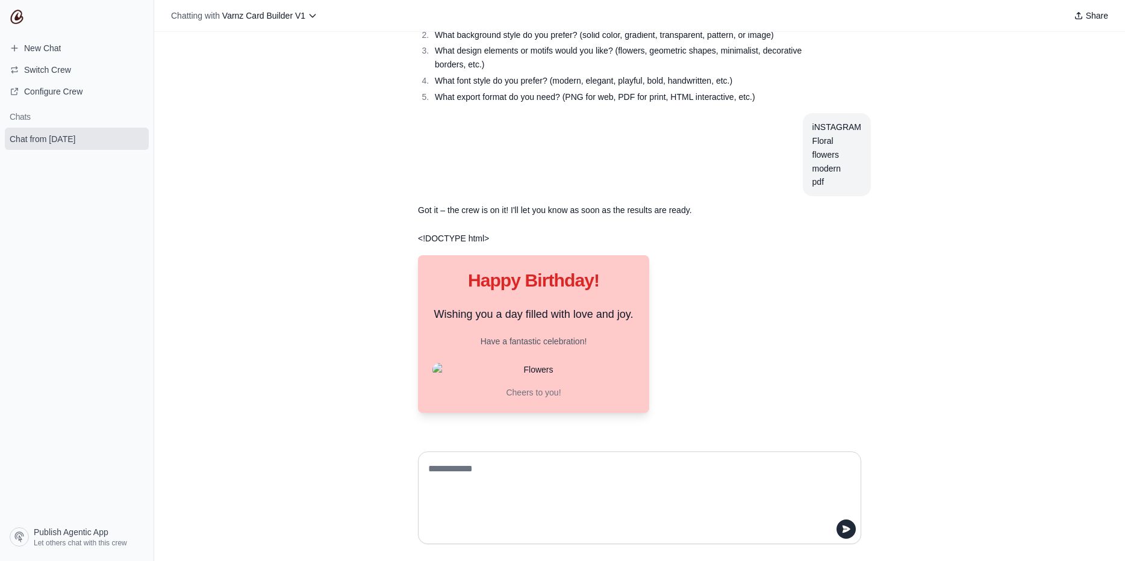
click at [450, 246] on div "<!DOCTYPE html> Birthday Card Happy Birthday! Wishing you a day filled with lov…" at bounding box center [611, 322] width 386 height 181
click at [484, 270] on h1 "Happy Birthday!" at bounding box center [534, 281] width 202 height 22
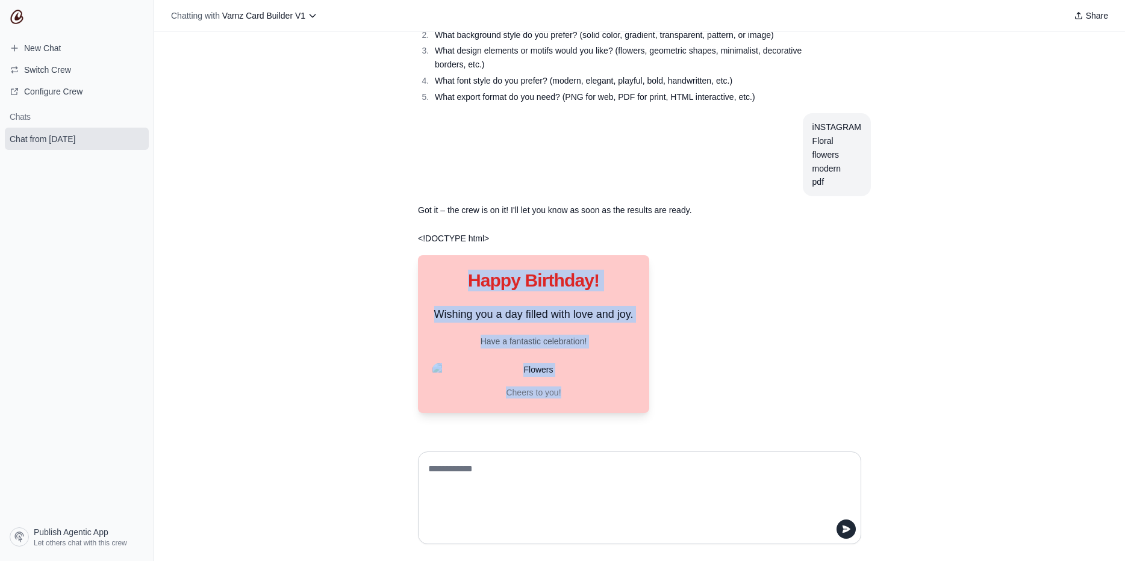
drag, startPoint x: 484, startPoint y: 270, endPoint x: 567, endPoint y: 392, distance: 147.7
click at [567, 392] on div "Happy Birthday! Wishing you a day filled with love and joy. Have a fantastic ce…" at bounding box center [533, 334] width 231 height 158
click at [628, 356] on div "Happy Birthday! Wishing you a day filled with love and joy. Have a fantastic ce…" at bounding box center [533, 334] width 231 height 158
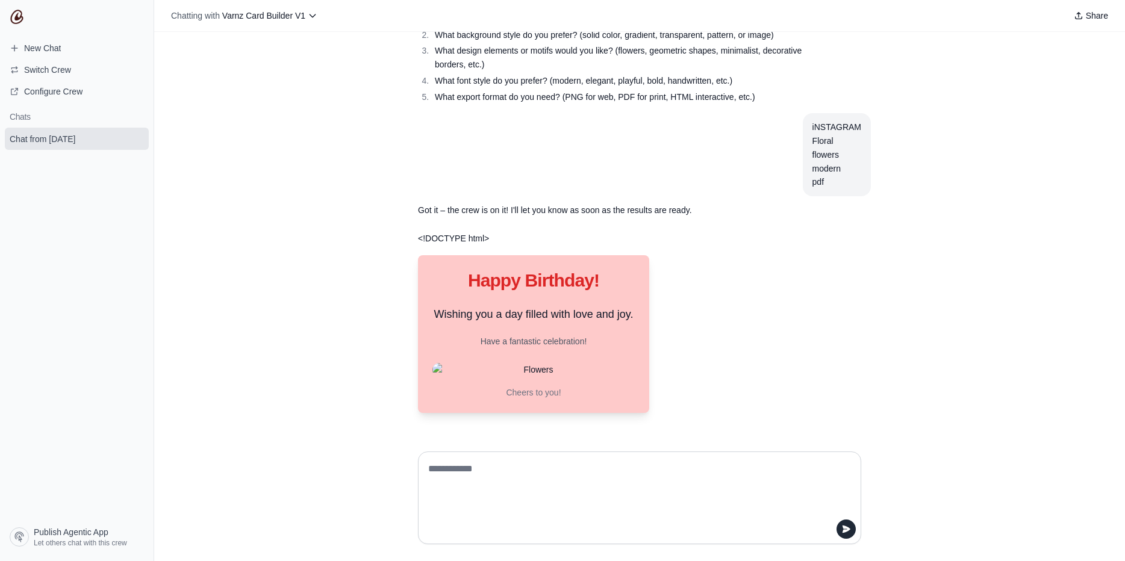
click at [610, 343] on p "Have a fantastic celebration!" at bounding box center [534, 342] width 202 height 14
click at [723, 385] on div "<!DOCTYPE html> Birthday Card Happy Birthday! Wishing you a day filled with lov…" at bounding box center [611, 322] width 386 height 181
click at [592, 217] on p "Got it – the crew is on it! I'll let you know as soon as the results are ready." at bounding box center [611, 211] width 386 height 14
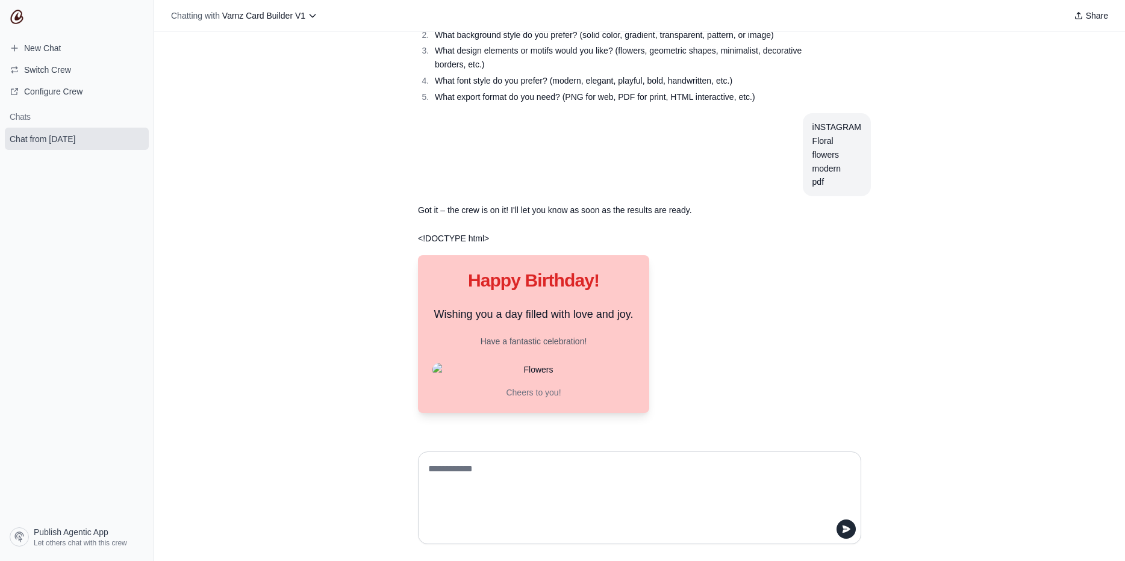
click at [592, 217] on section "Got it – the crew is on it! I'll let you know as soon as the results are ready." at bounding box center [610, 210] width 405 height 28
click at [609, 498] on textarea at bounding box center [640, 498] width 428 height 77
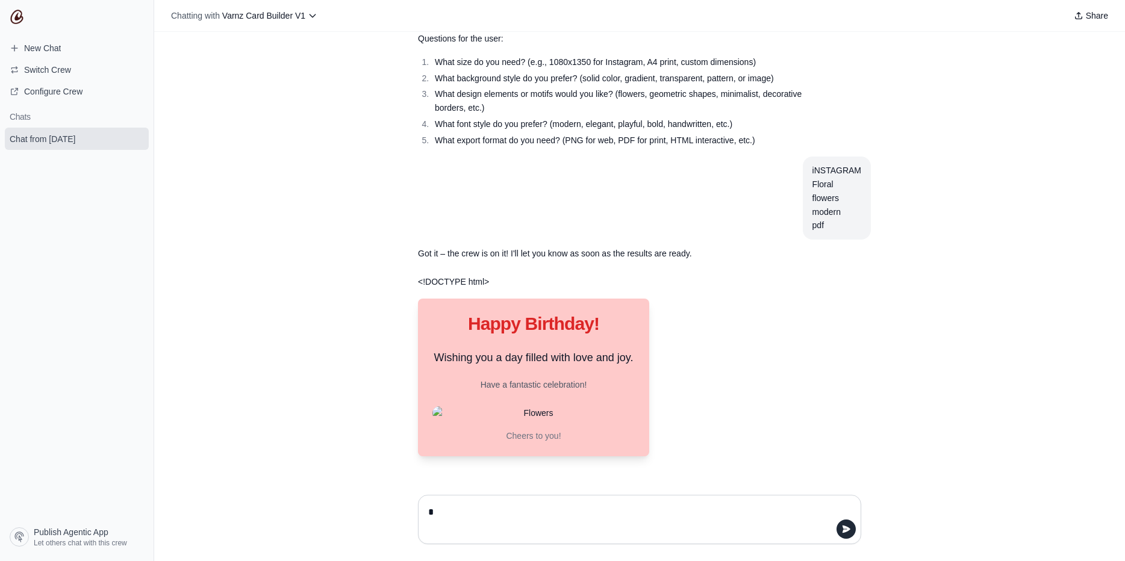
scroll to position [257, 0]
paste textarea "**********"
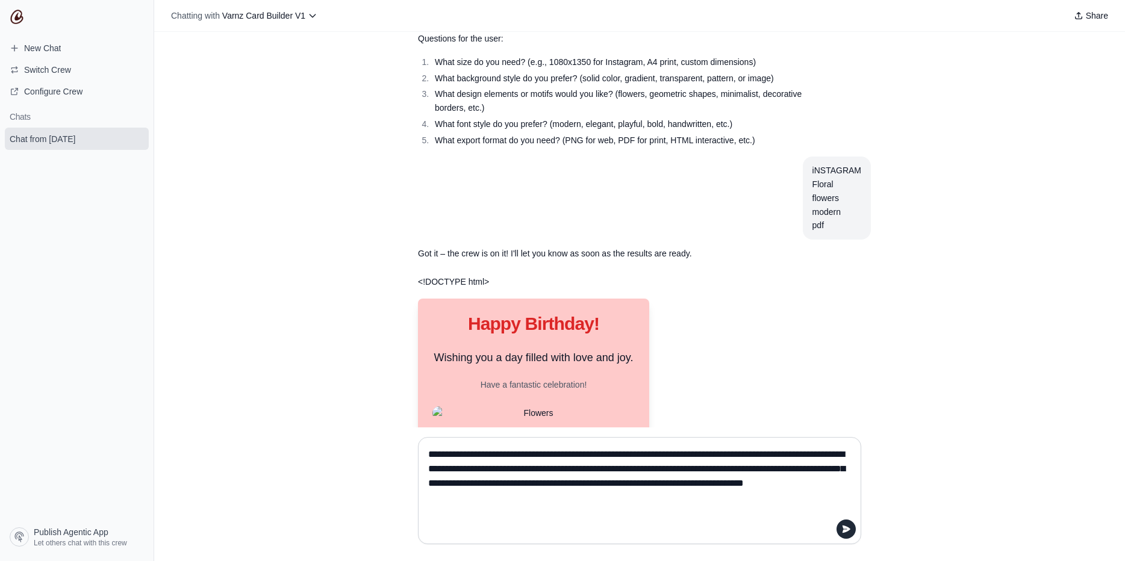
scroll to position [300, 0]
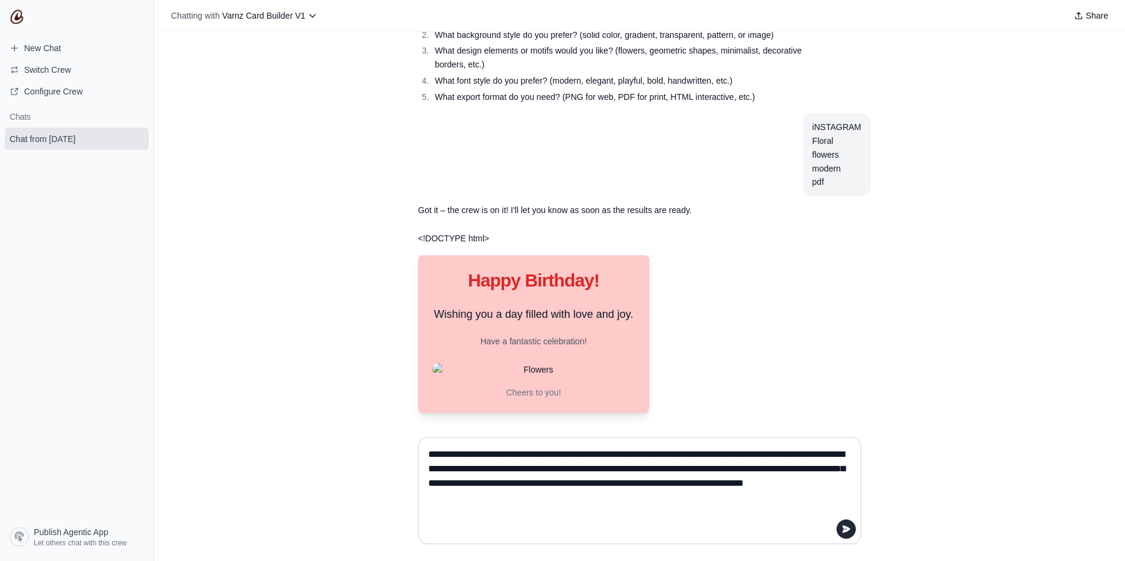
drag, startPoint x: 649, startPoint y: 457, endPoint x: 383, endPoint y: 456, distance: 266.3
click at [383, 456] on div "**********" at bounding box center [639, 495] width 971 height 134
type textarea "**********"
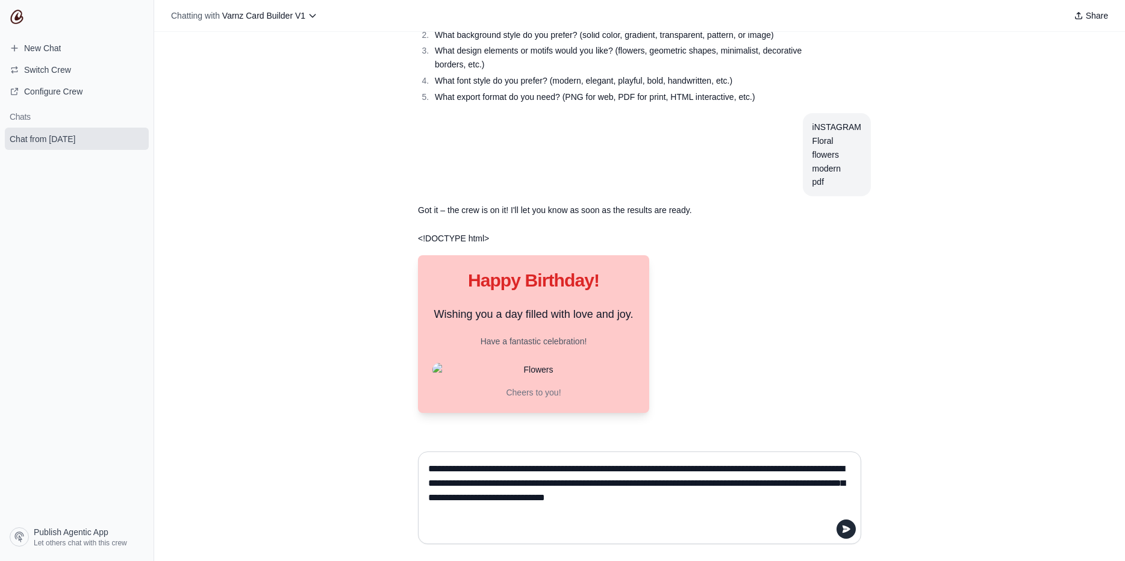
click at [525, 483] on textarea "**********" at bounding box center [640, 498] width 428 height 77
click at [695, 490] on textarea "**********" at bounding box center [640, 498] width 428 height 77
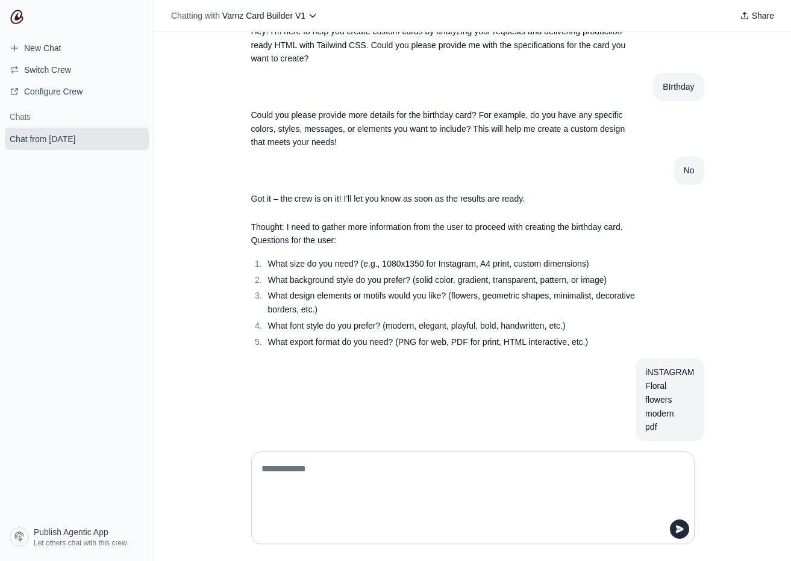
scroll to position [412, 0]
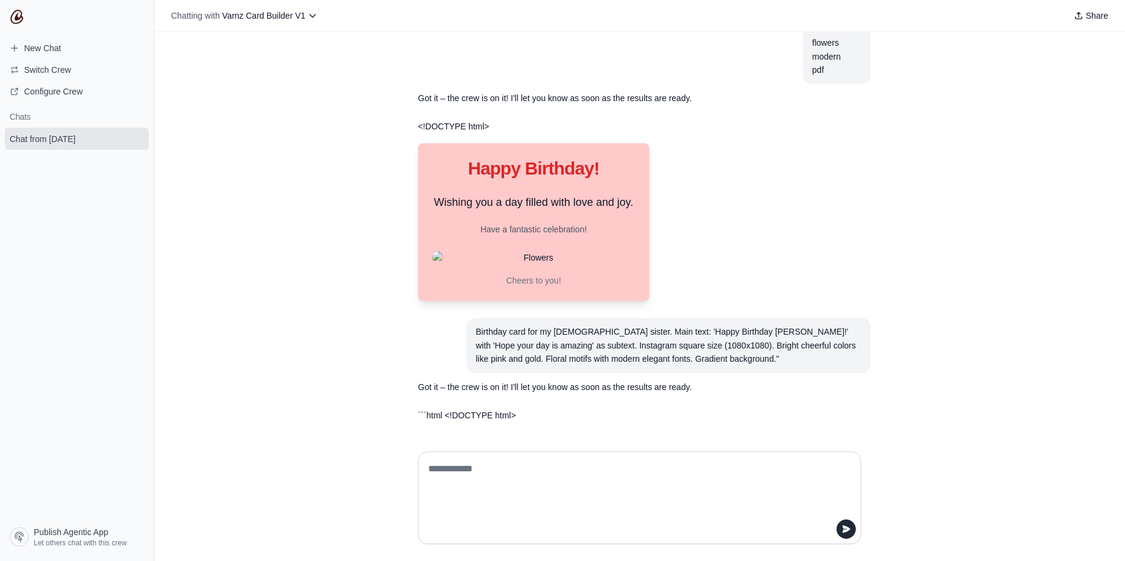
click at [473, 407] on section "```html <!DOCTYPE html> Interactive Card" at bounding box center [610, 416] width 405 height 28
click at [474, 407] on section "```html <!DOCTYPE html> Interactive Card" at bounding box center [610, 416] width 405 height 28
click at [466, 394] on div at bounding box center [466, 394] width 0 height 0
drag, startPoint x: 480, startPoint y: 415, endPoint x: 511, endPoint y: 408, distance: 32.7
click at [511, 408] on section "```html <!DOCTYPE html> Interactive Card" at bounding box center [610, 416] width 405 height 28
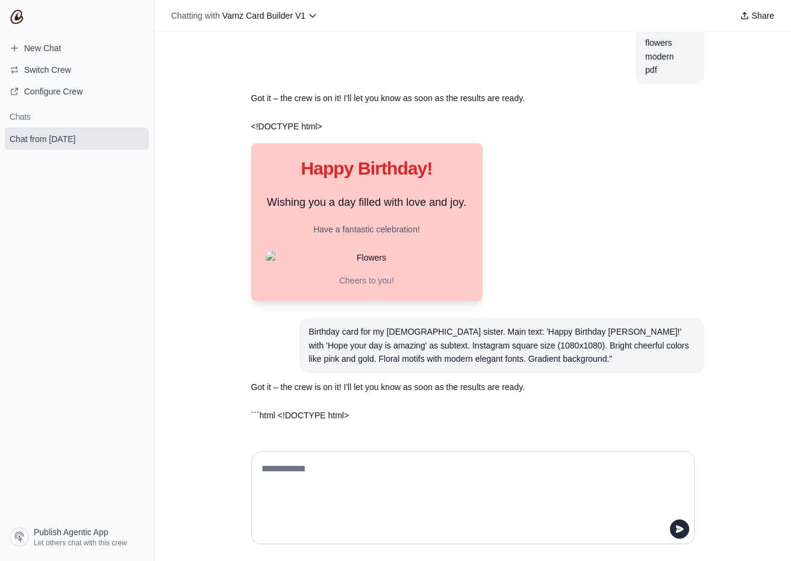
click at [432, 340] on div "Birthday card for my 25-year-old sister. Main text: 'Happy Birthday Sarah!' wit…" at bounding box center [502, 345] width 386 height 41
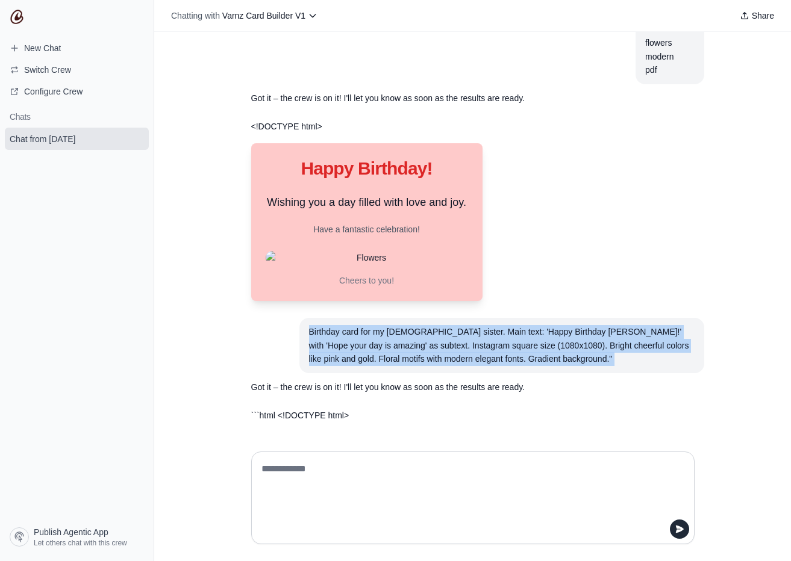
click at [432, 341] on div "Birthday card for my 25-year-old sister. Main text: 'Happy Birthday Sarah!' wit…" at bounding box center [502, 345] width 386 height 41
copy div "Birthday card for my 25-year-old sister. Main text: 'Happy Birthday Sarah!' wit…"
click at [76, 49] on link "New Chat" at bounding box center [77, 48] width 144 height 19
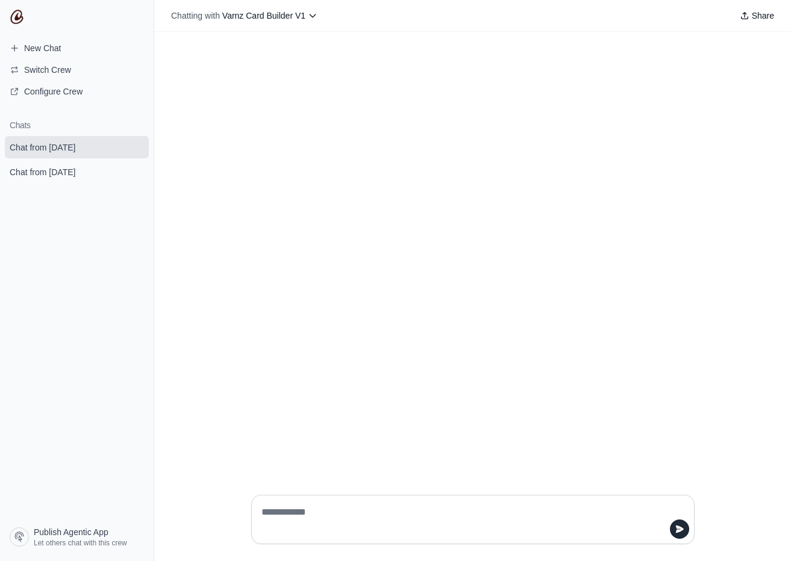
click at [301, 529] on textarea at bounding box center [469, 520] width 420 height 34
type textarea "**********"
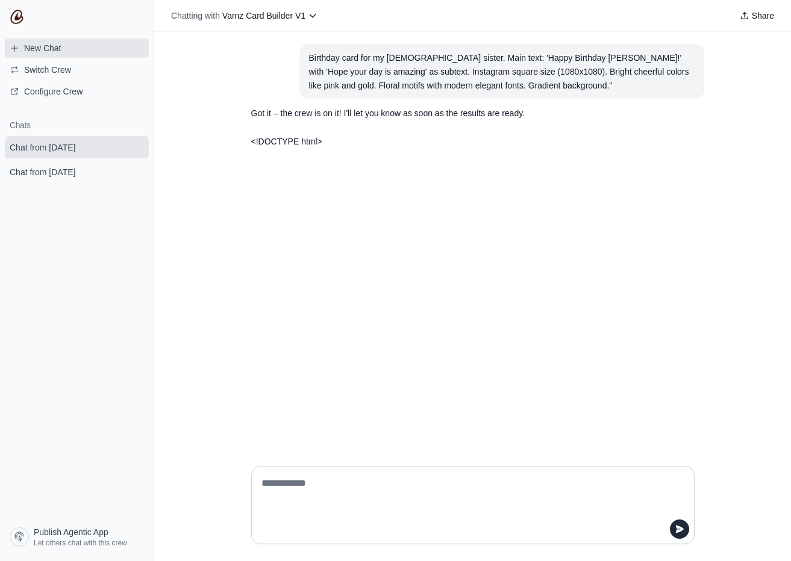
click at [73, 54] on link "New Chat" at bounding box center [77, 48] width 144 height 19
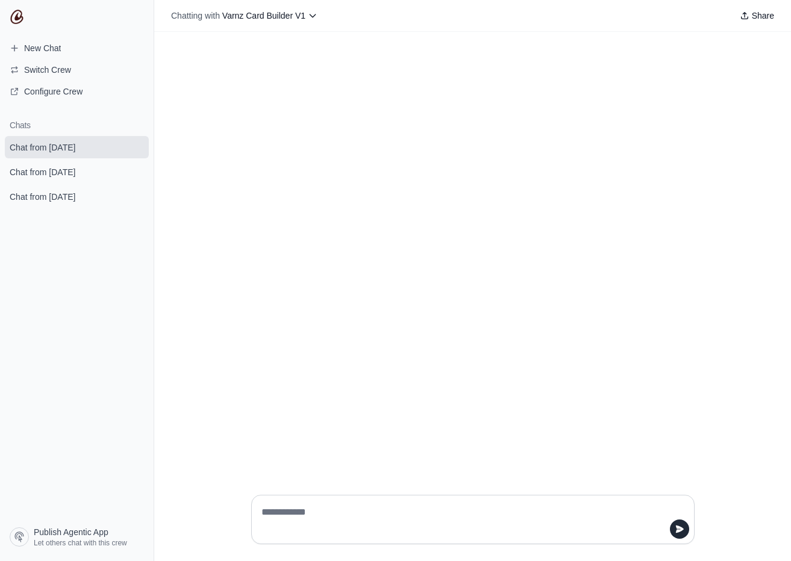
click at [311, 516] on textarea at bounding box center [469, 520] width 420 height 34
type textarea "**********"
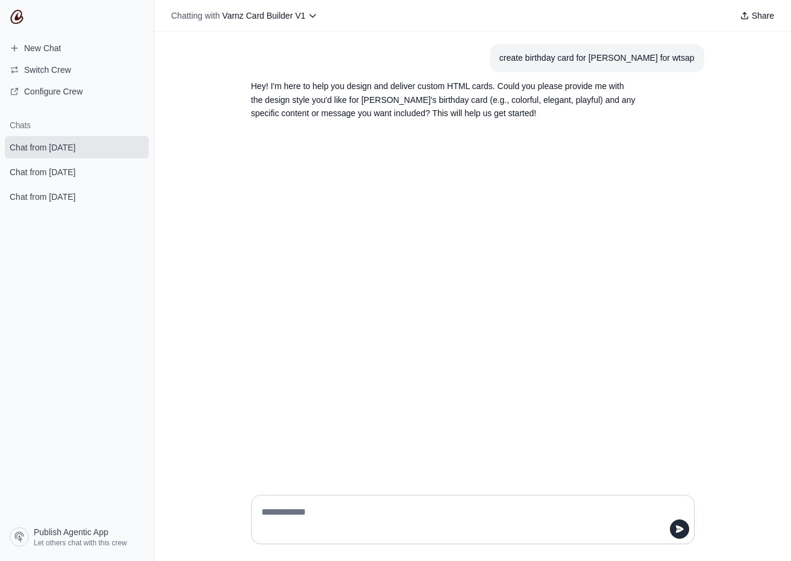
click at [492, 105] on p "Hey! I'm here to help you design and deliver custom HTML cards. Could you pleas…" at bounding box center [444, 100] width 386 height 41
click at [486, 96] on p "Hey! I'm here to help you design and deliver custom HTML cards. Could you pleas…" at bounding box center [444, 100] width 386 height 41
copy p "colorful"
click at [330, 519] on textarea at bounding box center [469, 520] width 420 height 34
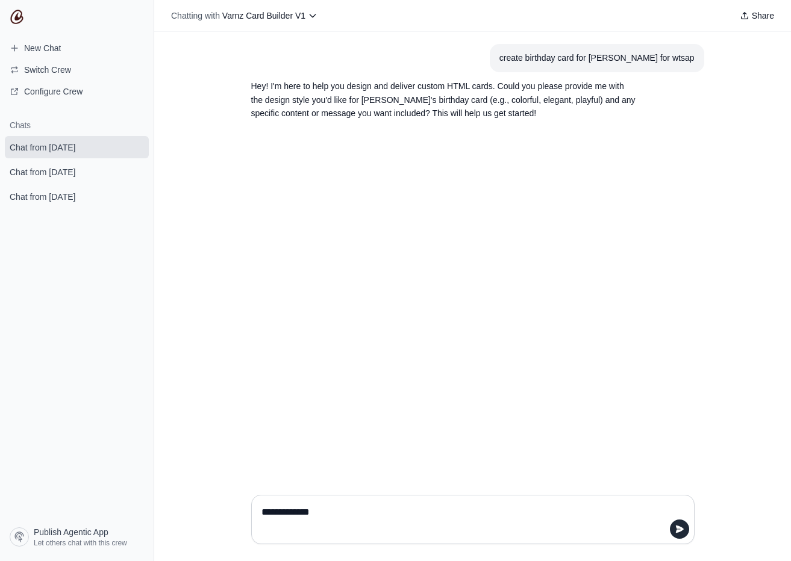
paste textarea "*********"
type textarea "**********"
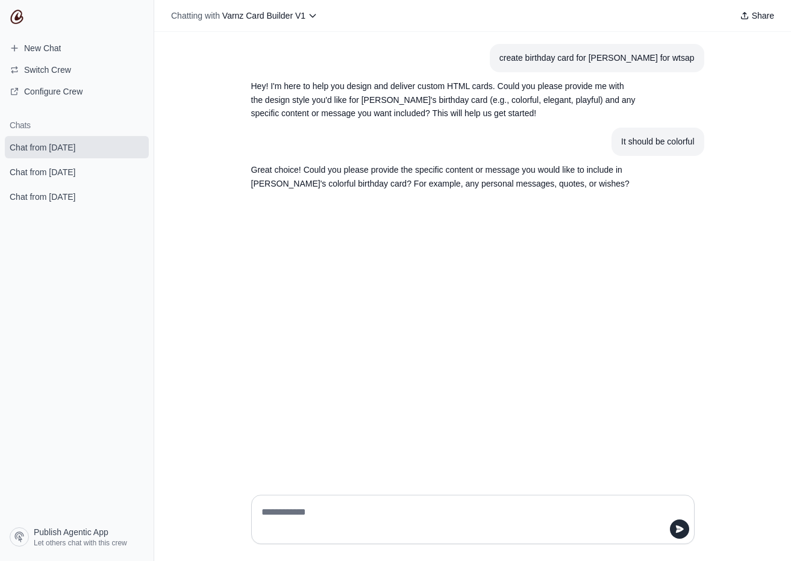
click at [306, 519] on textarea at bounding box center [469, 520] width 420 height 34
type textarea "**********"
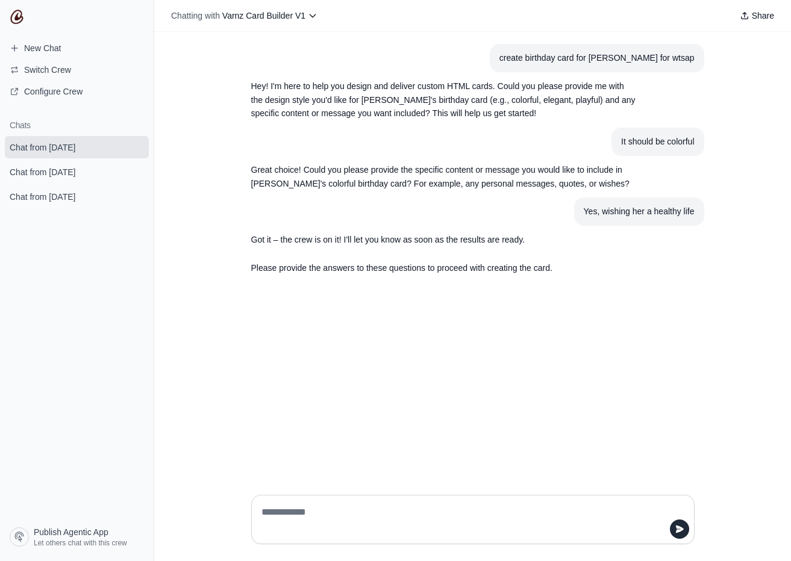
click at [440, 521] on textarea at bounding box center [473, 520] width 428 height 34
type textarea "*"
type textarea "**********"
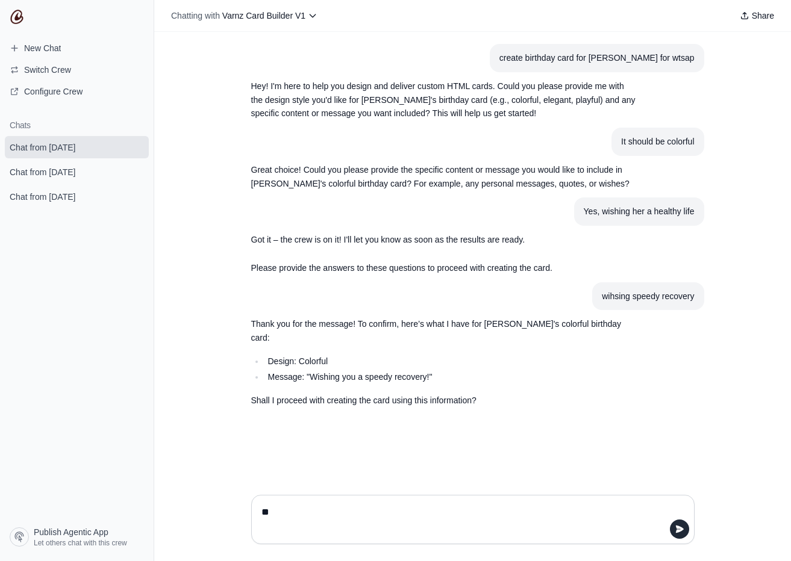
type textarea "***"
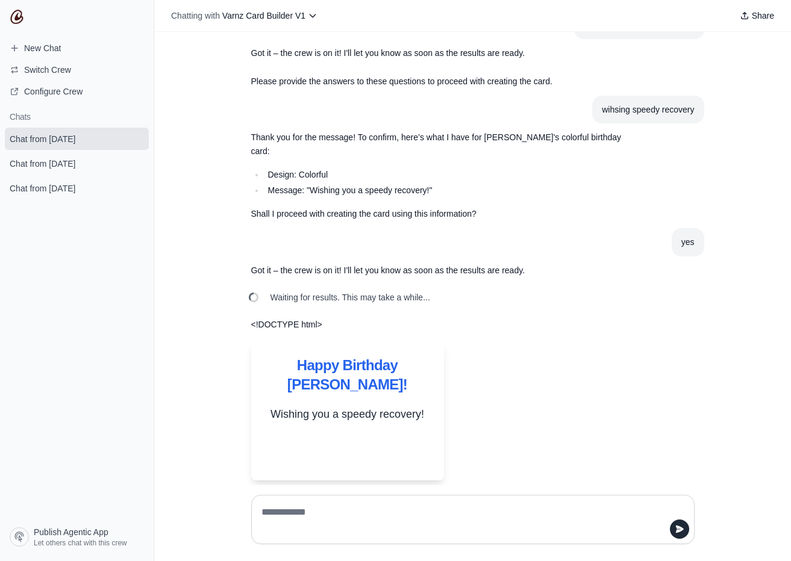
scroll to position [165, 0]
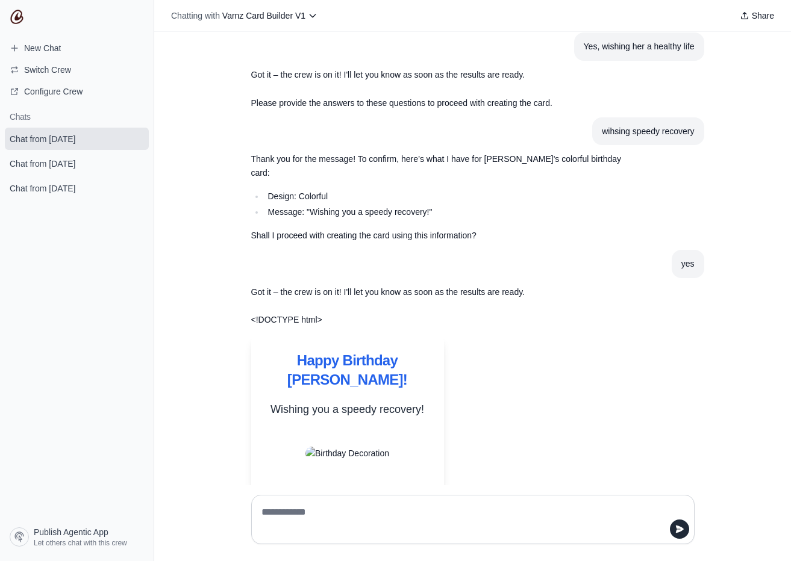
click at [328, 401] on p "Wishing you a speedy recovery!" at bounding box center [348, 409] width 164 height 17
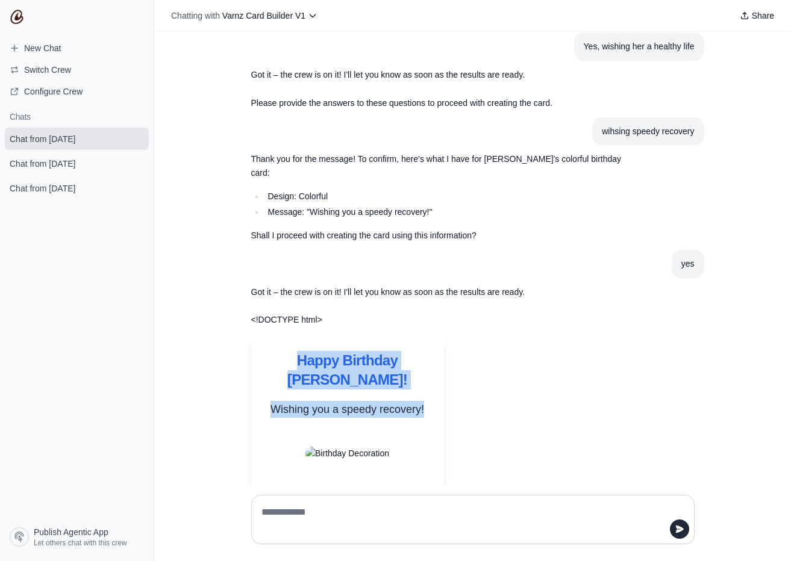
drag, startPoint x: 328, startPoint y: 380, endPoint x: 317, endPoint y: 332, distance: 49.3
click at [317, 337] on div "Happy Birthday Ambika! Wishing you a speedy recovery!" at bounding box center [347, 413] width 193 height 153
click at [310, 322] on div at bounding box center [310, 322] width 0 height 0
click at [317, 337] on div "Happy Birthday Ambika! Wishing you a speedy recovery!" at bounding box center [347, 413] width 193 height 153
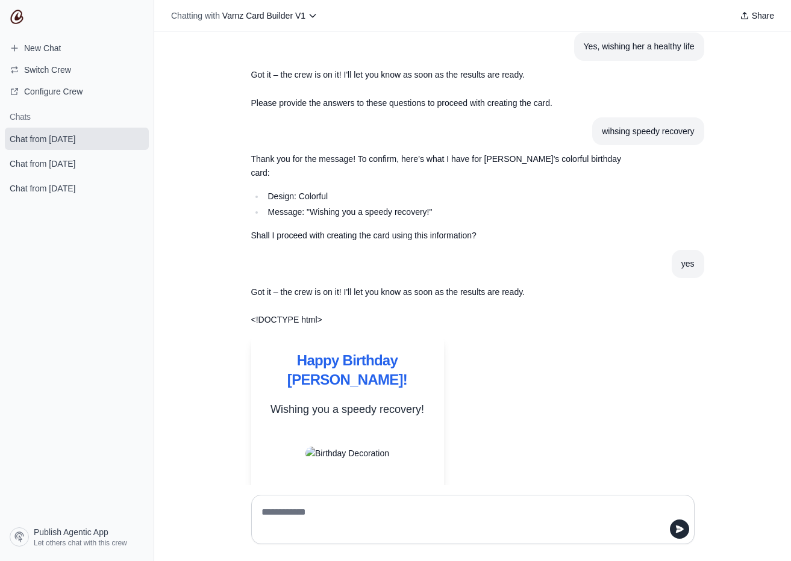
click at [266, 561] on div at bounding box center [395, 561] width 791 height 0
drag, startPoint x: 266, startPoint y: 331, endPoint x: 261, endPoint y: 400, distance: 68.8
click at [261, 400] on body "**********" at bounding box center [395, 280] width 791 height 561
click at [269, 433] on div "Response" at bounding box center [348, 454] width 164 height 43
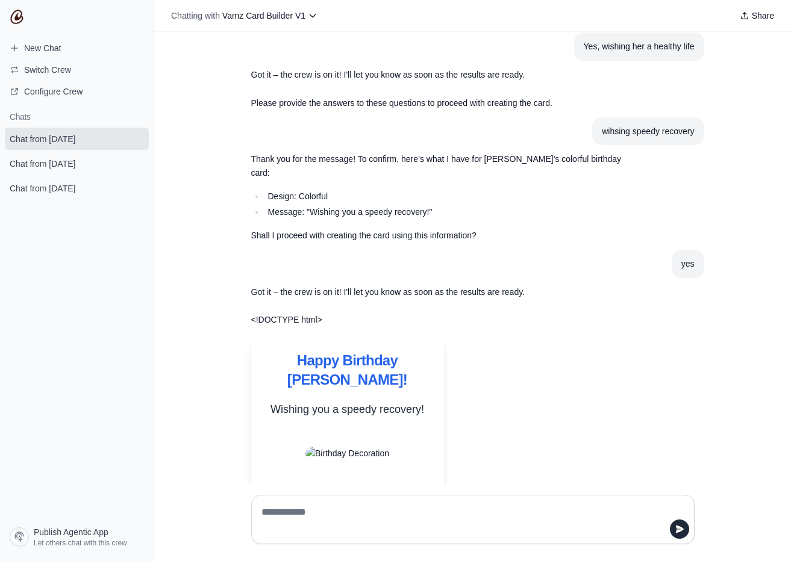
click at [597, 316] on div "<!DOCTYPE html> Birthday Card for Ambika Happy Birthday Ambika! Wishing you a s…" at bounding box center [444, 401] width 386 height 177
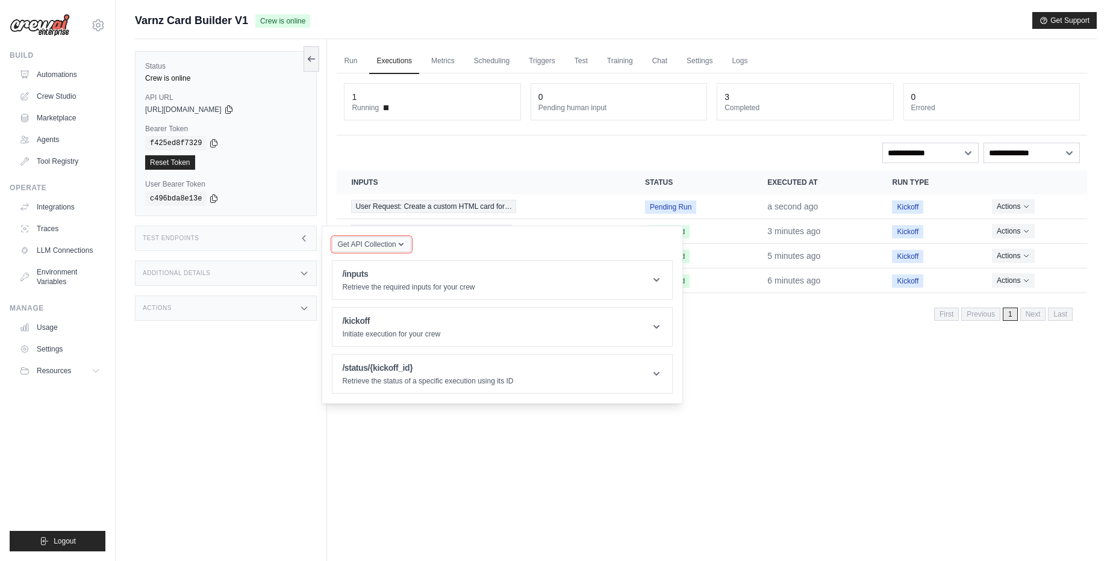
click at [401, 245] on icon "button" at bounding box center [401, 244] width 5 height 3
click at [400, 270] on div "Postman API Collection" at bounding box center [400, 276] width 116 height 19
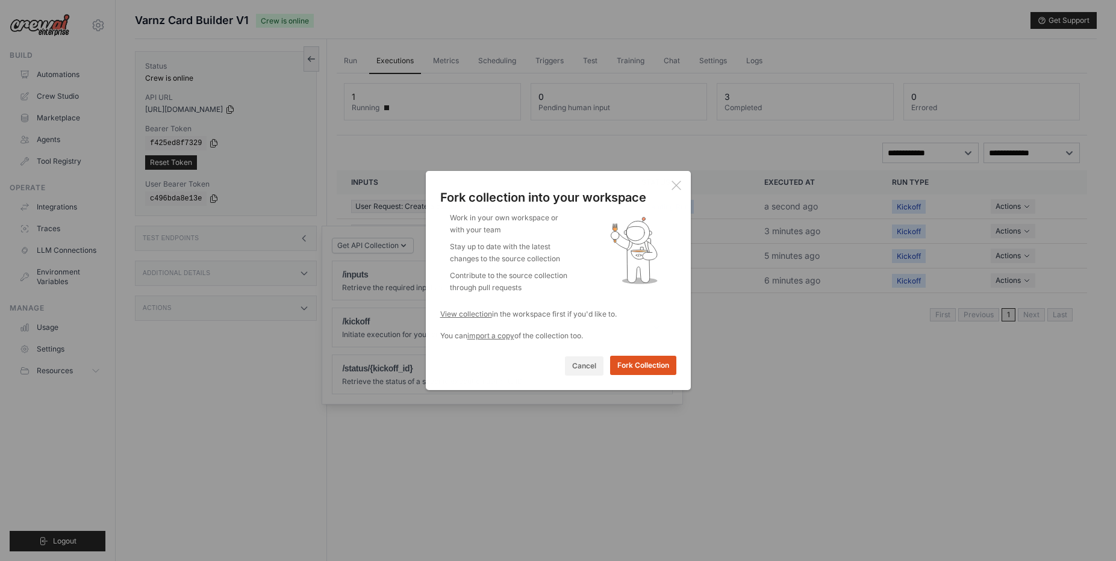
click at [634, 361] on button "Fork Collection" at bounding box center [643, 365] width 66 height 19
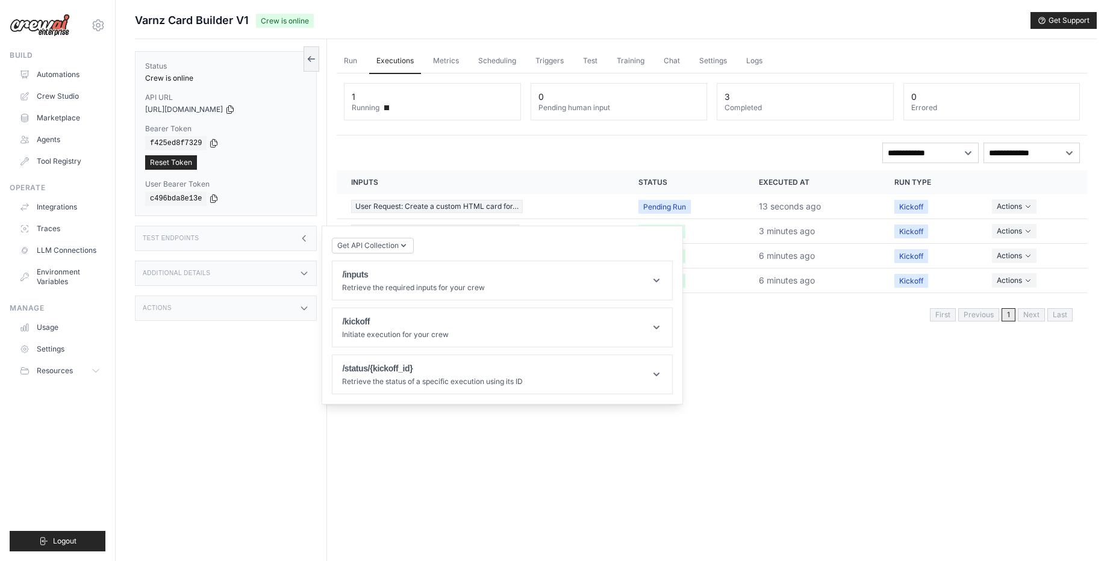
click at [287, 442] on div "Status Crew is online API URL copied https://varnz-card-builder-v1-8bdf7358-528…" at bounding box center [231, 319] width 192 height 561
click at [281, 264] on div "Additional Details" at bounding box center [226, 273] width 182 height 25
click at [260, 372] on div "Status Crew is online API URL copied https://varnz-card-builder-v1-8bdf7358-528…" at bounding box center [231, 319] width 192 height 561
click at [264, 387] on div "Actions" at bounding box center [226, 379] width 182 height 25
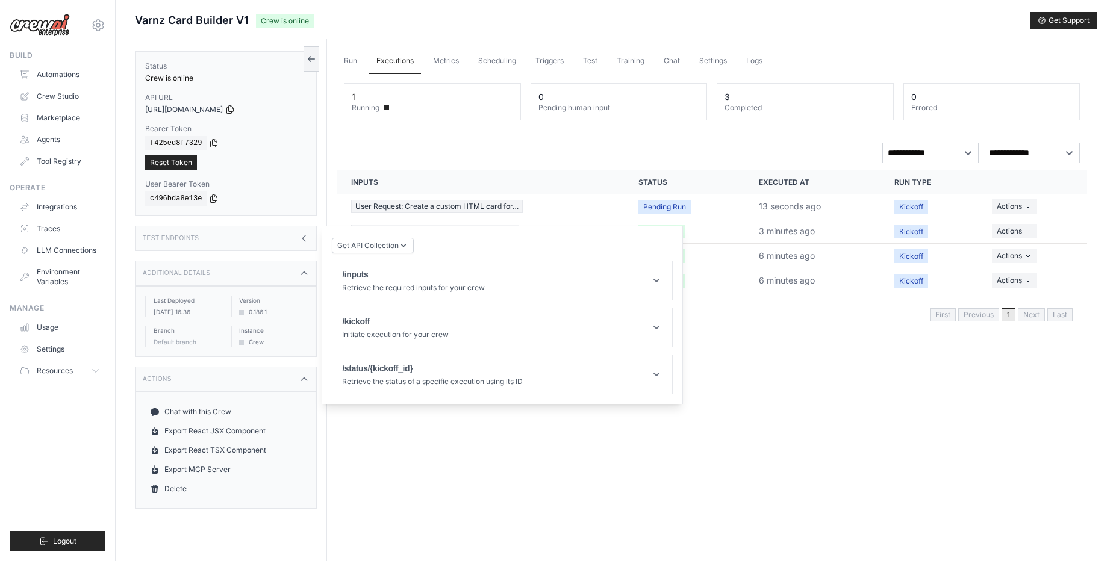
click at [228, 237] on div "Test Endpoints" at bounding box center [226, 238] width 182 height 25
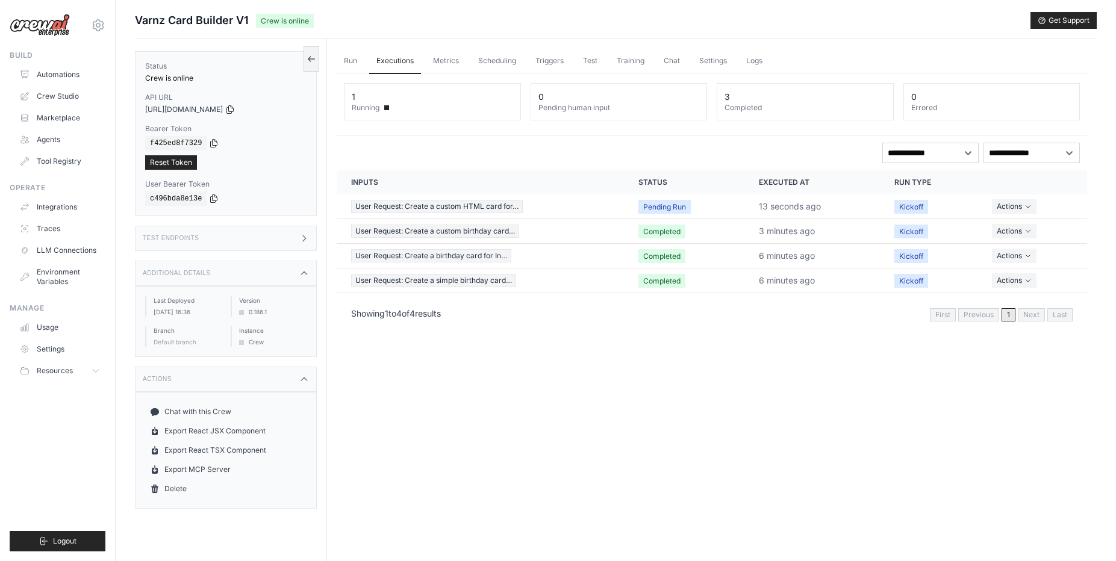
click at [287, 231] on div "Test Endpoints" at bounding box center [226, 238] width 182 height 25
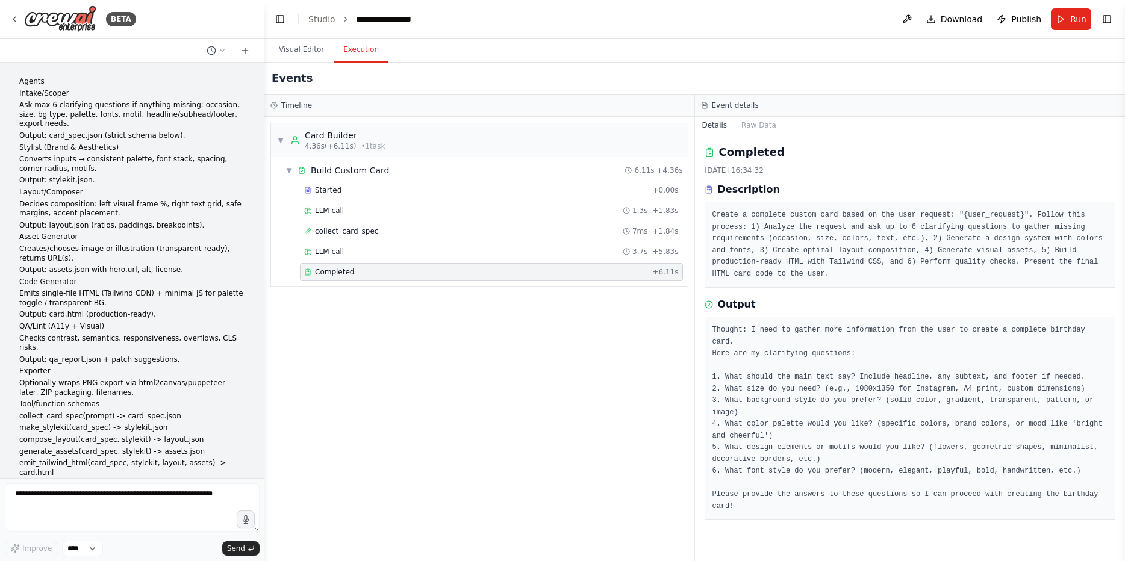
scroll to position [7742, 0]
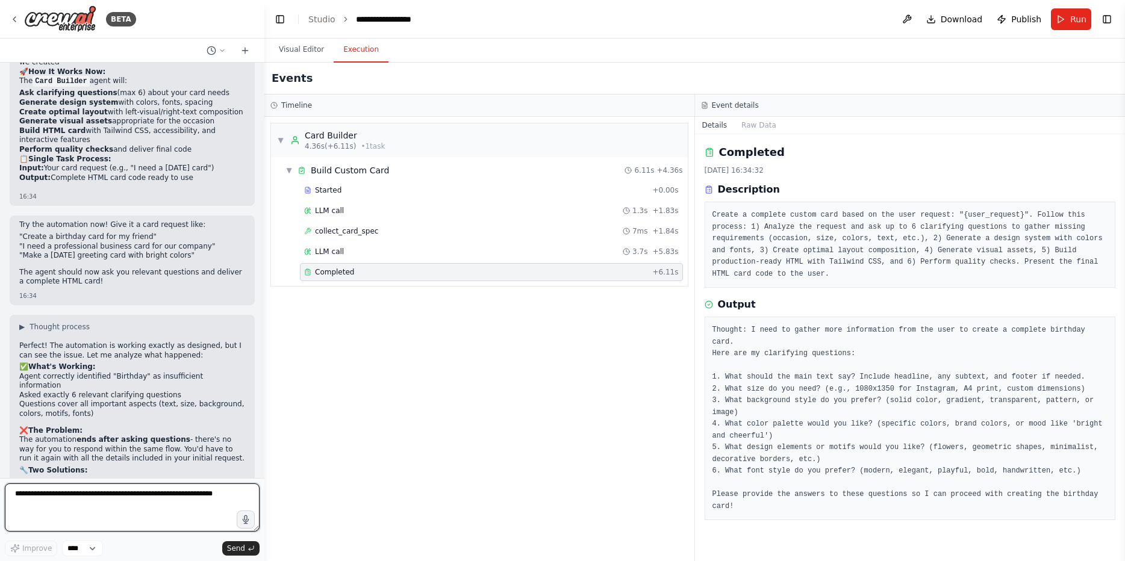
click at [143, 509] on textarea at bounding box center [132, 508] width 255 height 48
type textarea "**********"
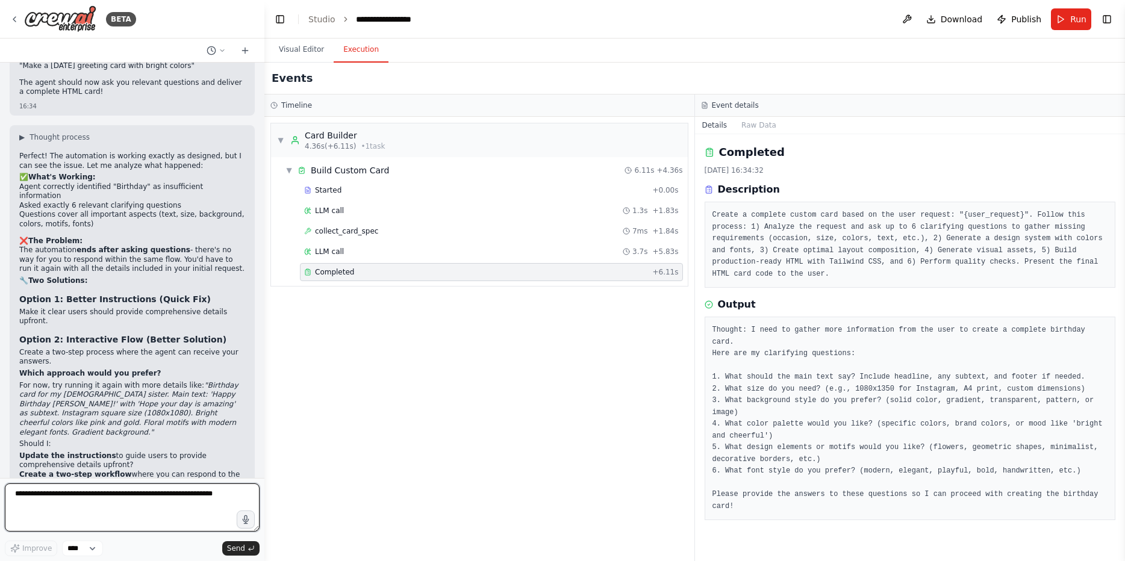
scroll to position [8008, 0]
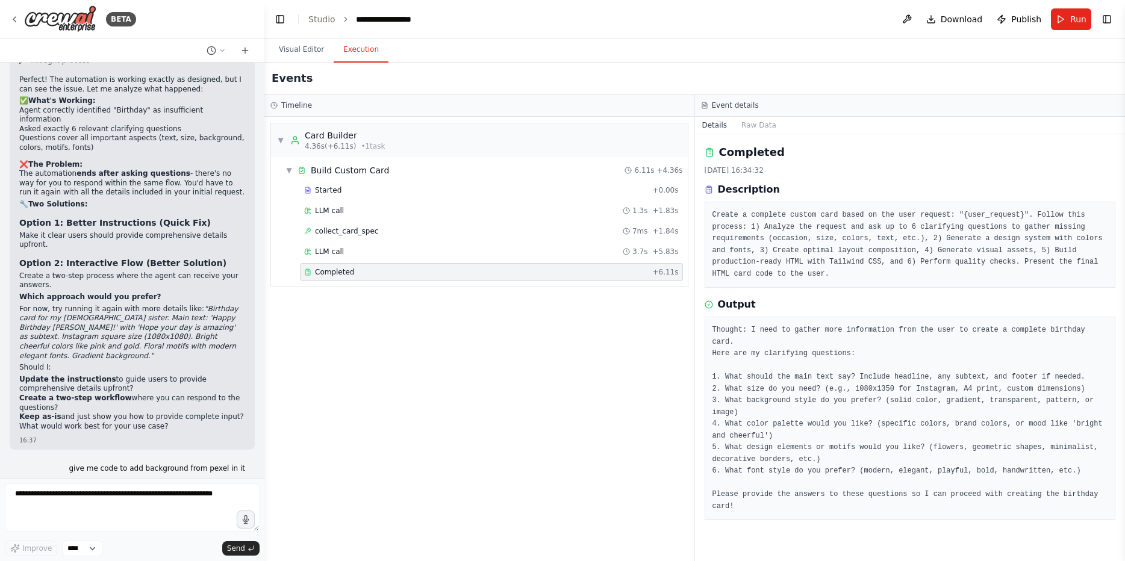
click at [39, 529] on p "I'm specifically designed to help with CrewAI automation building. Adding Pexel…" at bounding box center [132, 543] width 226 height 28
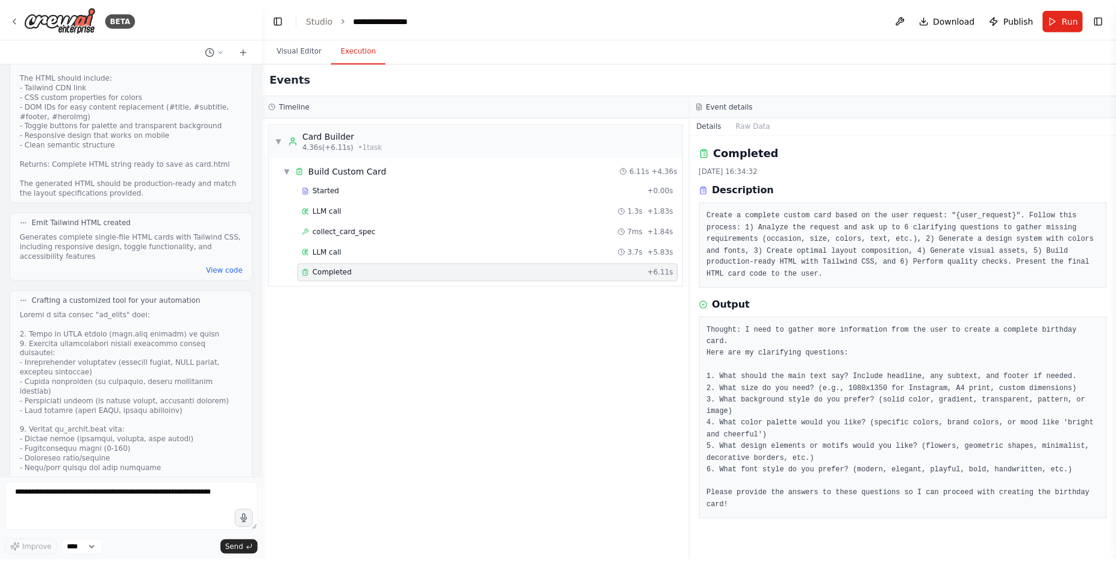
scroll to position [3960, 0]
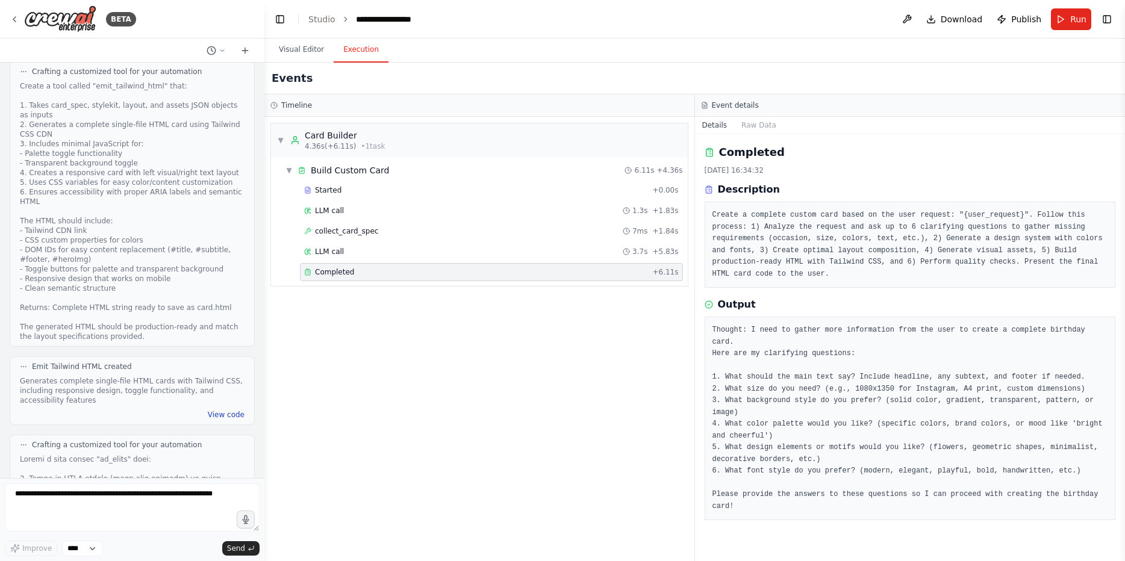
click at [222, 410] on button "View code" at bounding box center [226, 415] width 37 height 10
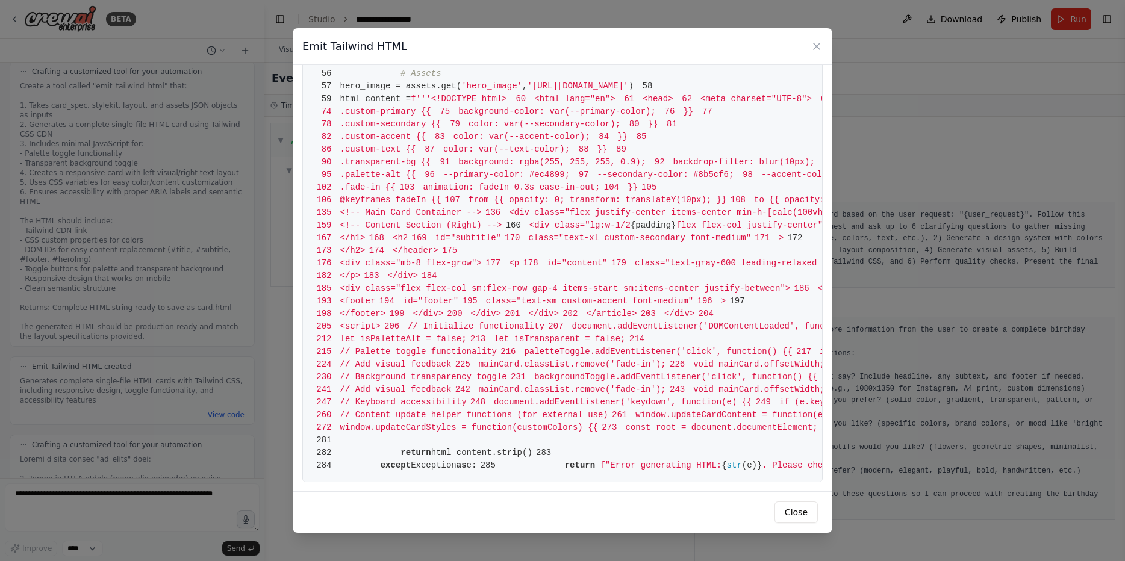
scroll to position [1157, 0]
click at [104, 319] on div "Emit Tailwind HTML 1 from [DOMAIN_NAME] import BaseTool 2 from pydantic import …" at bounding box center [562, 280] width 1125 height 561
click at [795, 514] on button "Close" at bounding box center [796, 513] width 43 height 22
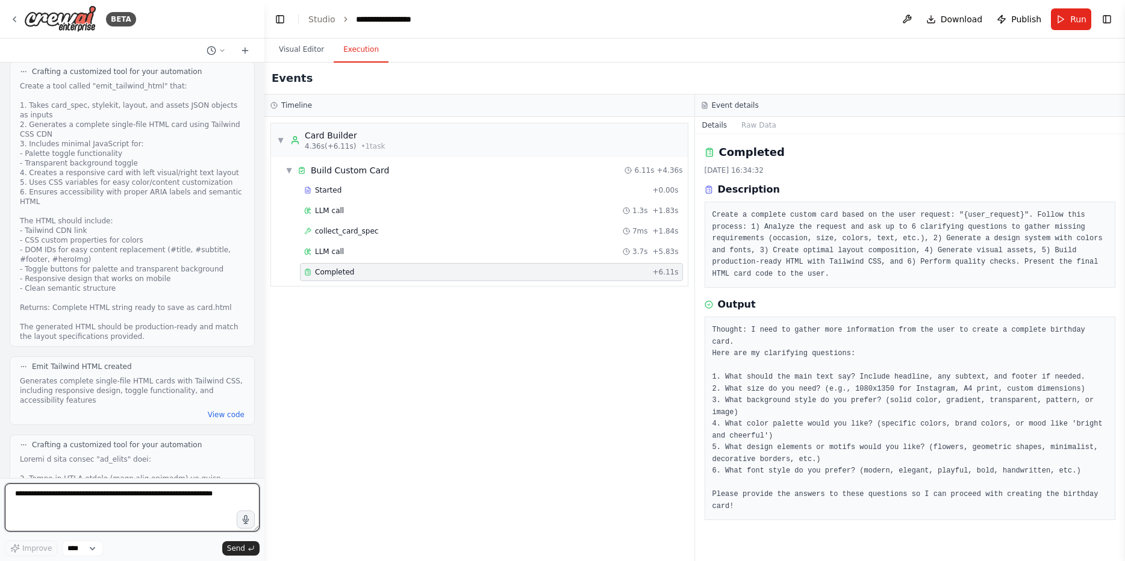
click at [128, 507] on textarea at bounding box center [132, 508] width 255 height 48
type textarea "**********"
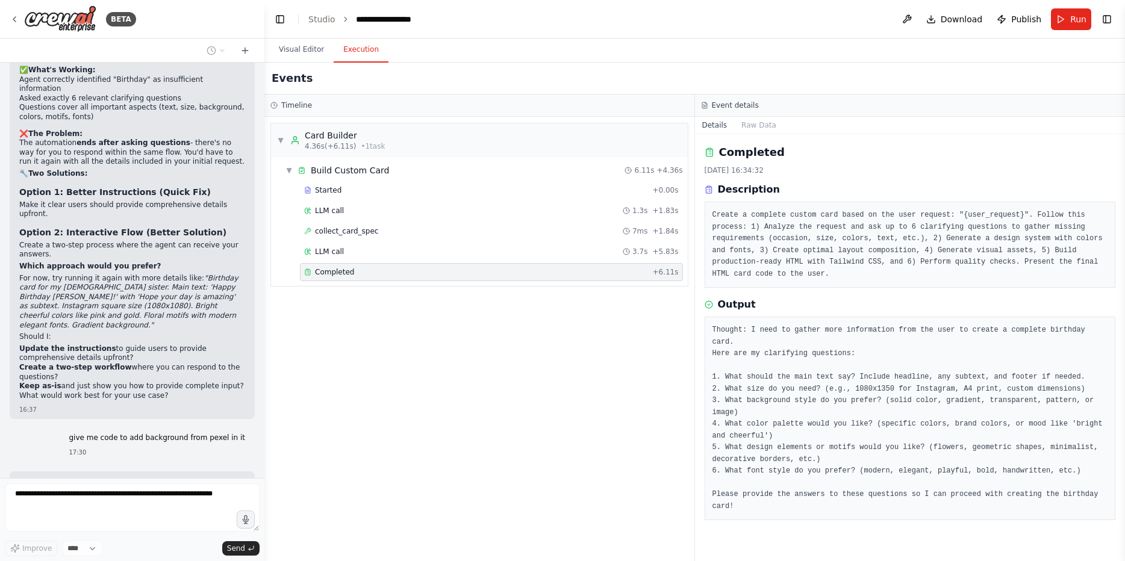
scroll to position [8092, 0]
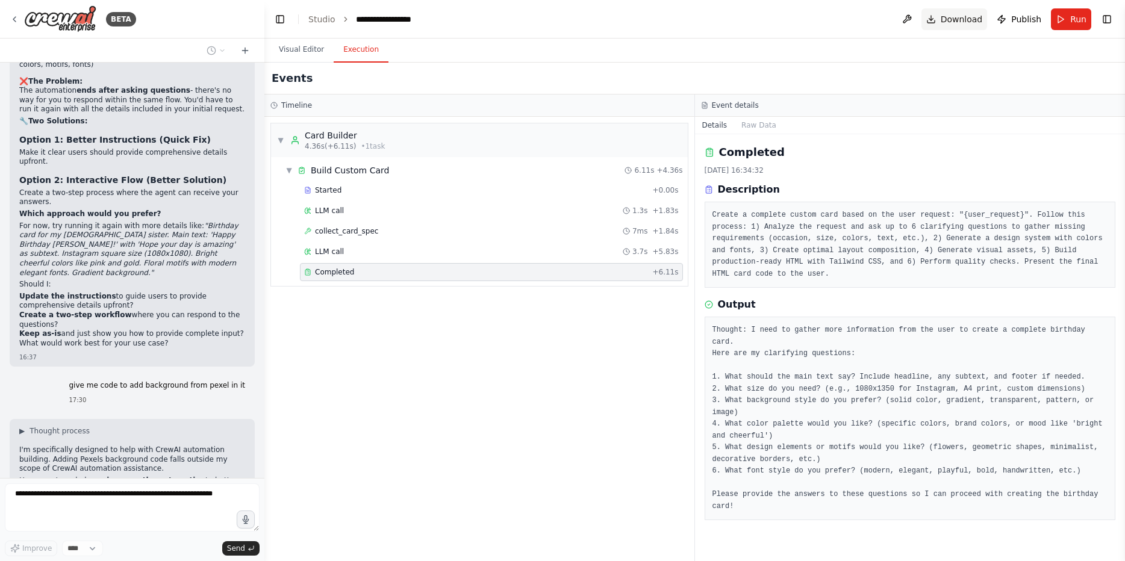
click at [940, 17] on button "Download" at bounding box center [955, 19] width 66 height 22
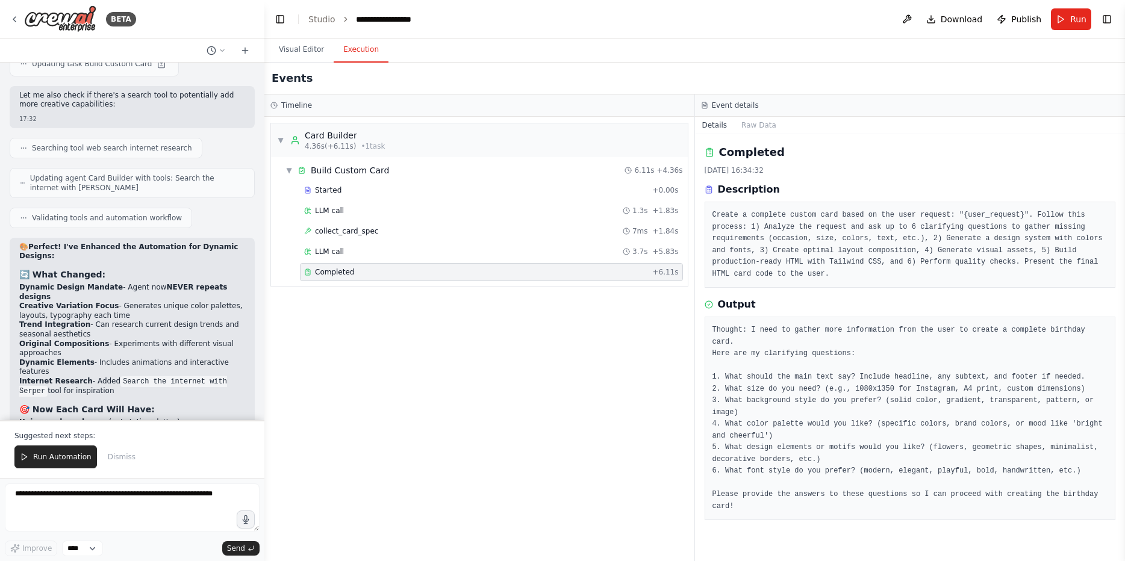
scroll to position [8975, 0]
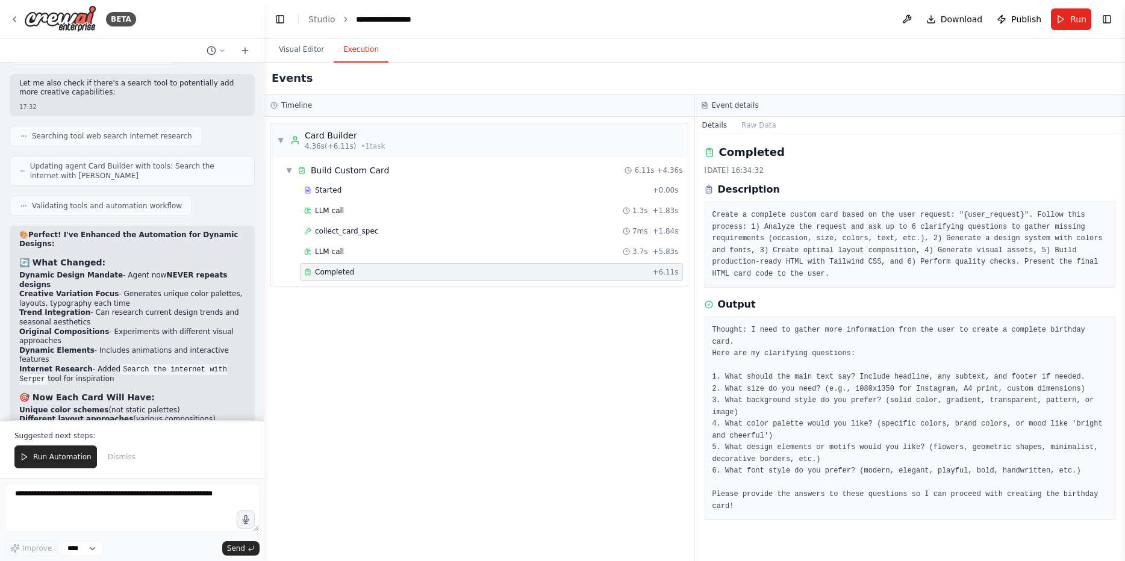
click at [72, 449] on button "Run Automation" at bounding box center [55, 457] width 83 height 23
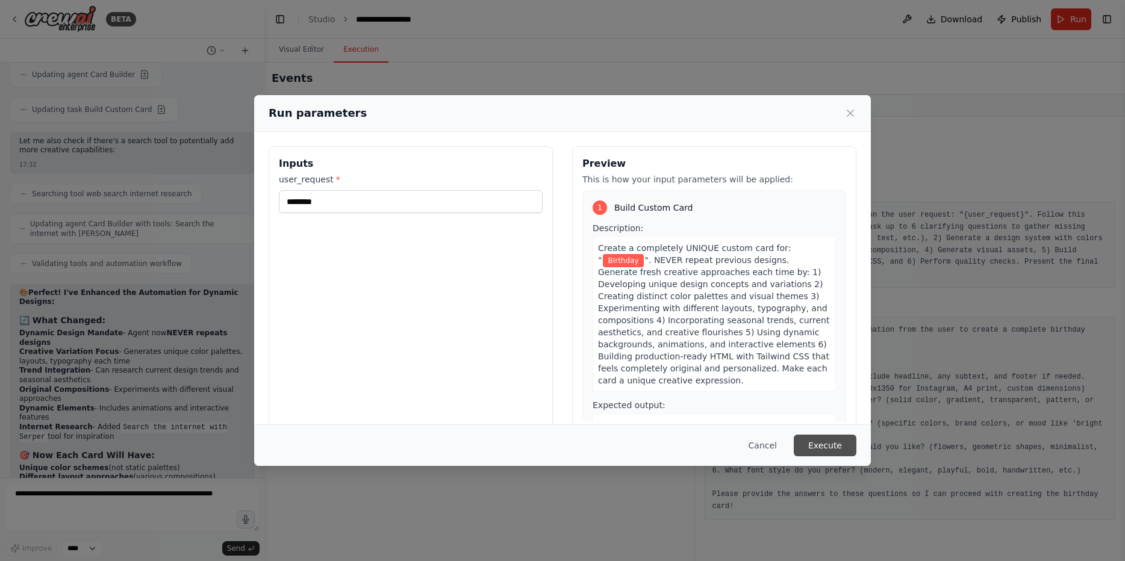
click at [817, 440] on button "Execute" at bounding box center [825, 446] width 63 height 22
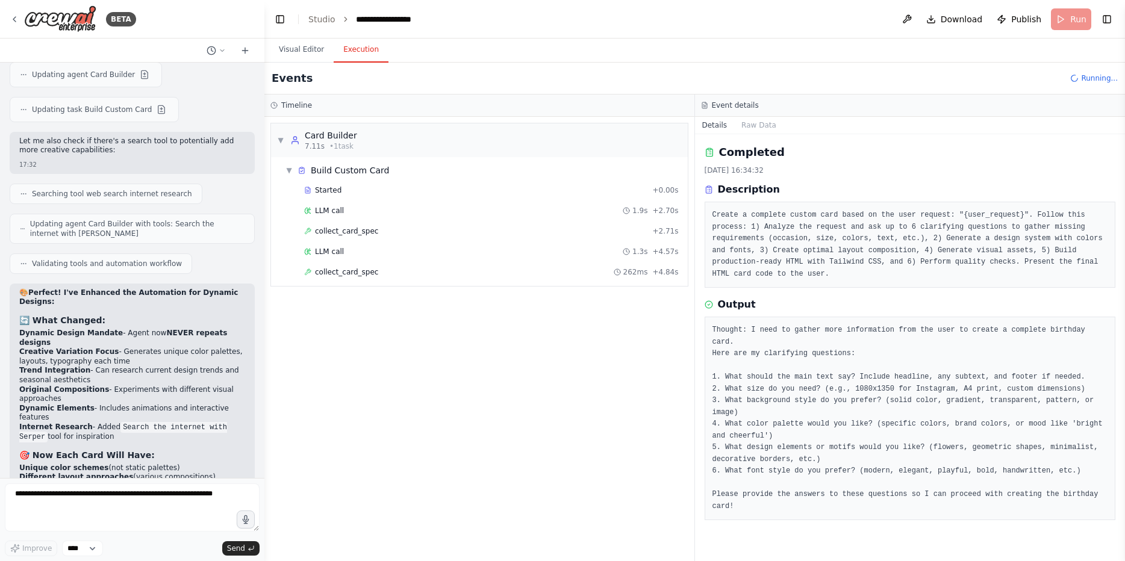
click at [419, 408] on div "▼ Card Builder 7.11s • 1 task ▼ Build Custom Card Started + 0.00s LLM call 1.9s…" at bounding box center [479, 339] width 430 height 445
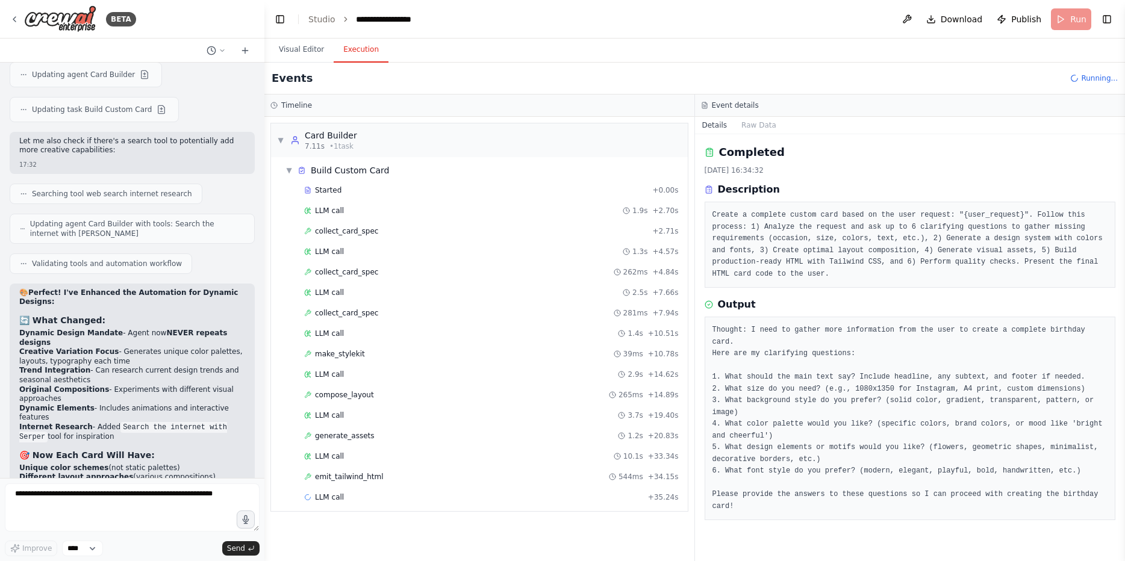
click at [773, 62] on div "Visual Editor Execution" at bounding box center [694, 51] width 861 height 24
click at [364, 486] on div "emit_tailwind_html 544ms + 34.15s" at bounding box center [491, 477] width 383 height 18
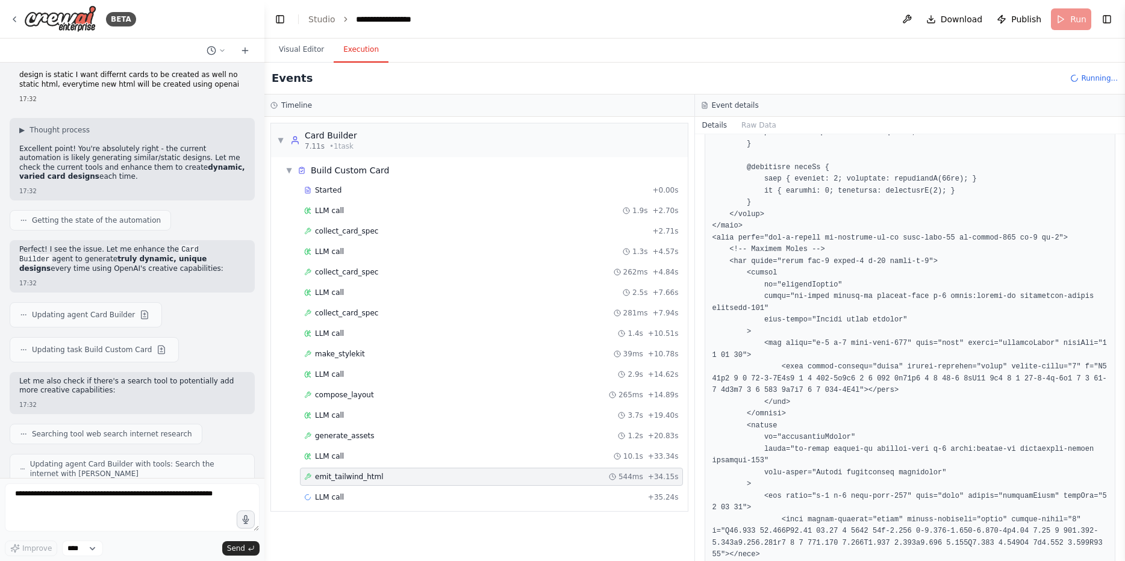
scroll to position [8772, 0]
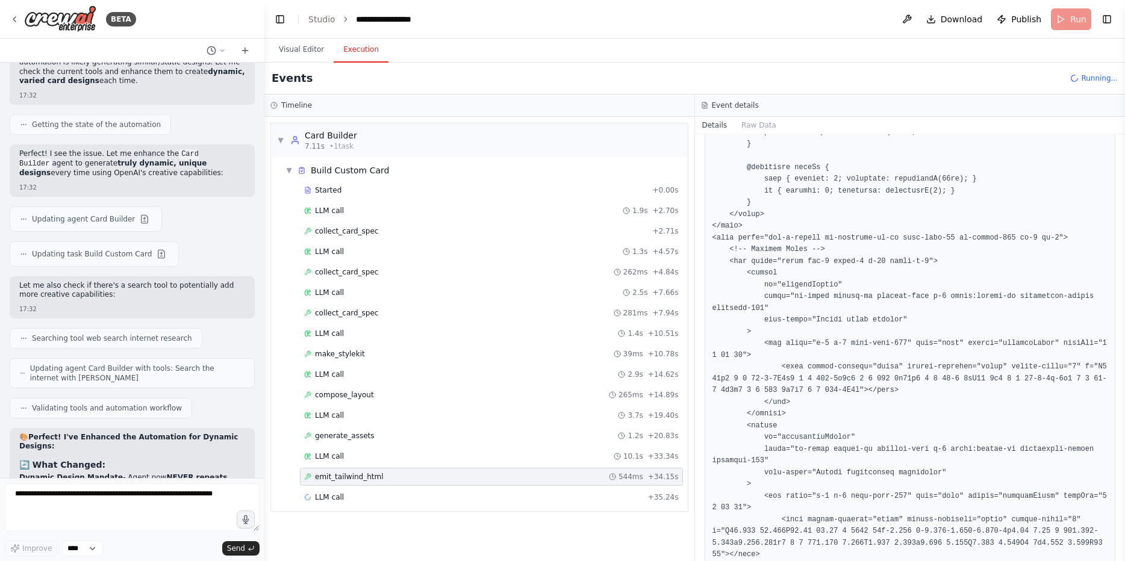
drag, startPoint x: 128, startPoint y: 302, endPoint x: 51, endPoint y: 305, distance: 77.2
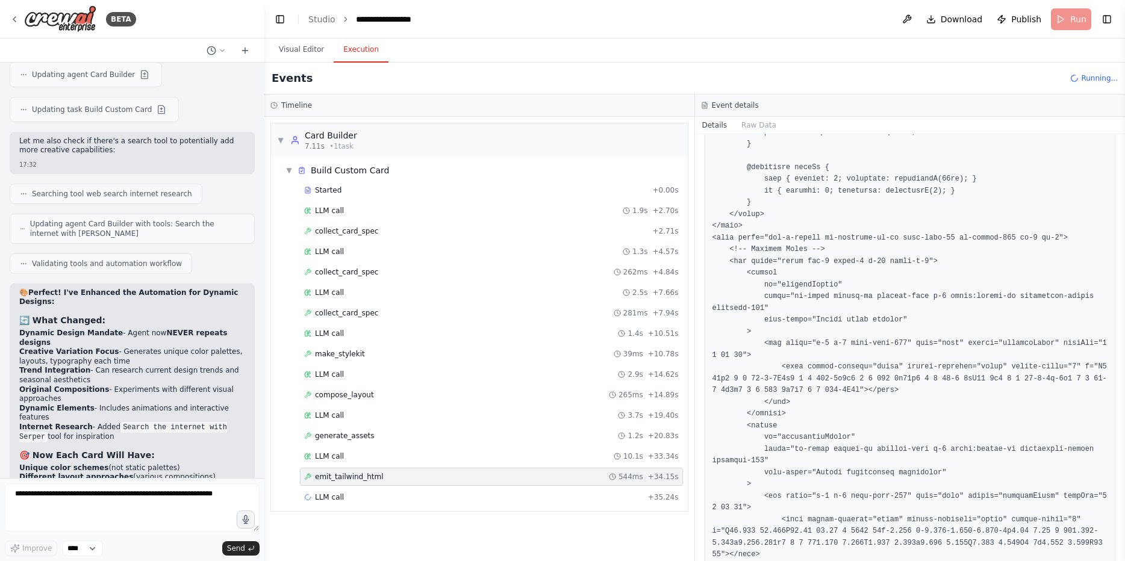
drag, startPoint x: 111, startPoint y: 364, endPoint x: 176, endPoint y: 447, distance: 105.2
